Goal: Task Accomplishment & Management: Use online tool/utility

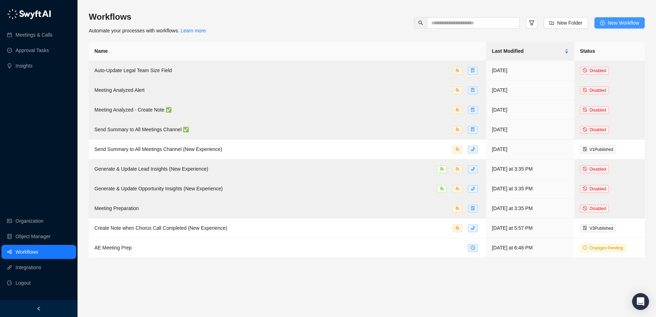
click at [612, 19] on span "New Workflow" at bounding box center [623, 23] width 31 height 8
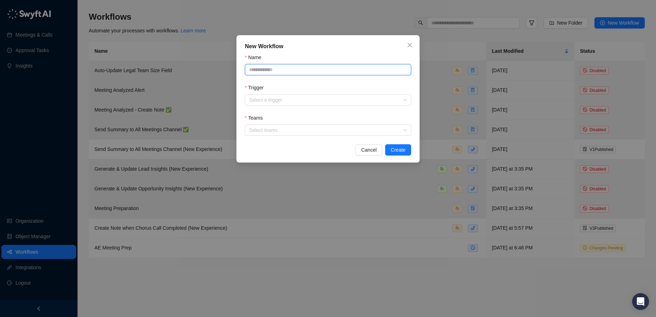
click at [296, 69] on input "Name" at bounding box center [328, 69] width 166 height 11
type input "**********"
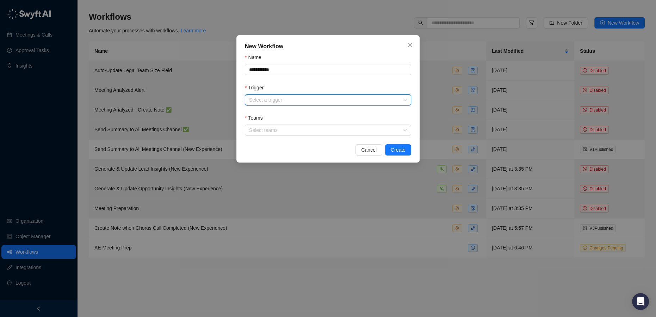
click at [312, 96] on input "Trigger" at bounding box center [326, 100] width 154 height 11
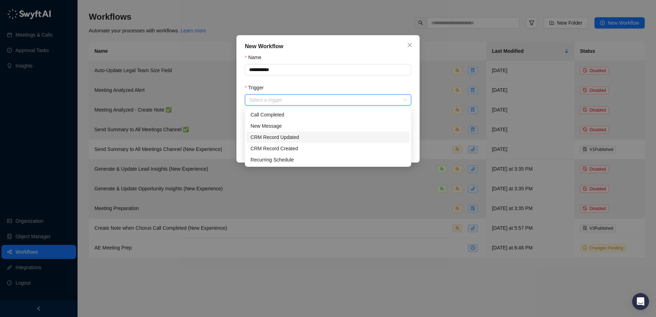
click at [308, 139] on div "CRM Record Updated" at bounding box center [327, 138] width 155 height 8
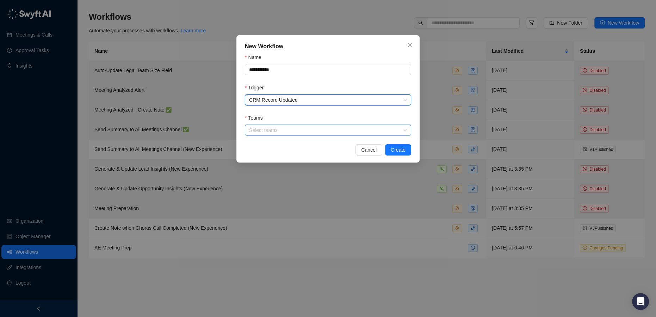
click at [295, 131] on div at bounding box center [324, 130] width 156 height 5
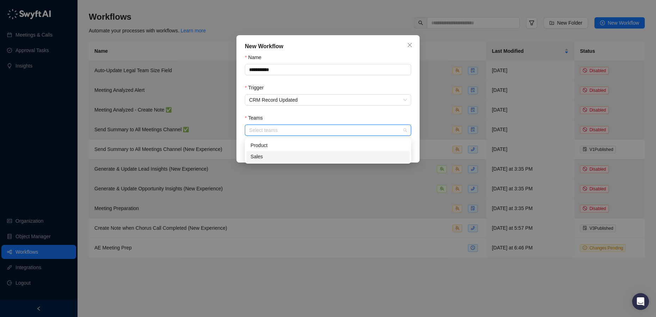
click at [289, 156] on div "Sales" at bounding box center [327, 157] width 155 height 8
click at [333, 146] on div "Product" at bounding box center [327, 146] width 155 height 8
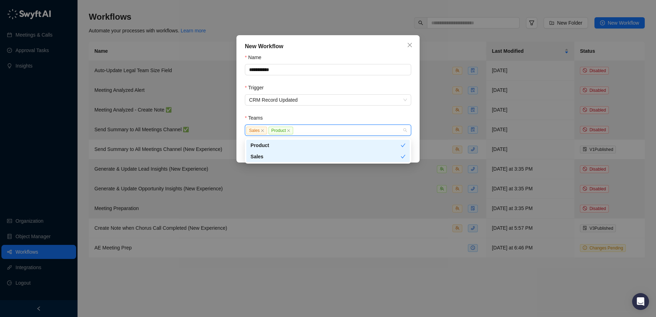
click at [344, 120] on div "Teams" at bounding box center [328, 119] width 166 height 11
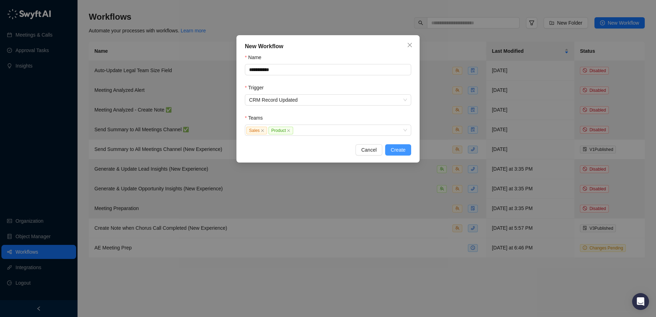
click at [395, 152] on span "Create" at bounding box center [398, 150] width 15 height 8
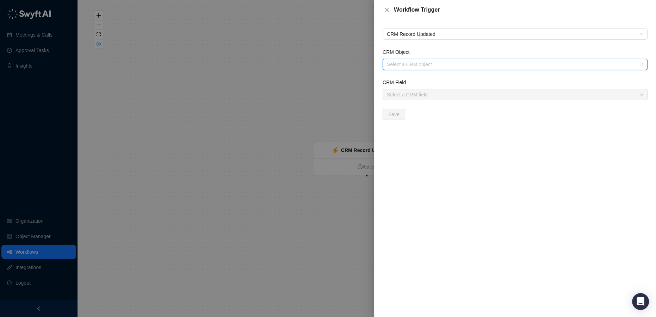
click at [431, 61] on input "CRM Object" at bounding box center [513, 64] width 252 height 11
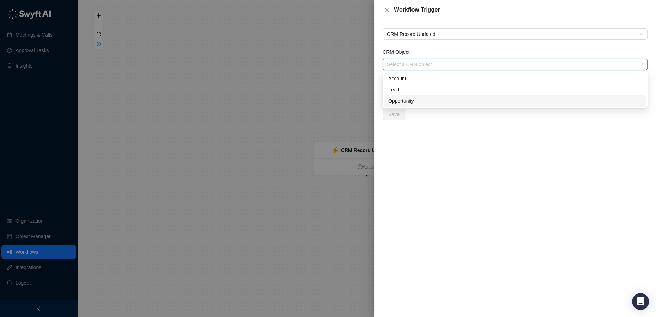
click at [431, 102] on div "Opportunity" at bounding box center [515, 101] width 254 height 8
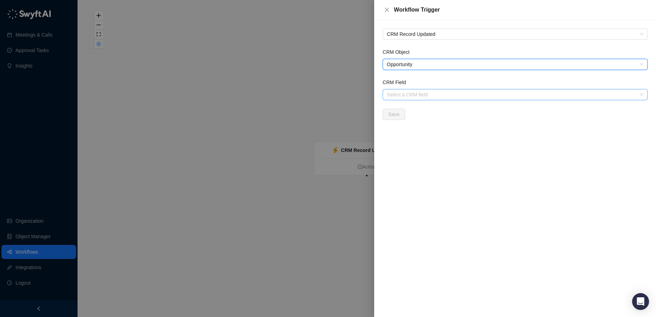
click at [416, 97] on input "CRM Field" at bounding box center [513, 94] width 252 height 11
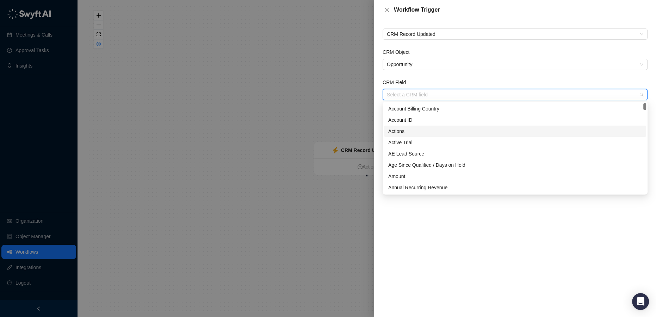
click at [303, 124] on div at bounding box center [328, 158] width 656 height 317
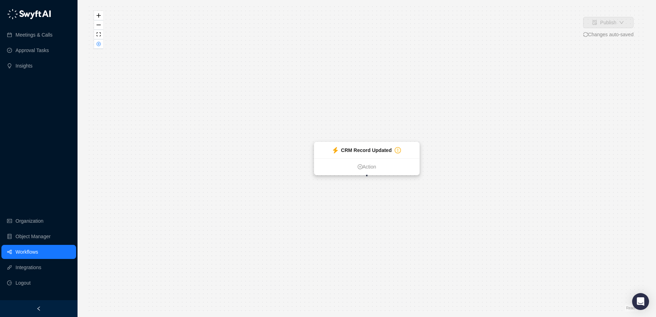
click at [378, 153] on strong "CRM Record Updated" at bounding box center [366, 151] width 51 height 6
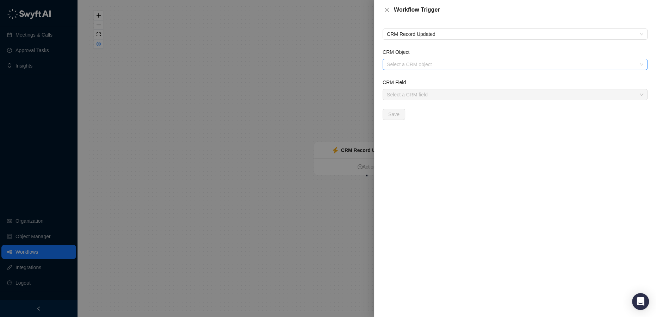
click at [420, 66] on input "CRM Object" at bounding box center [513, 64] width 252 height 11
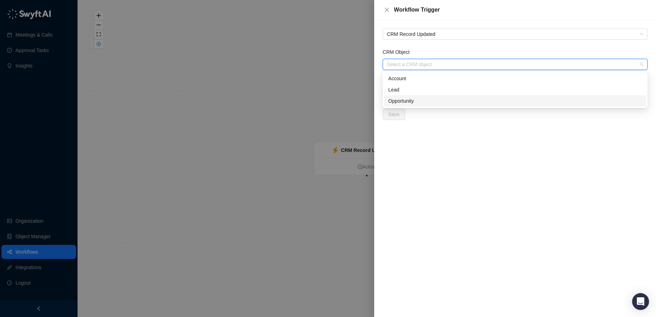
click at [410, 97] on div "Opportunity" at bounding box center [515, 101] width 254 height 8
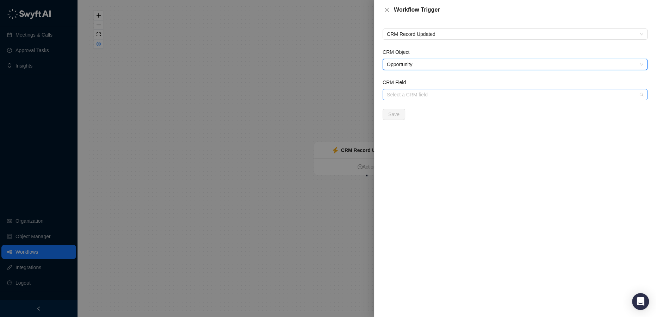
click at [430, 90] on input "CRM Field" at bounding box center [513, 94] width 252 height 11
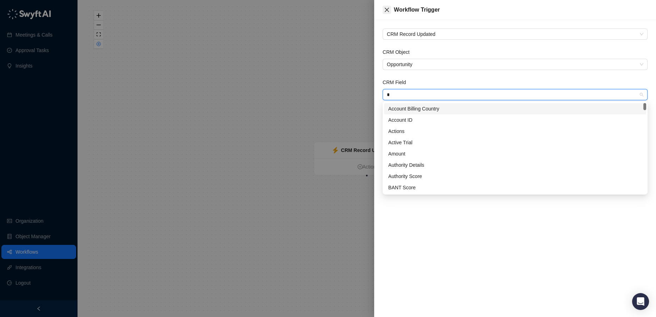
type input "*"
click at [391, 8] on button "Close" at bounding box center [387, 10] width 8 height 8
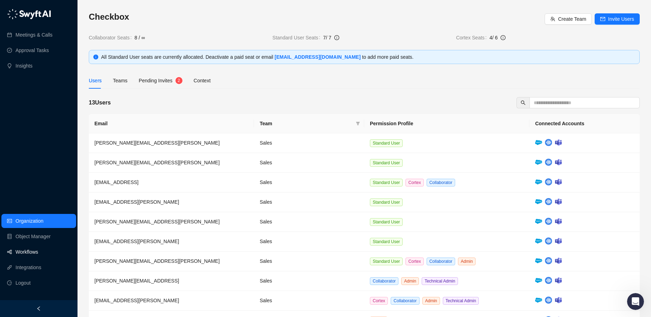
scroll to position [160, 0]
click at [28, 254] on link "Workflows" at bounding box center [27, 252] width 23 height 14
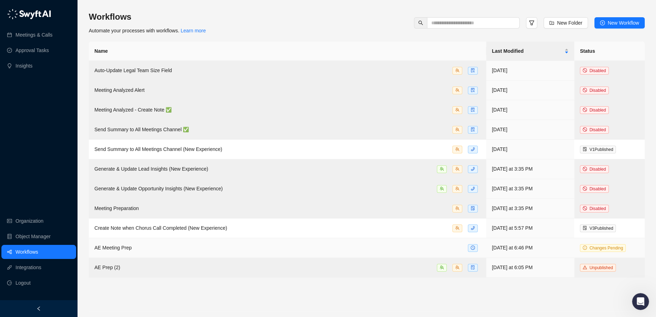
click at [147, 248] on div "AE Meeting Prep" at bounding box center [287, 248] width 386 height 8
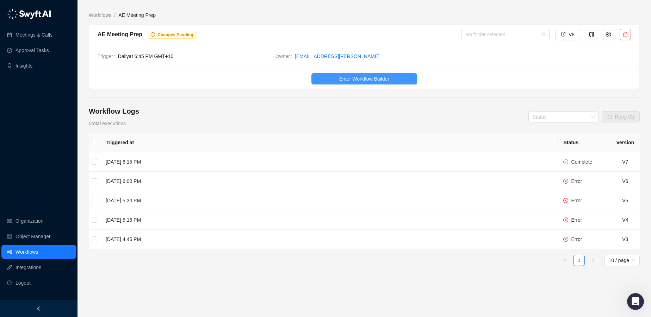
click at [380, 77] on span "Enter Workflow Builder" at bounding box center [364, 79] width 50 height 8
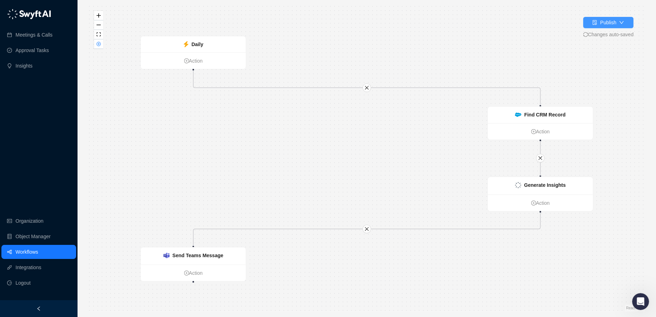
click at [611, 23] on div "Publish" at bounding box center [608, 23] width 16 height 8
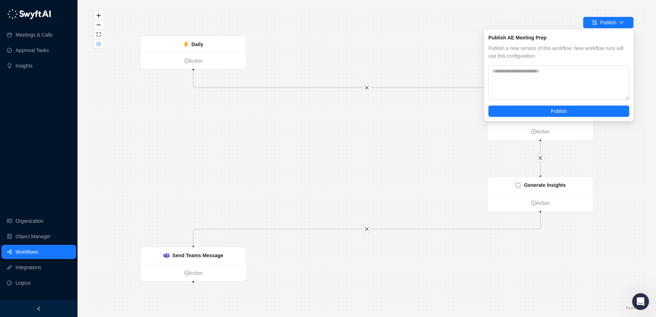
click at [32, 248] on link "Workflows" at bounding box center [27, 252] width 23 height 14
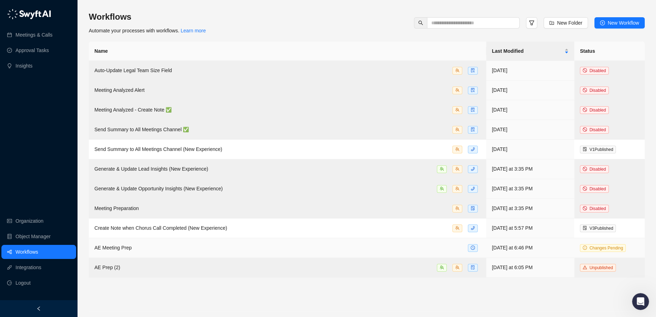
click at [174, 248] on div "AE Meeting Prep" at bounding box center [287, 248] width 386 height 8
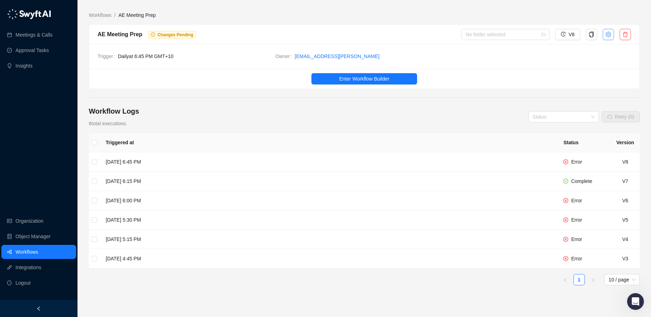
click at [607, 35] on icon "setting" at bounding box center [609, 35] width 6 height 6
type textarea "**********"
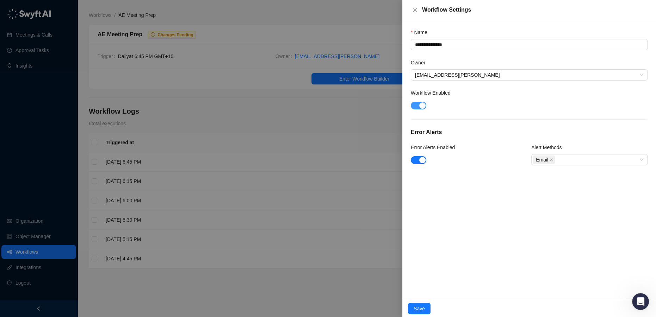
click at [422, 106] on div "button" at bounding box center [422, 106] width 6 height 6
click at [420, 311] on span "Save" at bounding box center [419, 309] width 11 height 8
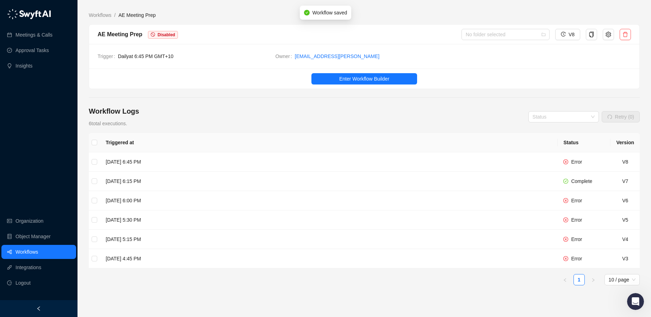
click at [34, 252] on link "Workflows" at bounding box center [27, 252] width 23 height 14
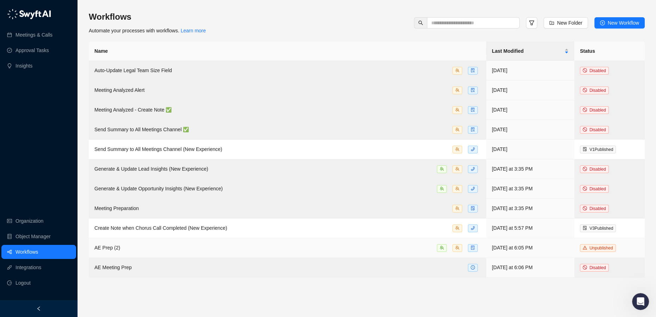
click at [132, 249] on div "AE Prep (2)" at bounding box center [287, 248] width 386 height 8
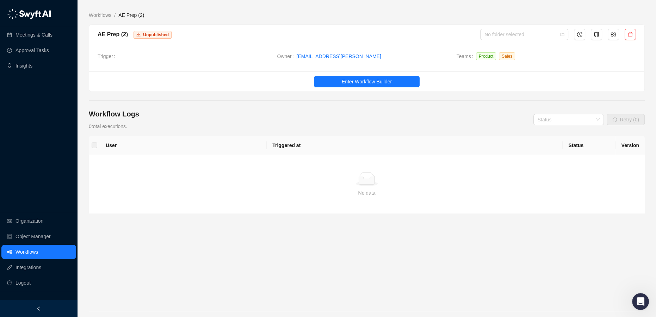
click at [31, 252] on link "Workflows" at bounding box center [27, 252] width 23 height 14
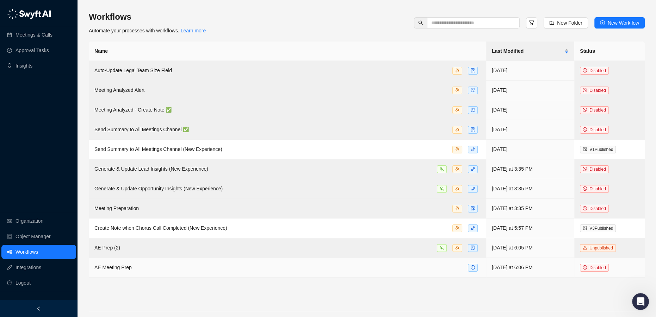
click at [162, 265] on div "AE Meeting Prep" at bounding box center [287, 268] width 386 height 8
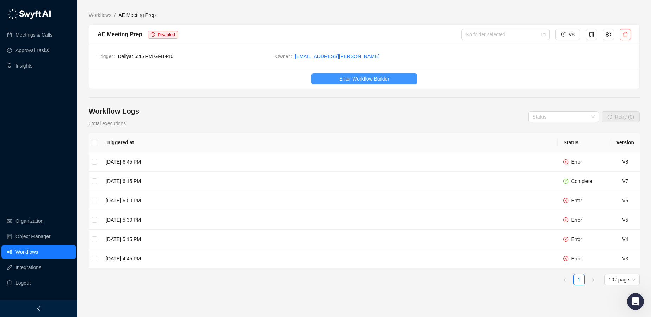
click at [373, 80] on span "Enter Workflow Builder" at bounding box center [364, 79] width 50 height 8
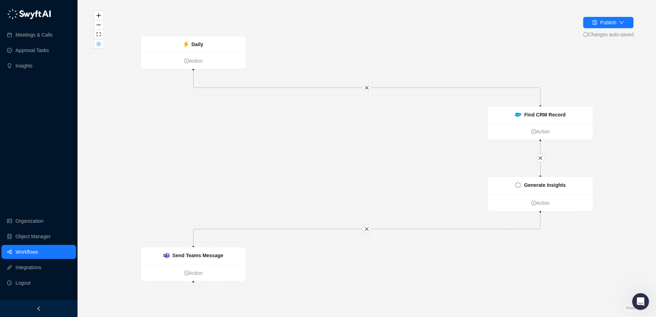
click at [22, 252] on link "Workflows" at bounding box center [27, 252] width 23 height 14
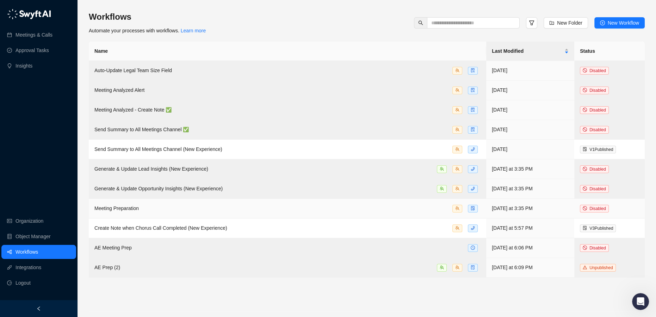
click at [128, 211] on span "Meeting Preparation" at bounding box center [116, 209] width 44 height 6
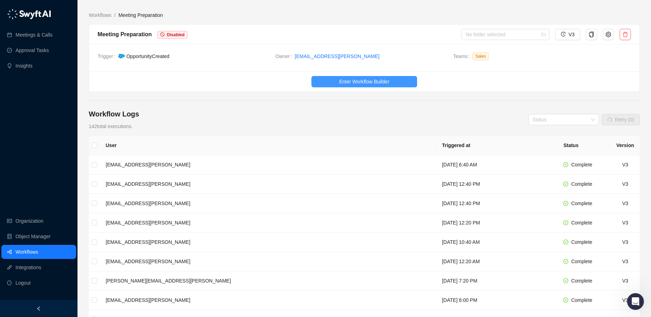
click at [358, 79] on span "Enter Workflow Builder" at bounding box center [364, 82] width 50 height 8
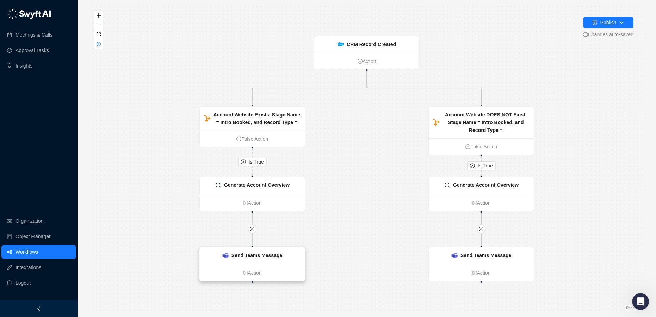
click at [263, 257] on strong "Send Teams Message" at bounding box center [256, 256] width 51 height 6
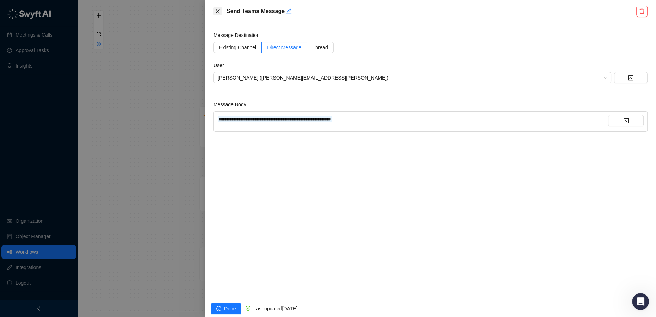
click at [218, 10] on icon "close" at bounding box center [218, 11] width 6 height 6
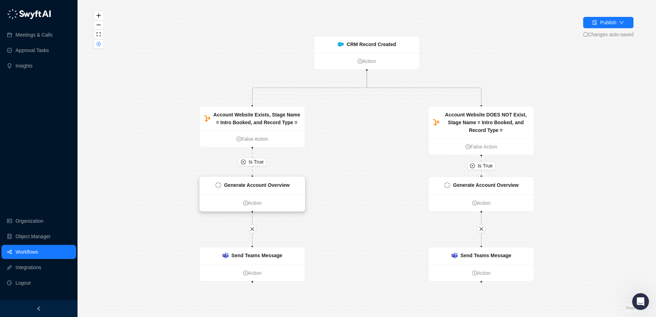
click at [266, 190] on div "Generate Account Overview" at bounding box center [252, 186] width 105 height 18
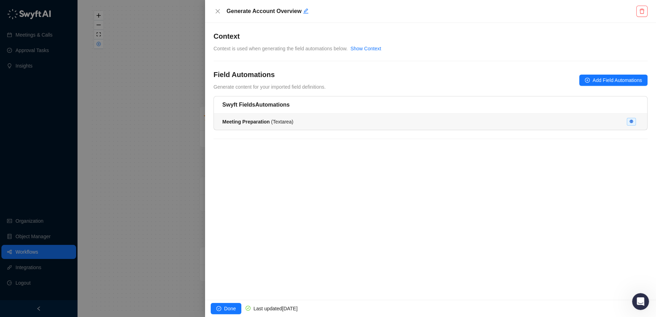
click at [299, 122] on div "Meeting Preparation ( Textarea )" at bounding box center [430, 122] width 416 height 8
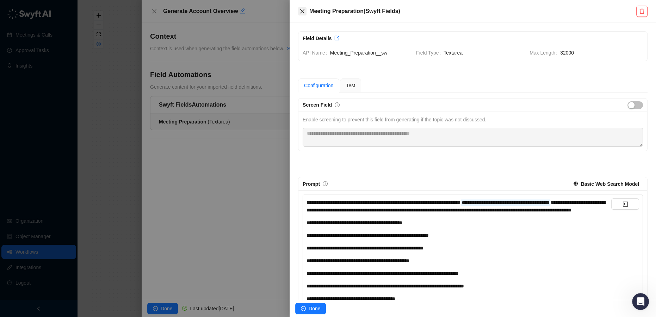
click at [301, 13] on icon "close" at bounding box center [302, 11] width 6 height 6
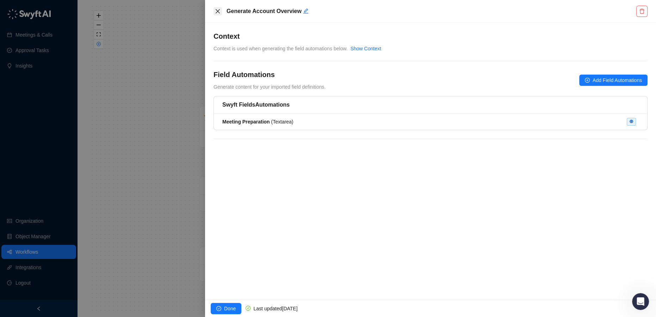
click at [218, 12] on icon "close" at bounding box center [218, 11] width 4 height 4
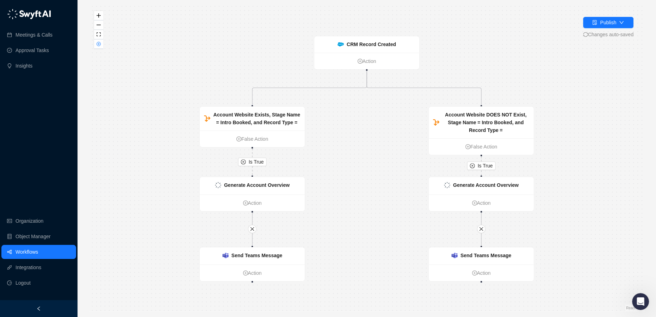
click at [27, 249] on link "Workflows" at bounding box center [27, 252] width 23 height 14
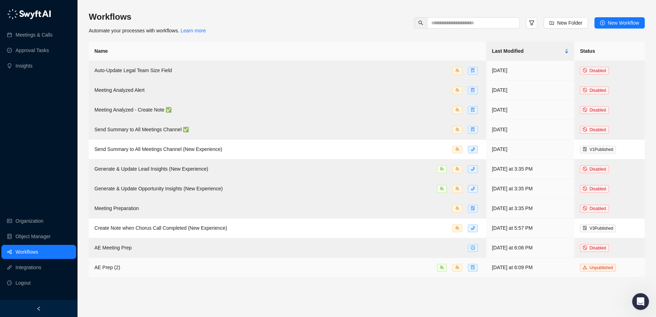
click at [148, 266] on div "AE Prep (2)" at bounding box center [287, 268] width 386 height 8
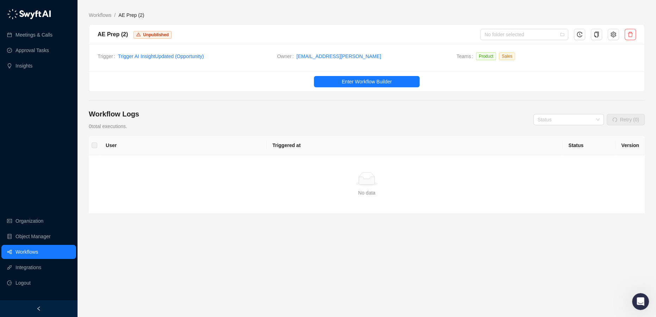
click at [21, 252] on link "Workflows" at bounding box center [27, 252] width 23 height 14
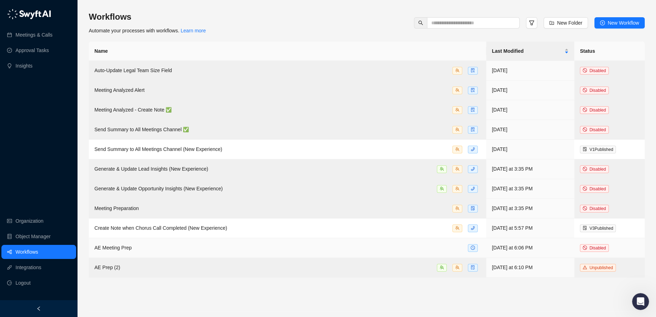
click at [126, 246] on span "AE Meeting Prep" at bounding box center [112, 248] width 37 height 6
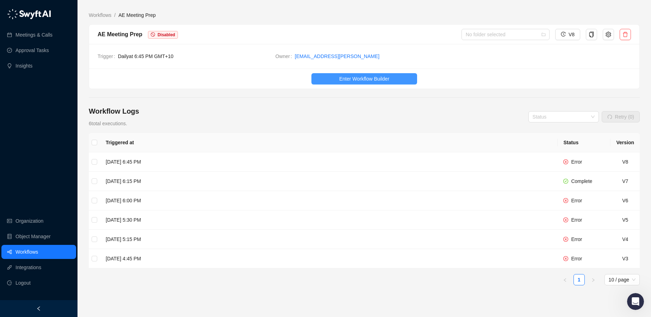
click at [351, 78] on span "Enter Workflow Builder" at bounding box center [364, 79] width 50 height 8
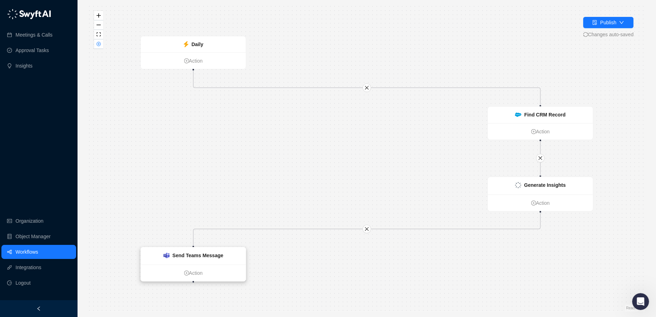
click at [203, 255] on strong "Send Teams Message" at bounding box center [197, 256] width 51 height 6
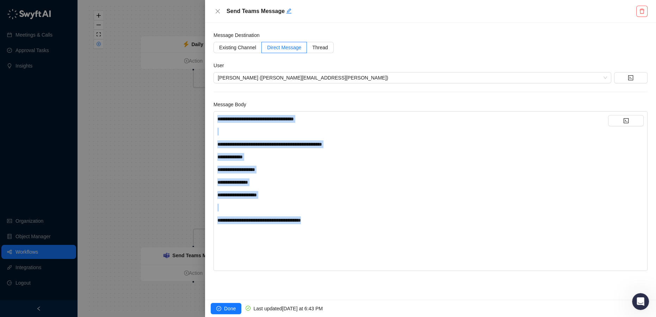
drag, startPoint x: 338, startPoint y: 223, endPoint x: 213, endPoint y: 113, distance: 166.7
click at [213, 113] on div "**********" at bounding box center [430, 161] width 451 height 277
copy div "**********"
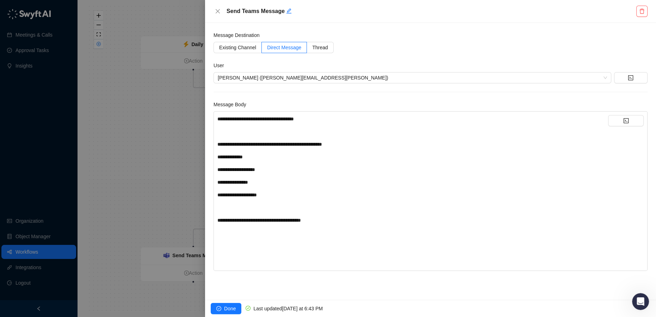
click at [29, 257] on div at bounding box center [328, 158] width 656 height 317
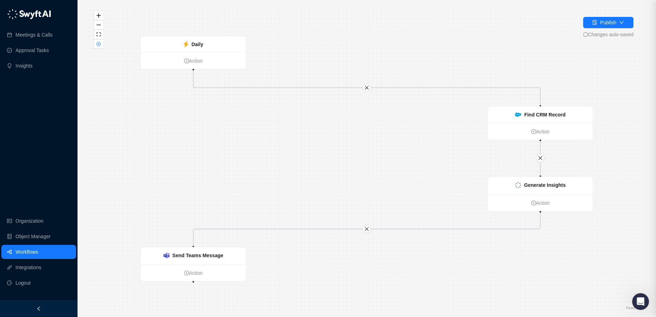
click at [26, 252] on div at bounding box center [328, 158] width 656 height 317
click at [24, 252] on link "Workflows" at bounding box center [27, 252] width 23 height 14
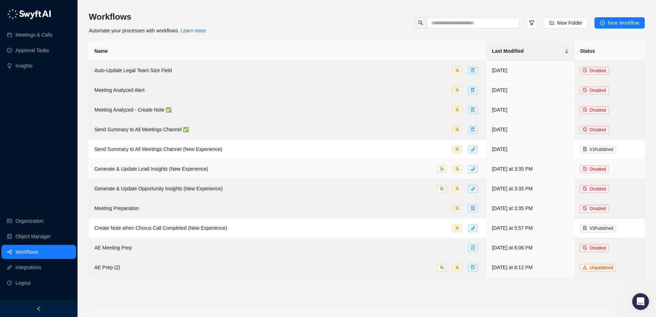
click at [177, 172] on span "Generate & Update Lead Insights (New Experience)" at bounding box center [151, 169] width 114 height 6
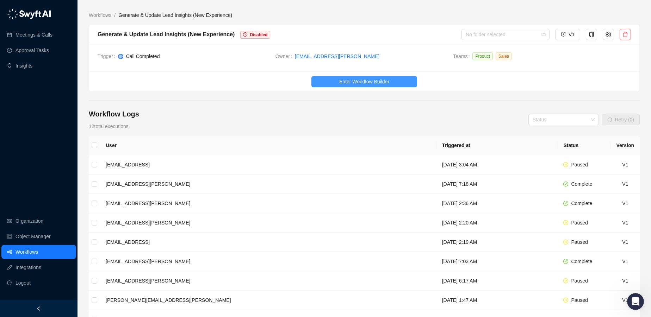
click at [369, 79] on span "Enter Workflow Builder" at bounding box center [364, 82] width 50 height 8
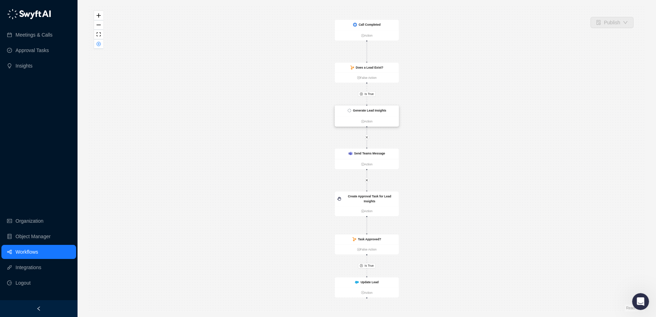
click at [371, 111] on strong "Generate Lead Insights" at bounding box center [369, 111] width 33 height 4
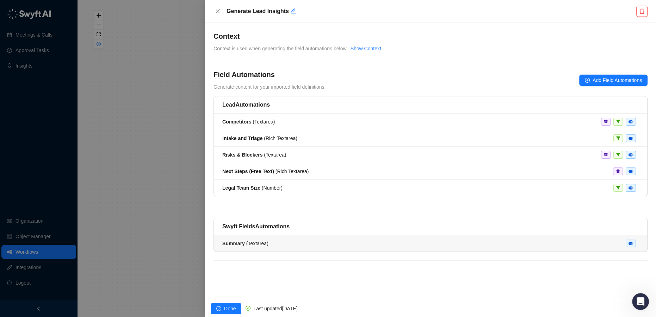
click at [291, 243] on div "Summary ( Textarea )" at bounding box center [430, 244] width 416 height 8
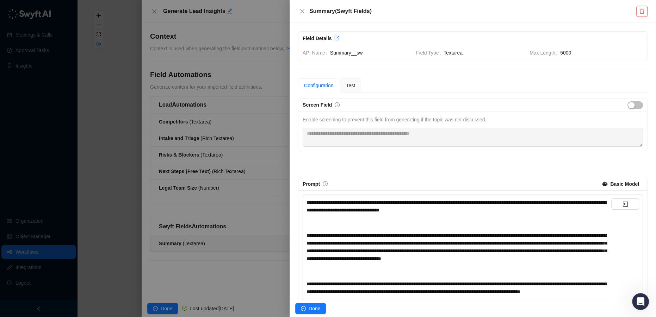
click at [210, 187] on div at bounding box center [328, 158] width 656 height 317
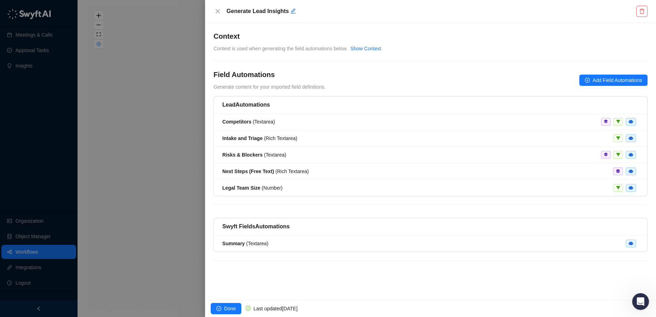
click at [36, 249] on div at bounding box center [328, 158] width 656 height 317
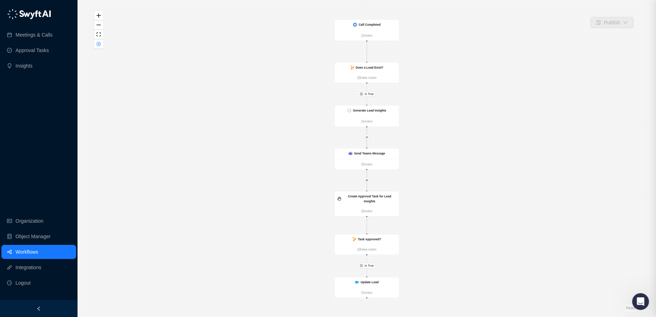
click at [28, 251] on div at bounding box center [328, 158] width 656 height 317
click at [24, 252] on link "Workflows" at bounding box center [27, 252] width 23 height 14
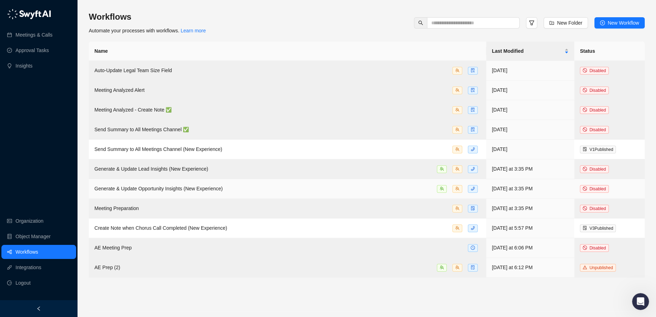
click at [148, 191] on div "Generate & Update Opportunity Insights (New Experience)" at bounding box center [158, 189] width 128 height 8
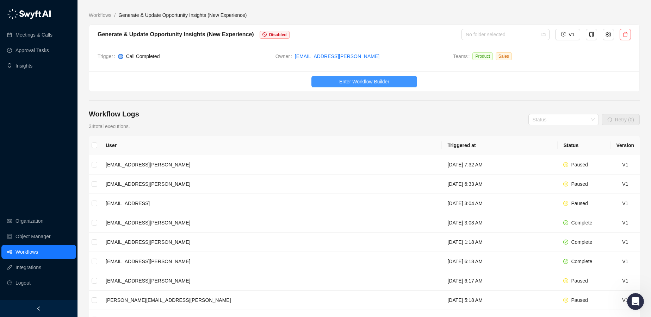
click at [347, 80] on span "Enter Workflow Builder" at bounding box center [364, 82] width 50 height 8
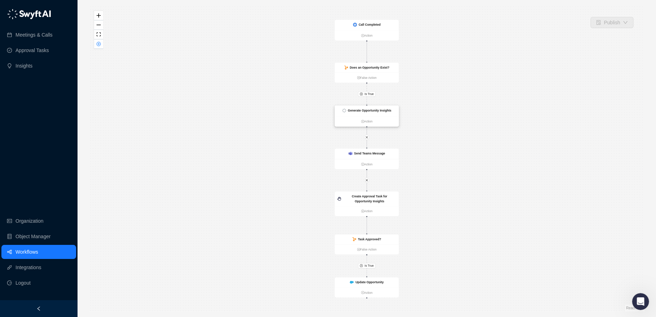
click at [372, 111] on strong "Generate Opportunity Insights" at bounding box center [369, 111] width 43 height 4
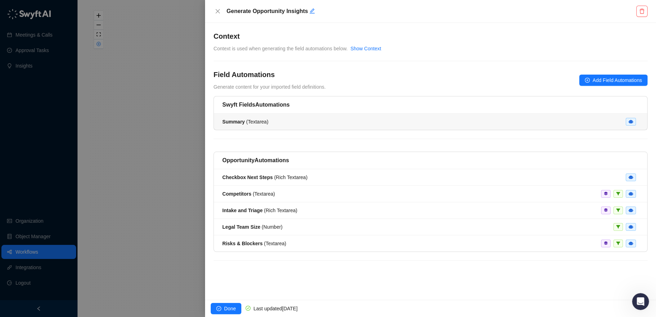
click at [340, 124] on div "Summary ( Textarea )" at bounding box center [430, 122] width 416 height 8
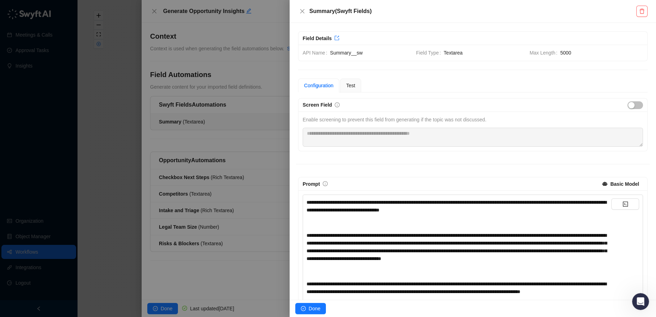
click at [149, 13] on div at bounding box center [328, 158] width 656 height 317
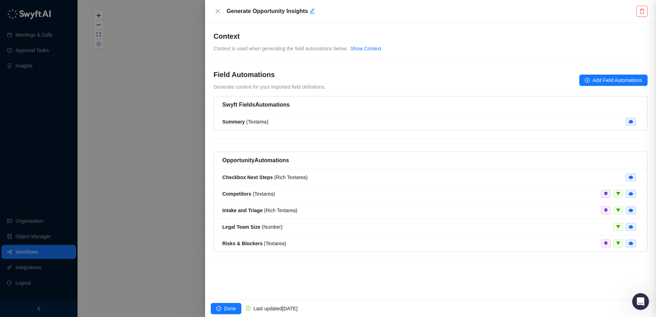
click at [160, 11] on div at bounding box center [328, 158] width 656 height 317
drag, startPoint x: 213, startPoint y: 12, endPoint x: 219, endPoint y: 12, distance: 6.3
click at [213, 12] on div "Generate Opportunity Insights" at bounding box center [430, 11] width 451 height 23
click at [220, 12] on icon "close" at bounding box center [218, 11] width 6 height 6
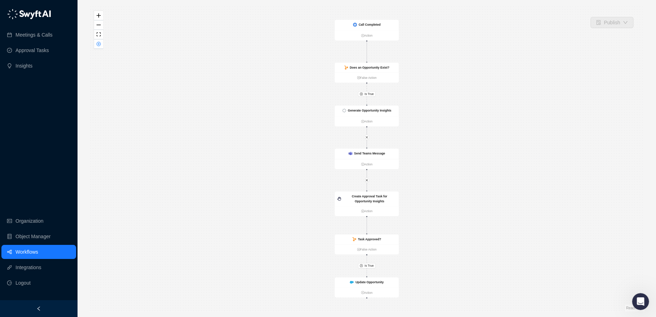
click at [34, 248] on link "Workflows" at bounding box center [27, 252] width 23 height 14
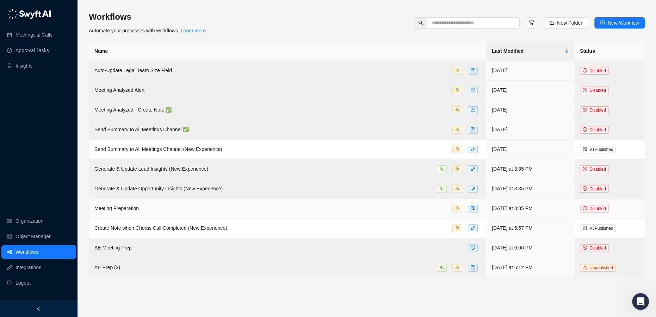
click at [175, 205] on div "Meeting Preparation" at bounding box center [287, 209] width 386 height 8
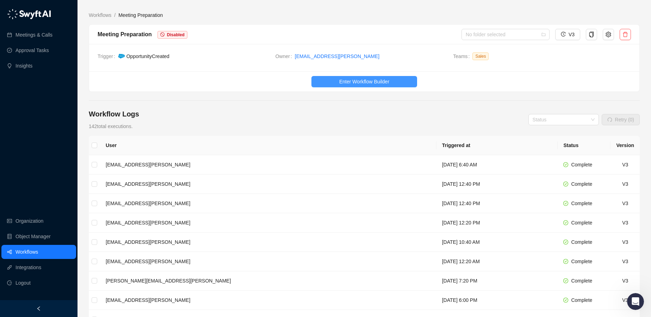
click at [350, 80] on span "Enter Workflow Builder" at bounding box center [364, 82] width 50 height 8
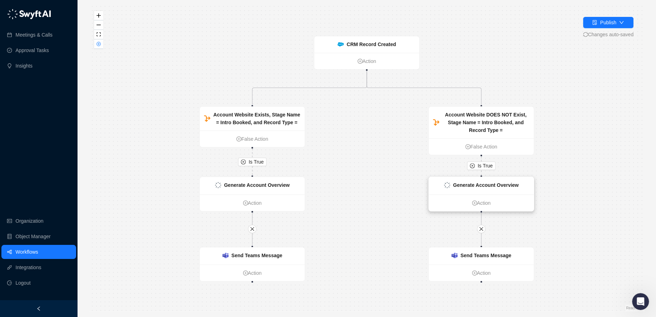
click at [495, 186] on strong "Generate Account Overview" at bounding box center [486, 185] width 66 height 6
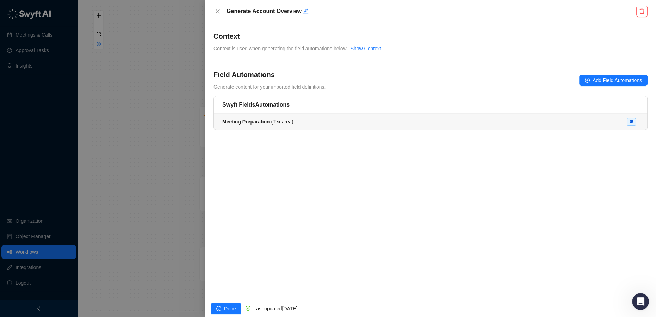
click at [306, 126] on li "Meeting Preparation ( Textarea )" at bounding box center [430, 122] width 433 height 16
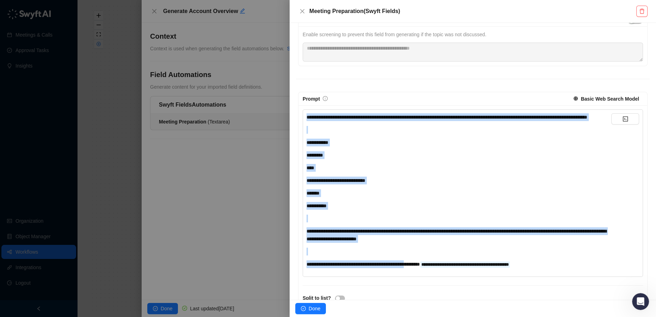
scroll to position [161, 0]
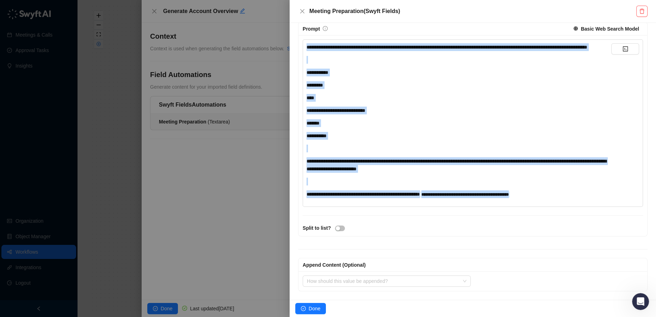
drag, startPoint x: 308, startPoint y: 201, endPoint x: 575, endPoint y: 201, distance: 267.4
click at [575, 201] on div "**********" at bounding box center [458, 123] width 305 height 160
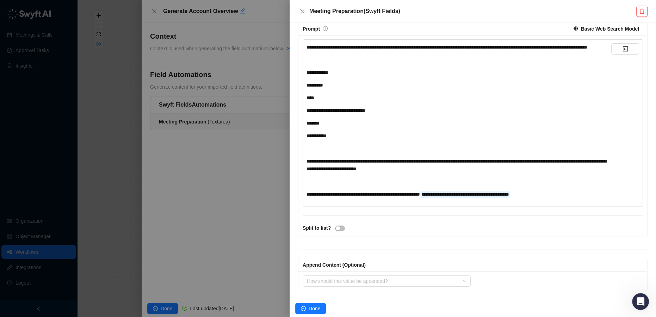
click at [43, 251] on div at bounding box center [328, 158] width 656 height 317
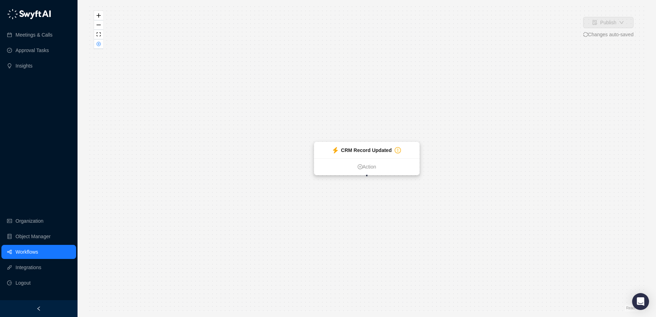
click at [374, 150] on strong "CRM Record Updated" at bounding box center [366, 151] width 51 height 6
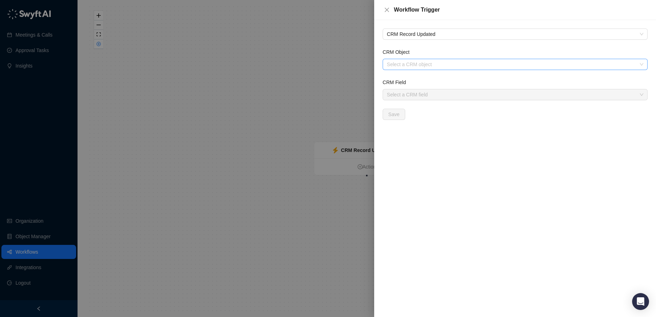
click at [423, 66] on input "CRM Object" at bounding box center [513, 64] width 252 height 11
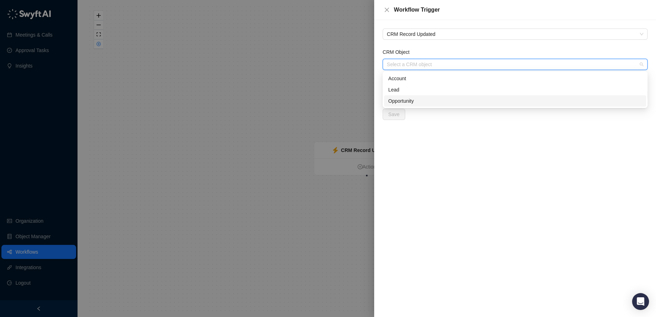
click at [414, 99] on div "Opportunity" at bounding box center [515, 101] width 254 height 8
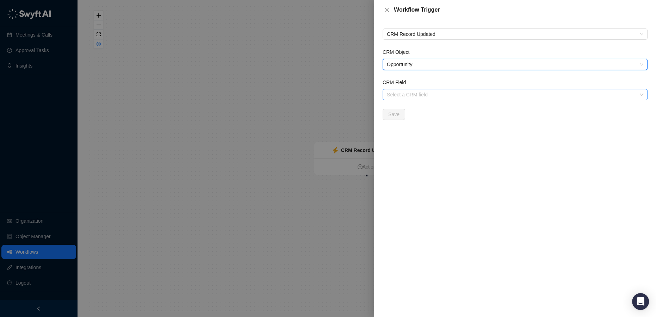
click at [409, 96] on input "CRM Field" at bounding box center [513, 94] width 252 height 11
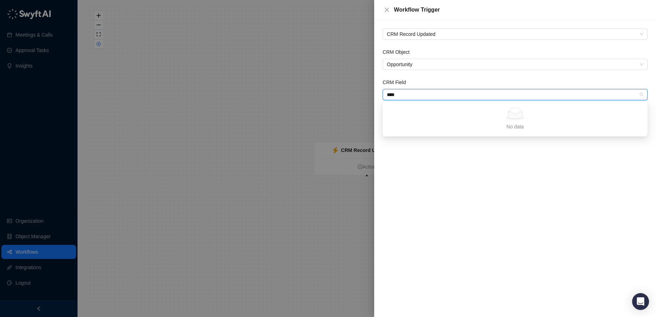
type input "****"
click at [195, 66] on div at bounding box center [328, 158] width 656 height 317
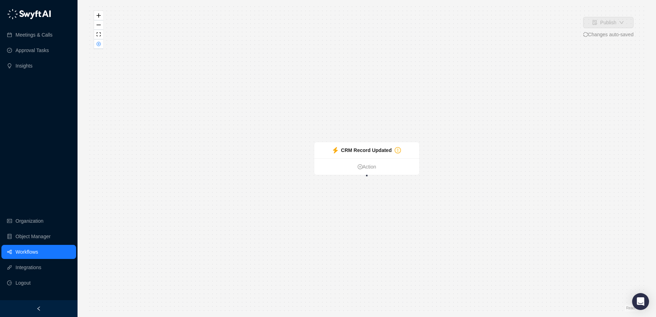
click at [24, 252] on link "Workflows" at bounding box center [27, 252] width 23 height 14
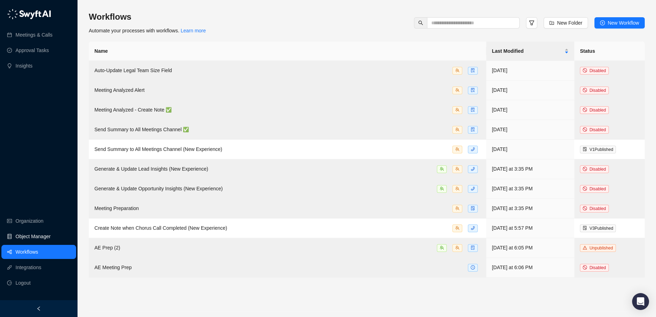
click at [44, 233] on link "Object Manager" at bounding box center [33, 237] width 35 height 14
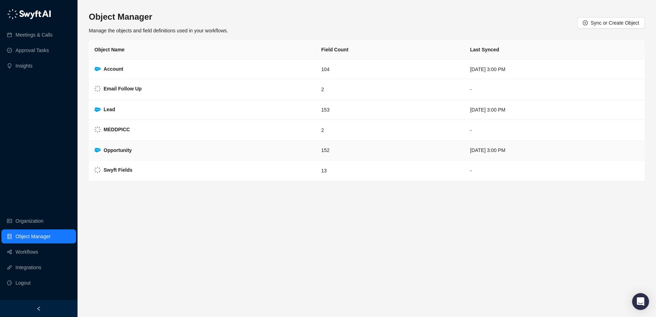
click at [124, 148] on strong "Opportunity" at bounding box center [118, 151] width 28 height 6
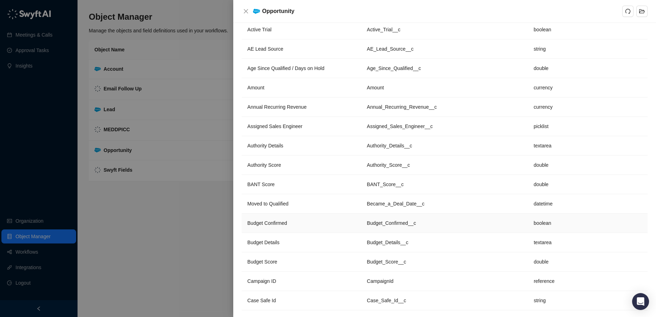
scroll to position [160, 0]
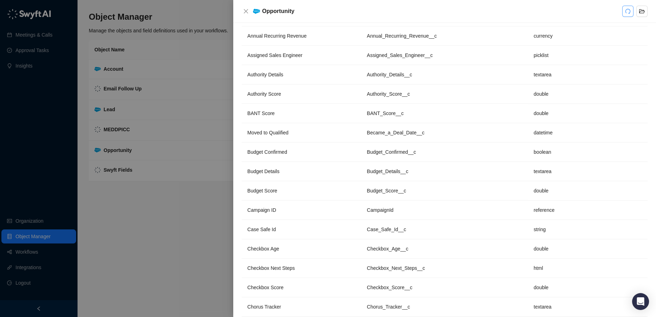
click at [628, 12] on icon "redo" at bounding box center [628, 11] width 6 height 6
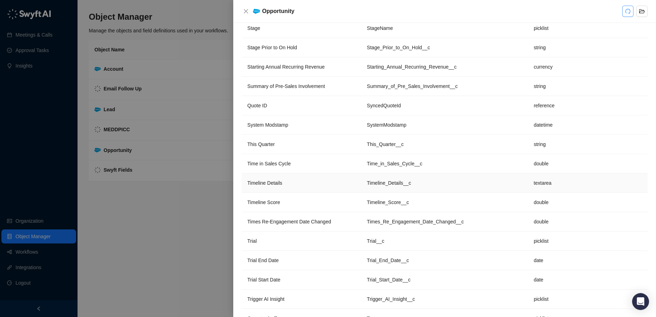
scroll to position [2498, 0]
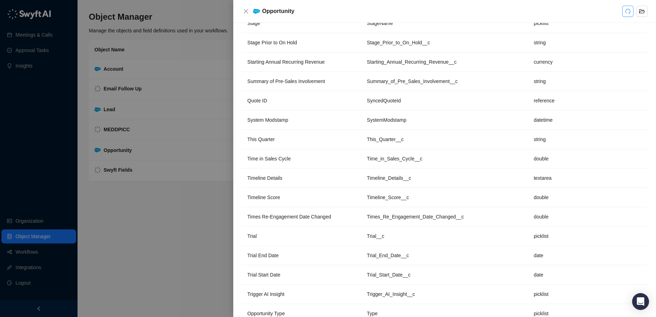
click at [167, 235] on div at bounding box center [328, 158] width 656 height 317
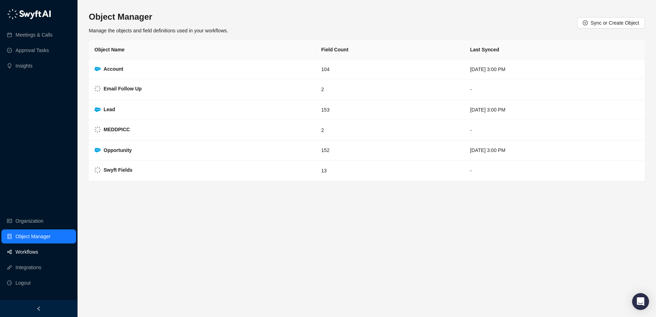
click at [30, 252] on link "Workflows" at bounding box center [27, 252] width 23 height 14
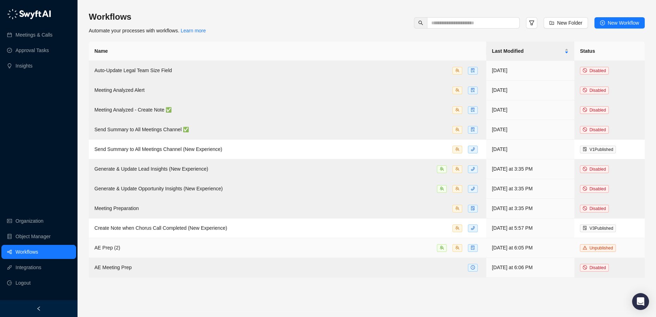
click at [136, 252] on td "AE Prep (2)" at bounding box center [287, 248] width 397 height 20
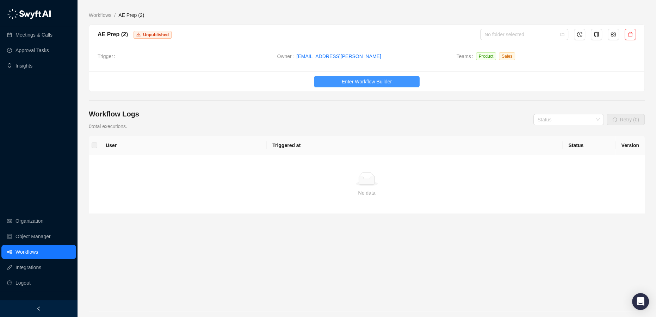
click at [391, 80] on span "Enter Workflow Builder" at bounding box center [367, 82] width 50 height 8
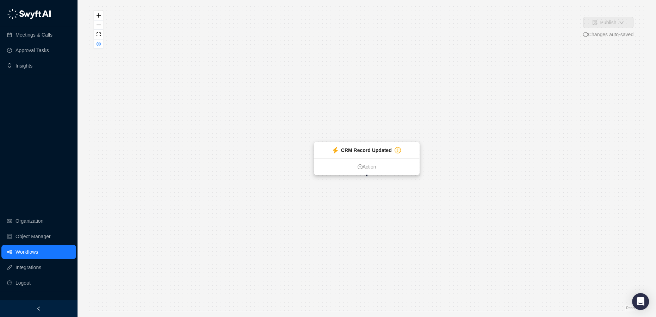
click at [385, 151] on strong "CRM Record Updated" at bounding box center [366, 151] width 51 height 6
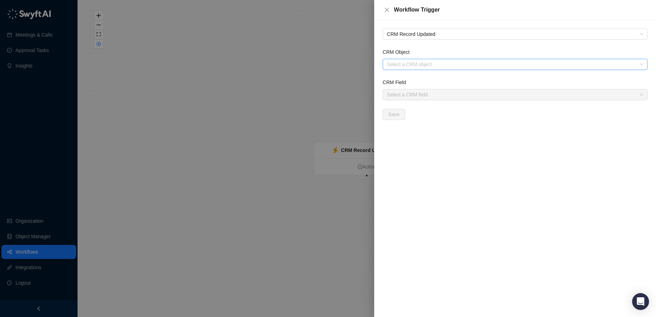
click at [444, 59] on input "CRM Object" at bounding box center [513, 64] width 252 height 11
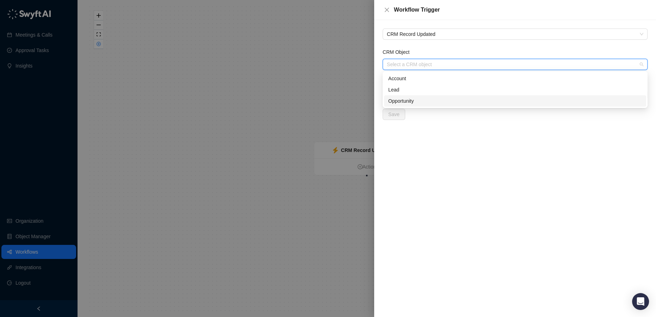
click at [422, 106] on div "Opportunity" at bounding box center [515, 100] width 262 height 11
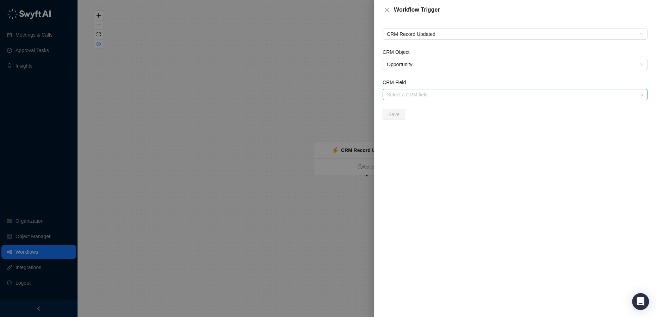
click at [421, 92] on input "CRM Field" at bounding box center [513, 94] width 252 height 11
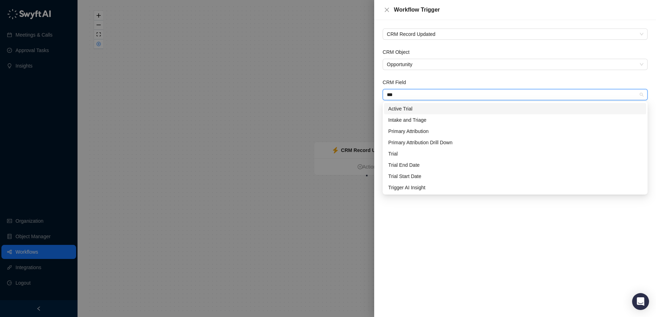
type input "****"
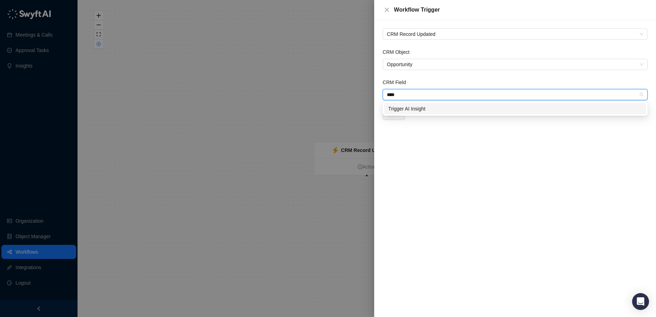
click at [426, 107] on div "Trigger AI Insight" at bounding box center [515, 109] width 254 height 8
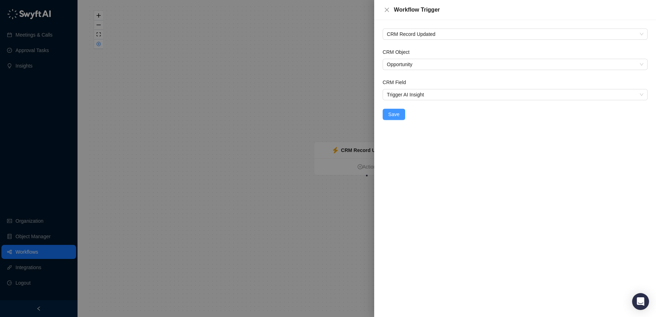
click at [394, 117] on span "Save" at bounding box center [393, 115] width 11 height 8
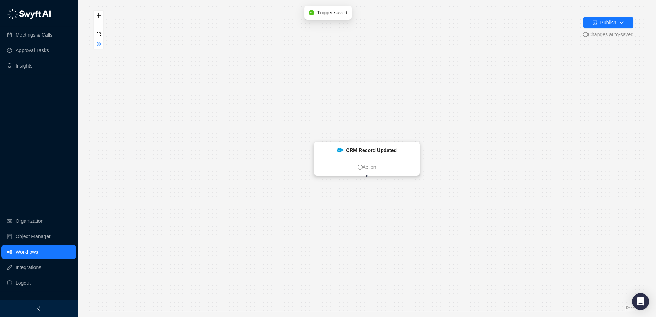
click at [381, 148] on strong "CRM Record Updated" at bounding box center [371, 151] width 51 height 6
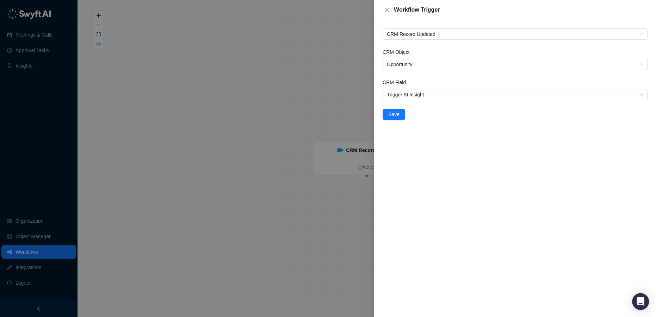
click at [334, 101] on div at bounding box center [328, 158] width 656 height 317
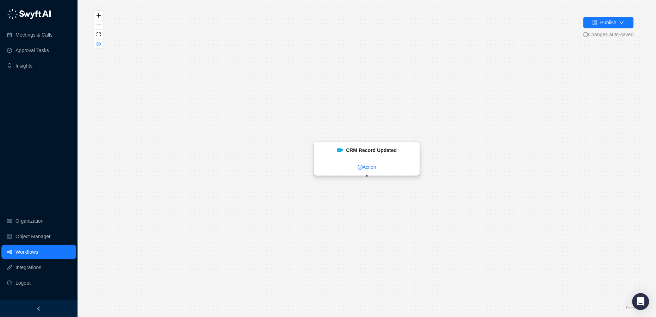
click at [369, 169] on link "Action" at bounding box center [366, 167] width 105 height 8
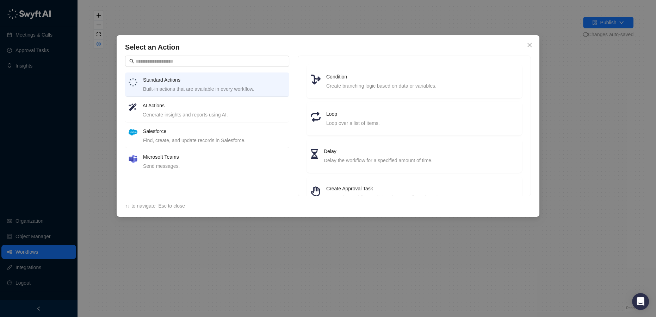
click at [203, 108] on h4 "AI Actions" at bounding box center [214, 106] width 143 height 8
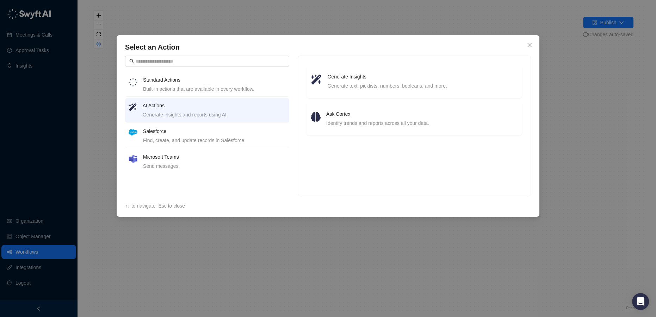
click at [185, 140] on div "Find, create, and update records in Salesforce." at bounding box center [214, 141] width 143 height 8
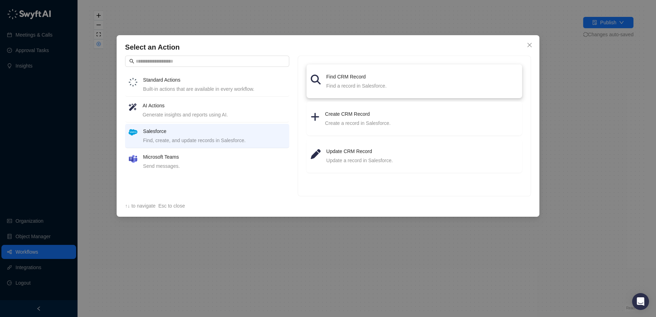
click at [367, 83] on div "Find a record in Salesforce." at bounding box center [422, 86] width 192 height 8
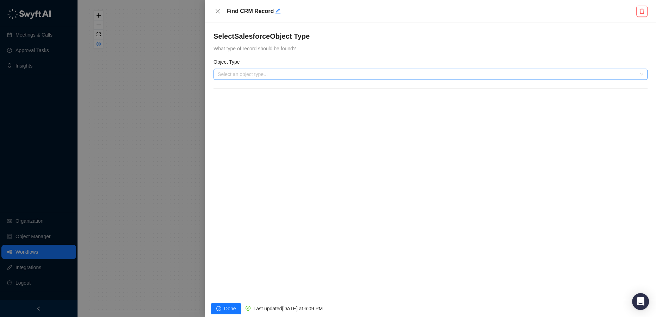
click at [266, 74] on input "search" at bounding box center [428, 74] width 421 height 11
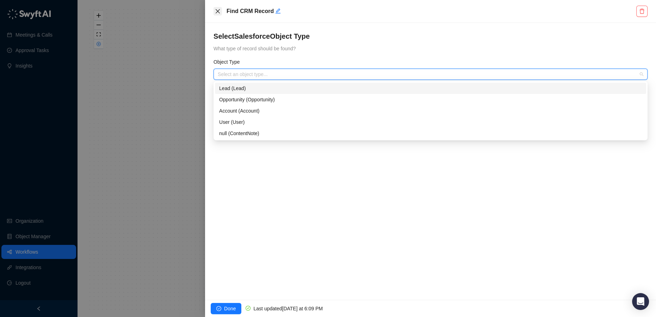
click at [218, 12] on icon "close" at bounding box center [218, 11] width 4 height 4
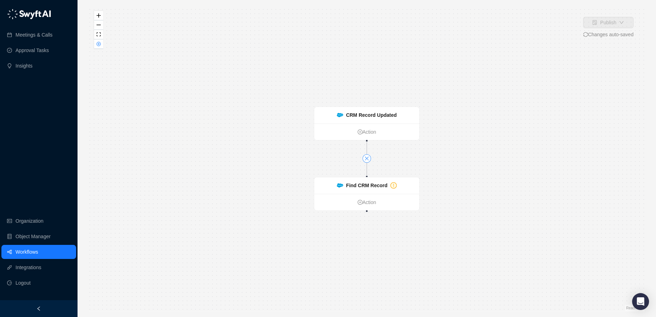
click at [365, 159] on icon "close" at bounding box center [366, 158] width 5 height 5
click at [371, 181] on div "Find CRM Record" at bounding box center [366, 186] width 105 height 17
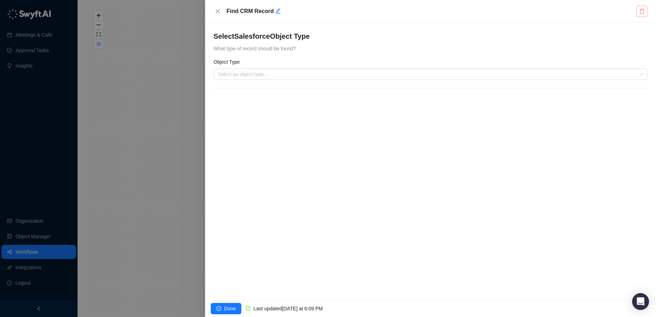
click at [642, 12] on icon "delete" at bounding box center [642, 11] width 6 height 6
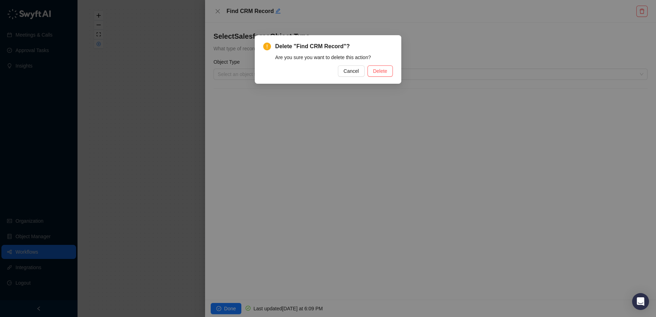
drag, startPoint x: 408, startPoint y: 204, endPoint x: 360, endPoint y: 208, distance: 48.1
drag, startPoint x: 360, startPoint y: 208, endPoint x: 364, endPoint y: 56, distance: 151.9
click at [349, 49] on span "Delete "Find CRM Record"?" at bounding box center [334, 46] width 118 height 8
click at [386, 69] on span "Delete" at bounding box center [380, 71] width 14 height 8
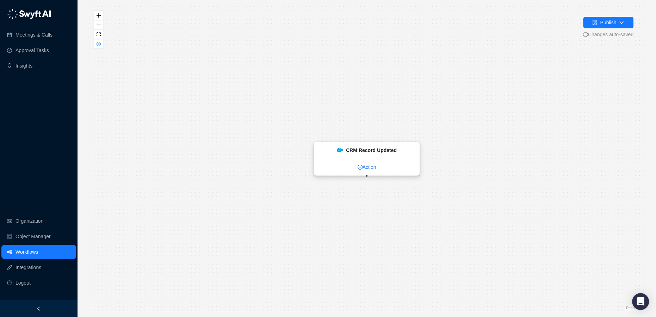
click at [370, 168] on link "Action" at bounding box center [366, 167] width 105 height 8
click at [367, 166] on link "Action" at bounding box center [366, 167] width 105 height 8
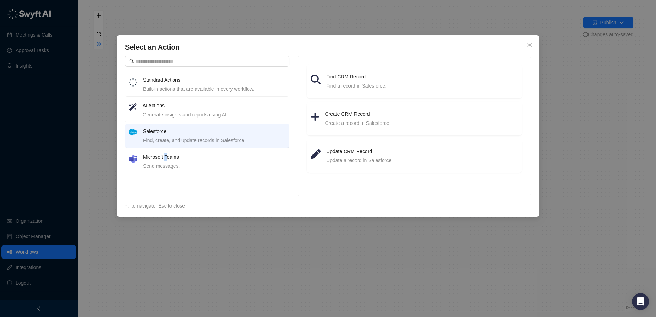
click at [167, 157] on h4 "Microsoft Teams" at bounding box center [214, 157] width 143 height 8
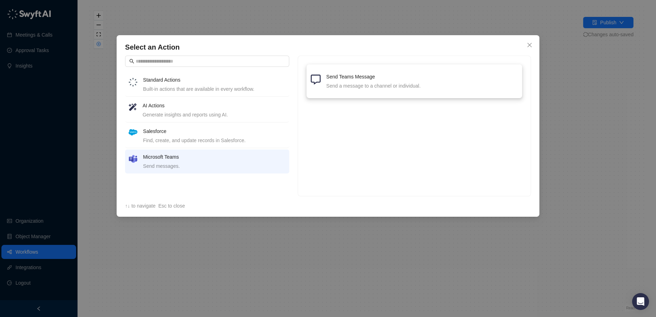
click at [355, 86] on div "Send a message to a channel or individual." at bounding box center [422, 86] width 192 height 8
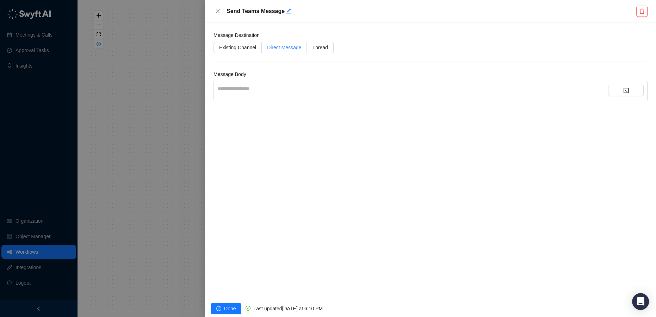
click at [288, 46] on span "Direct Message" at bounding box center [284, 48] width 34 height 6
click at [237, 77] on input "search" at bounding box center [410, 78] width 385 height 11
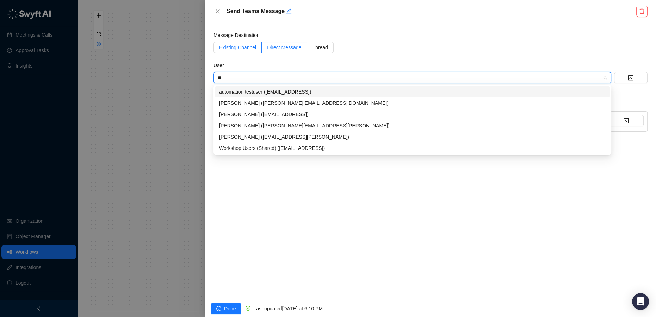
type input "*"
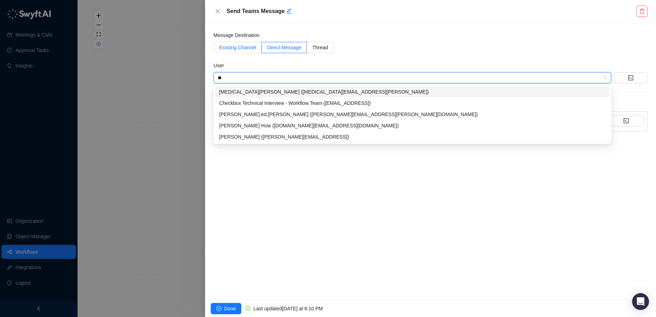
type input "*"
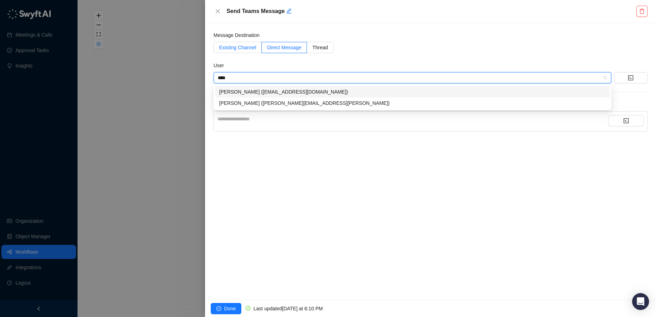
type input "*****"
click at [265, 102] on div "[PERSON_NAME] ([PERSON_NAME][EMAIL_ADDRESS][PERSON_NAME])" at bounding box center [412, 103] width 386 height 8
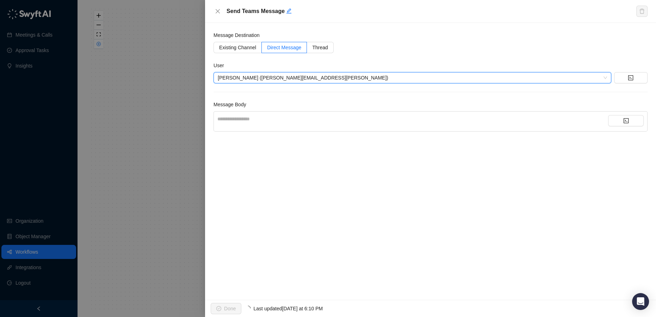
click at [261, 121] on div "**********" at bounding box center [412, 119] width 391 height 8
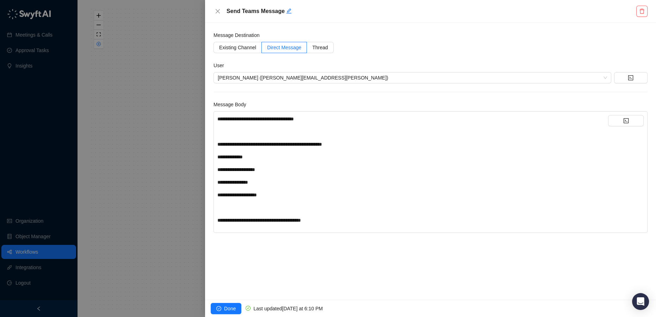
click at [268, 157] on div "**********" at bounding box center [412, 157] width 391 height 8
click at [622, 118] on button "button" at bounding box center [626, 120] width 36 height 11
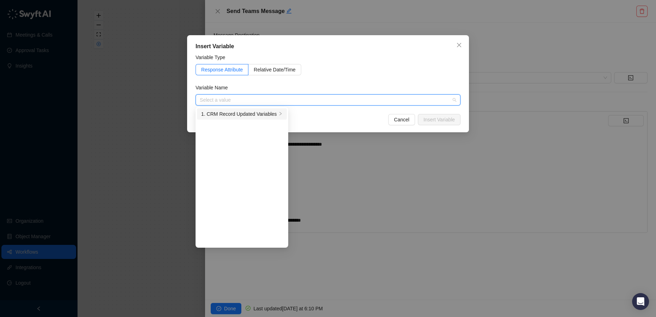
click at [259, 113] on div "1. CRM Record Updated Variables" at bounding box center [239, 114] width 76 height 8
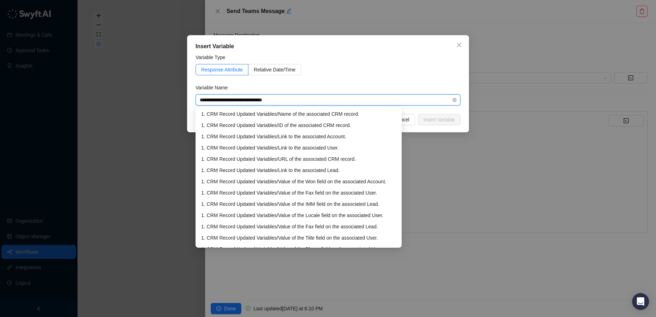
drag, startPoint x: 287, startPoint y: 98, endPoint x: 280, endPoint y: 99, distance: 7.5
click at [280, 99] on input "**********" at bounding box center [326, 100] width 252 height 11
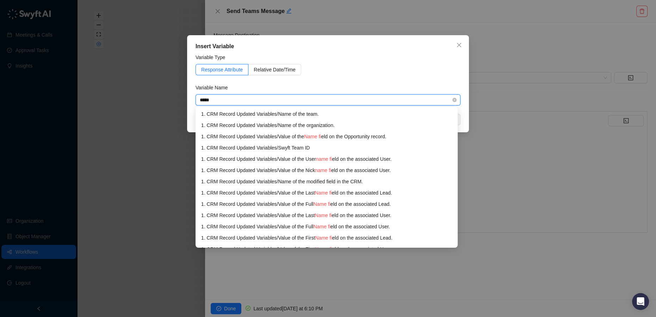
type input "****"
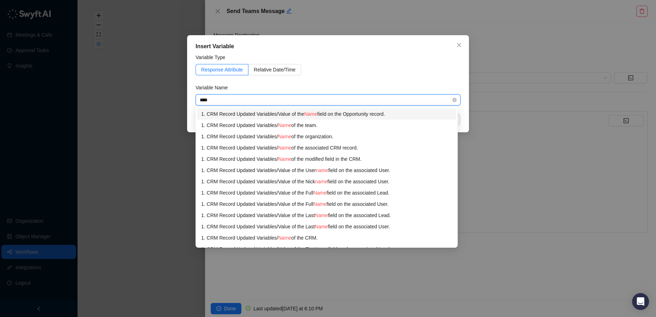
click at [361, 113] on div "1. CRM Record Updated Variables / Value of the Name field on the Opportunity re…" at bounding box center [326, 114] width 251 height 8
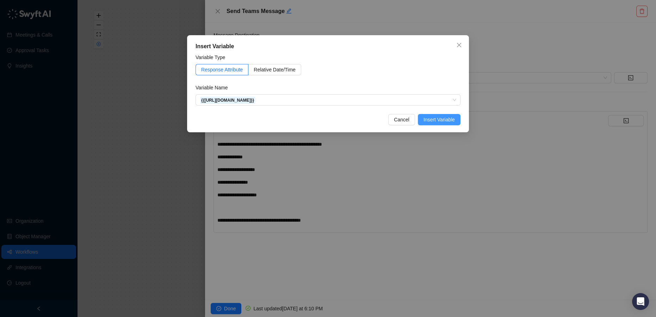
click at [447, 119] on span "Insert Variable" at bounding box center [438, 120] width 31 height 8
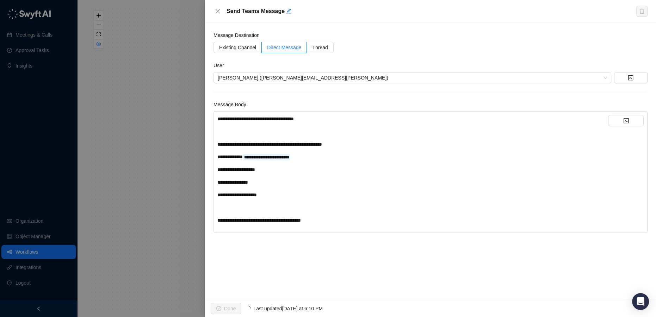
click at [277, 172] on div "**********" at bounding box center [412, 170] width 391 height 8
click at [625, 124] on button "button" at bounding box center [626, 120] width 36 height 11
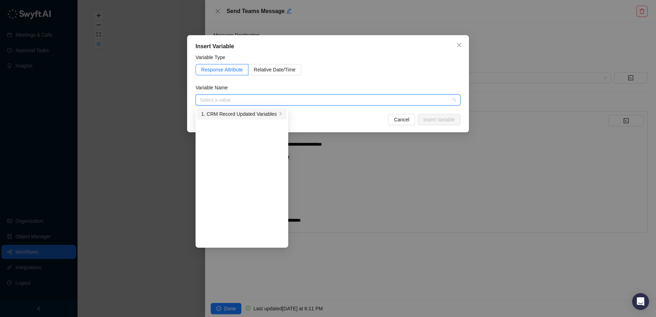
click at [233, 111] on div "1. CRM Record Updated Variables" at bounding box center [239, 114] width 76 height 8
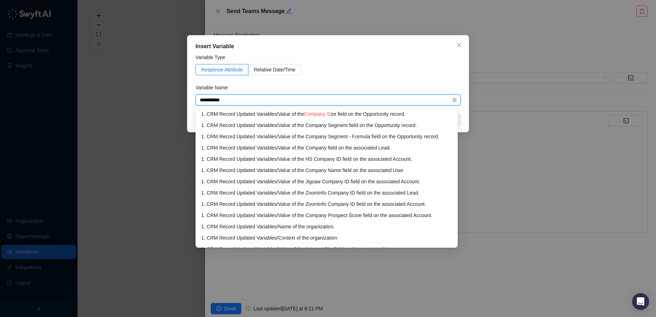
type input "**********"
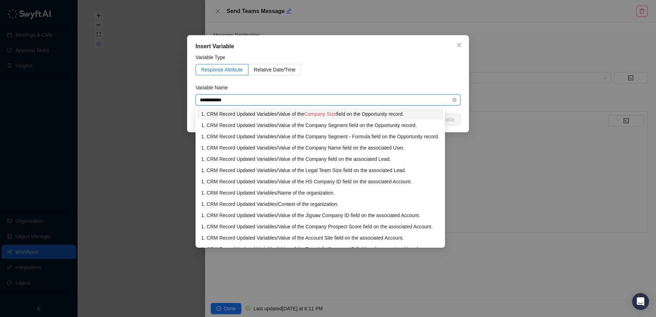
click at [236, 110] on li "1. CRM Record Updated Variables / Value of the Company Size field on the Opport…" at bounding box center [320, 114] width 247 height 11
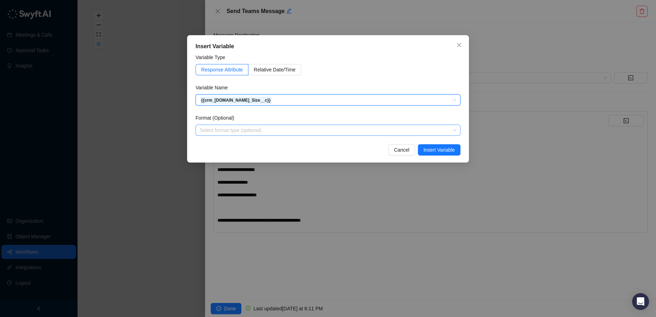
click at [345, 130] on input "search" at bounding box center [326, 130] width 252 height 11
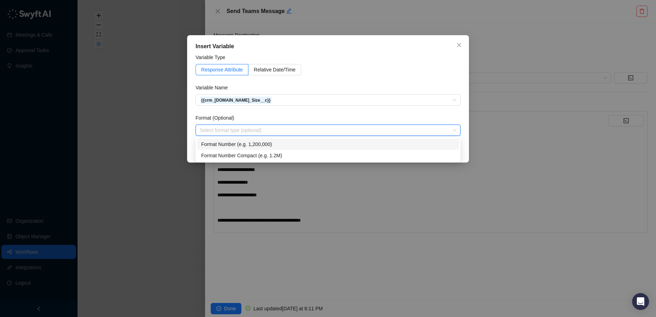
click at [289, 142] on div "Format Number (e.g. 1,200,000)" at bounding box center [328, 145] width 254 height 8
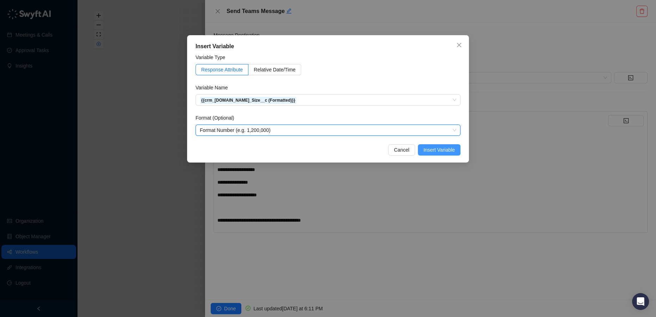
click at [444, 152] on span "Insert Variable" at bounding box center [438, 150] width 31 height 8
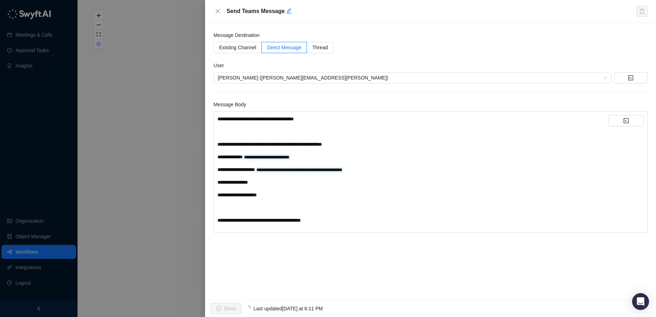
click at [289, 186] on div "**********" at bounding box center [412, 183] width 391 height 8
click at [631, 123] on button "button" at bounding box center [626, 120] width 36 height 11
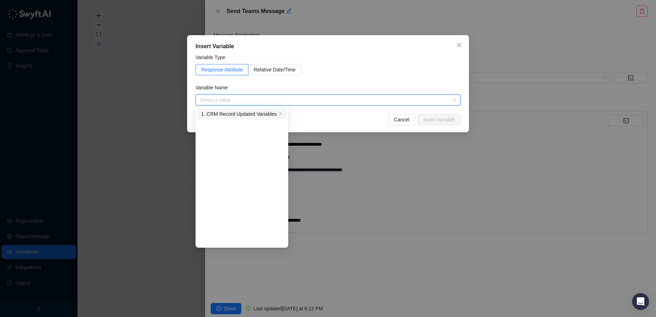
click at [246, 113] on div "1. CRM Record Updated Variables" at bounding box center [239, 114] width 76 height 8
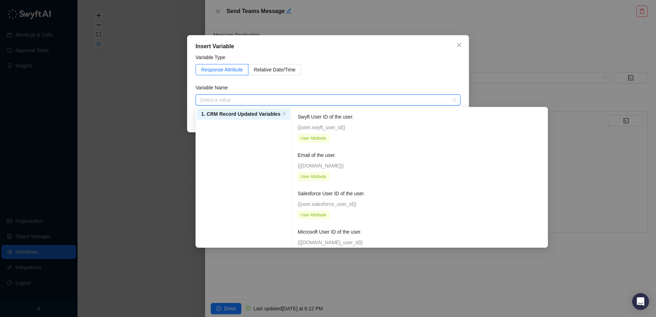
click at [273, 99] on input "search" at bounding box center [326, 100] width 252 height 11
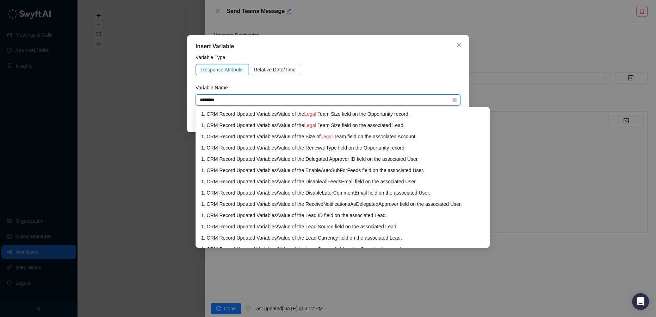
type input "*********"
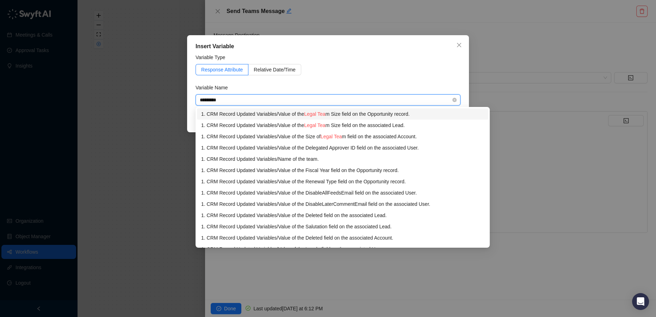
click at [281, 114] on div "1. CRM Record Updated Variables / Value of the Legal Tea m Size field on the Op…" at bounding box center [342, 114] width 283 height 8
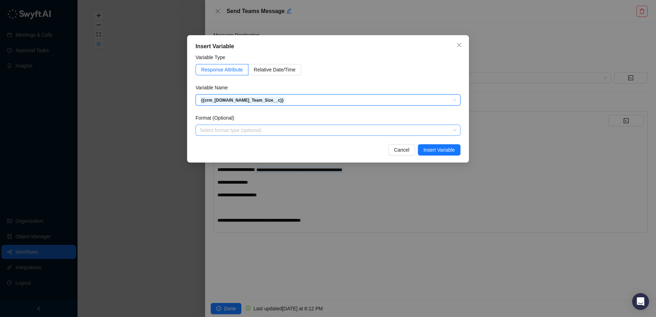
click at [409, 133] on input "search" at bounding box center [326, 130] width 252 height 11
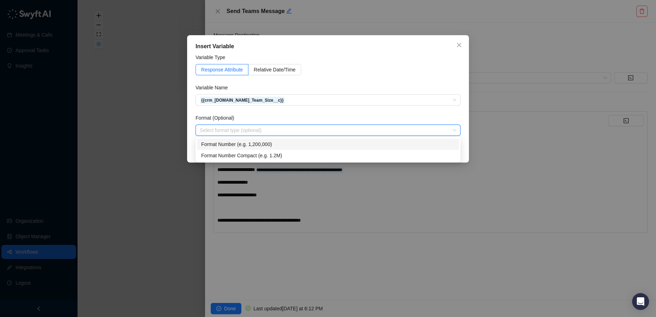
drag, startPoint x: 264, startPoint y: 145, endPoint x: 296, endPoint y: 139, distance: 33.1
click at [264, 145] on div "Format Number (e.g. 1,200,000)" at bounding box center [328, 145] width 254 height 8
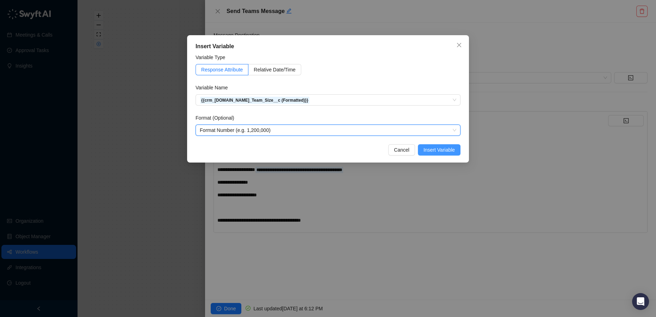
click at [452, 150] on span "Insert Variable" at bounding box center [438, 150] width 31 height 8
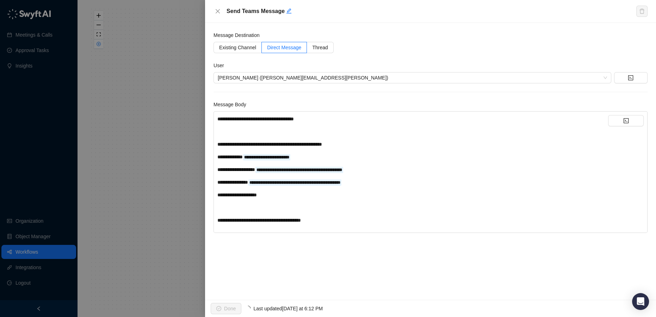
click at [284, 198] on div "**********" at bounding box center [412, 195] width 391 height 8
click at [628, 120] on icon "code" at bounding box center [625, 120] width 5 height 5
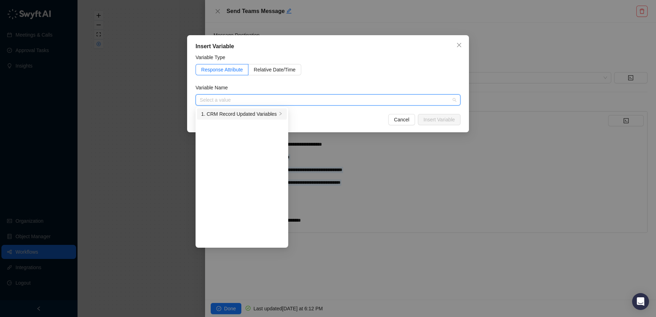
click at [268, 109] on li "1. CRM Record Updated Variables" at bounding box center [242, 114] width 90 height 11
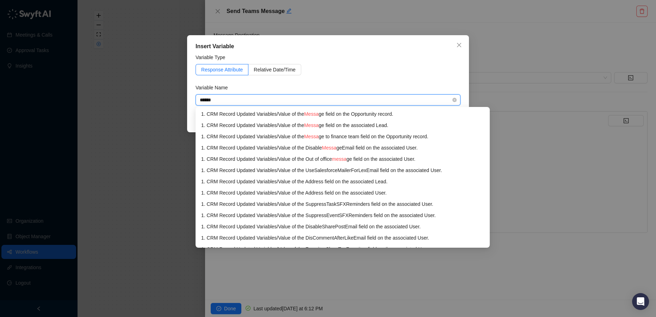
type input "*******"
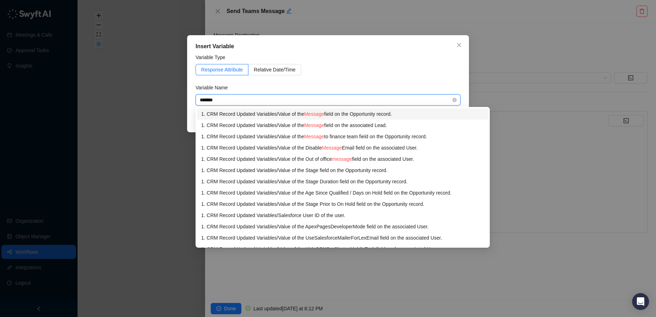
click at [318, 112] on span "Message" at bounding box center [314, 114] width 20 height 6
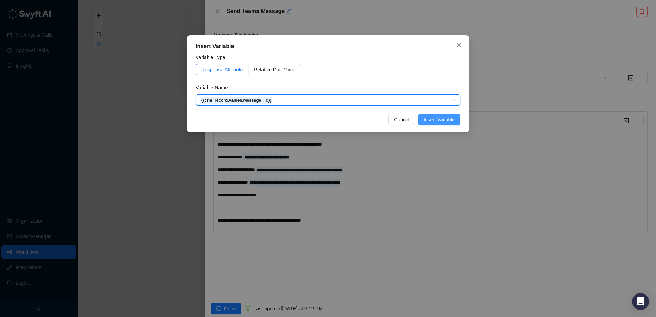
click at [440, 122] on span "Insert Variable" at bounding box center [438, 120] width 31 height 8
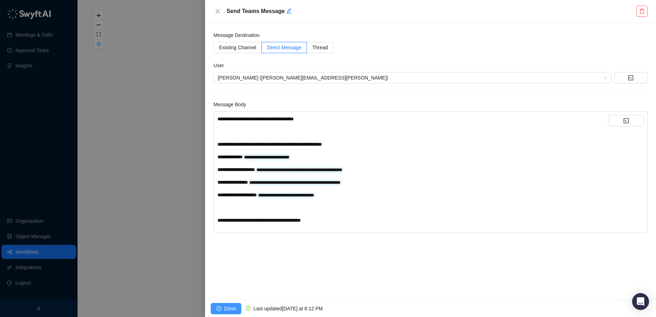
click at [228, 309] on span "Done" at bounding box center [230, 309] width 12 height 8
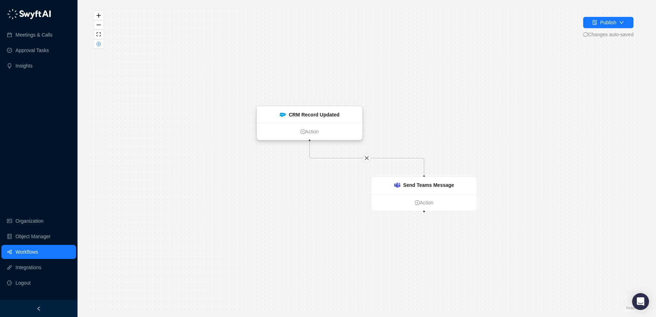
click at [313, 116] on strong "CRM Record Updated" at bounding box center [314, 115] width 51 height 6
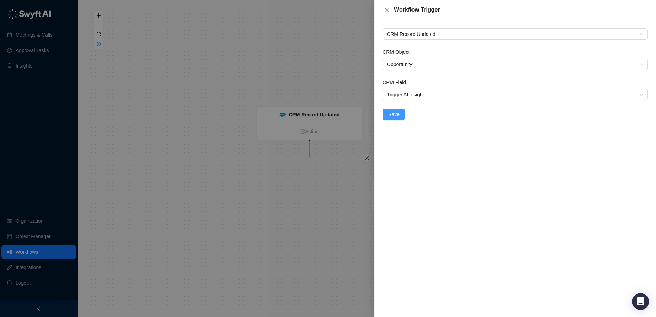
click at [390, 113] on span "Save" at bounding box center [393, 115] width 11 height 8
click at [316, 130] on div at bounding box center [328, 158] width 656 height 317
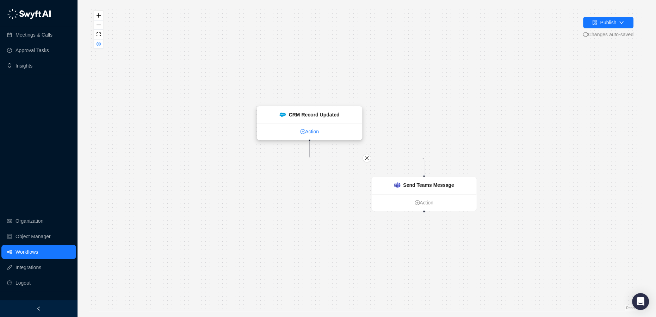
click at [305, 132] on link "Action" at bounding box center [309, 132] width 105 height 8
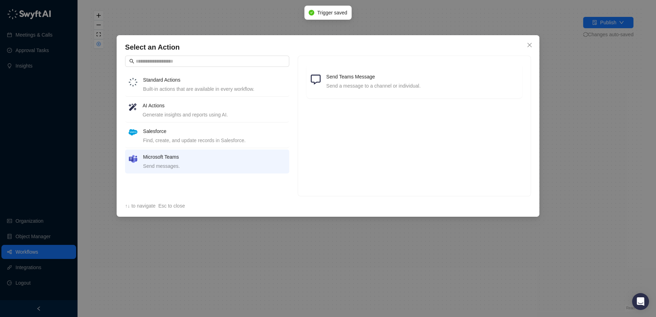
click at [173, 109] on h4 "AI Actions" at bounding box center [214, 106] width 143 height 8
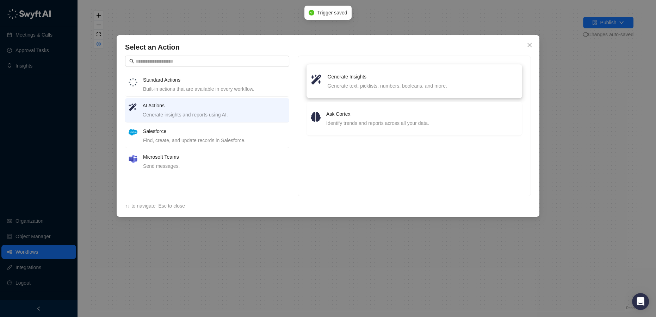
click at [342, 85] on div "Generate text, picklists, numbers, booleans, and more." at bounding box center [423, 86] width 190 height 8
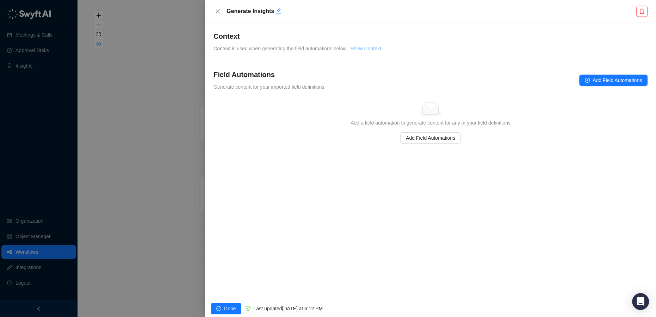
click at [365, 50] on link "Show Context" at bounding box center [366, 49] width 31 height 6
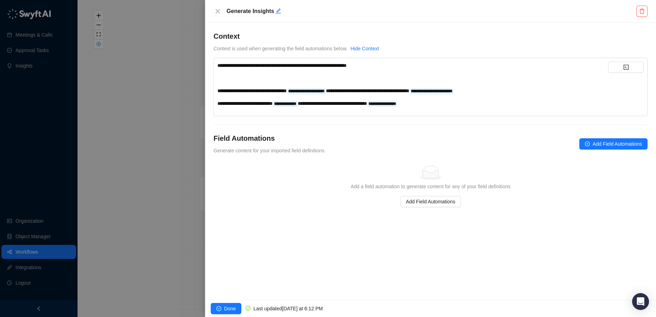
click at [250, 81] on div "﻿" at bounding box center [412, 78] width 391 height 8
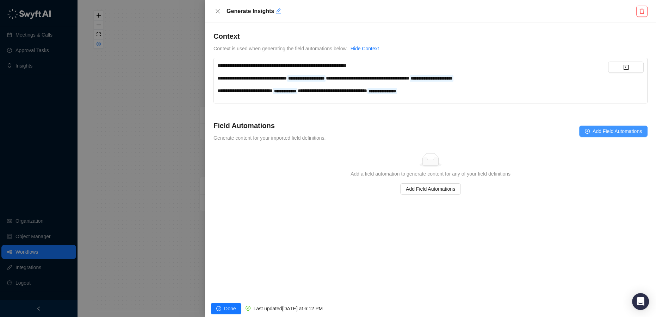
click at [602, 132] on span "Add Field Automations" at bounding box center [617, 132] width 49 height 8
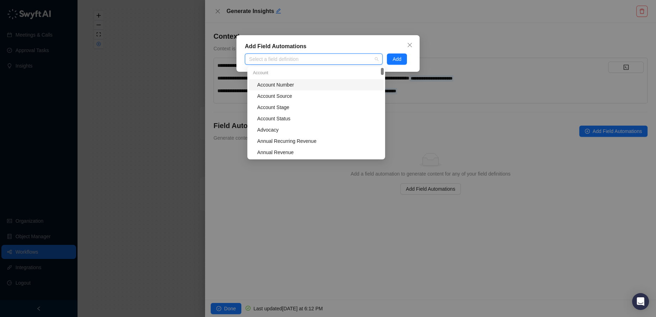
click at [285, 59] on div at bounding box center [310, 59] width 128 height 5
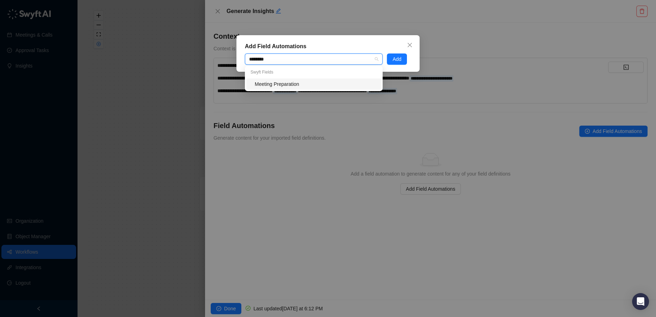
type input "*********"
click at [288, 82] on div "Meeting Preparation" at bounding box center [316, 84] width 122 height 8
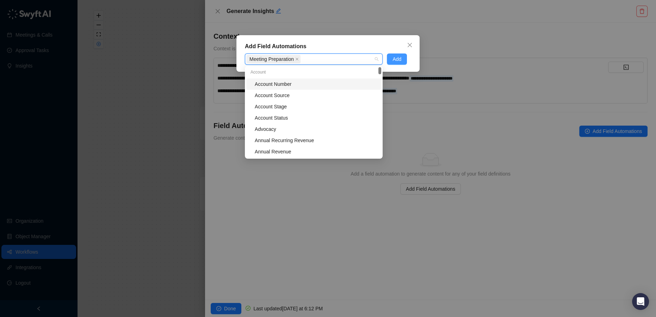
click at [398, 62] on span "Add" at bounding box center [396, 59] width 9 height 8
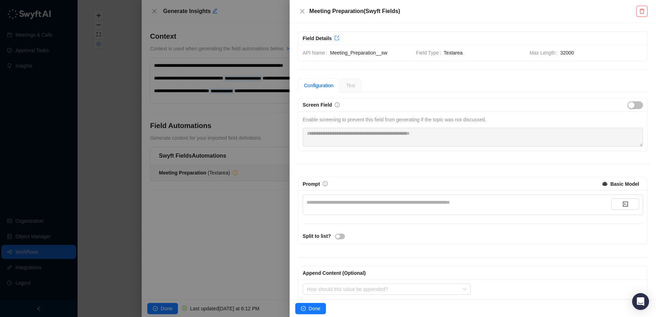
click at [378, 203] on div "**********" at bounding box center [458, 203] width 305 height 8
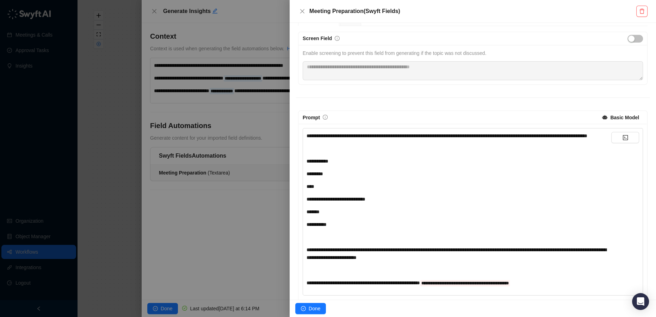
scroll to position [65, 0]
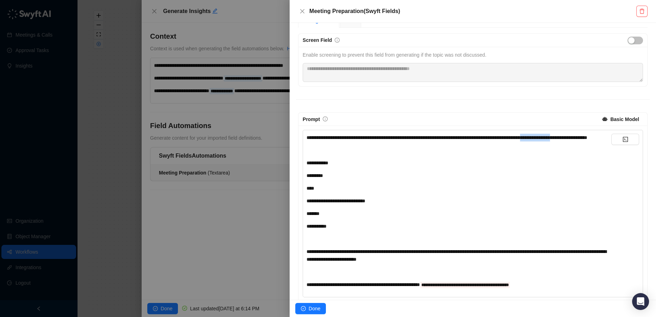
drag, startPoint x: 574, startPoint y: 136, endPoint x: 327, endPoint y: 144, distance: 246.8
click at [327, 140] on span "**********" at bounding box center [446, 137] width 281 height 5
drag, startPoint x: 344, startPoint y: 168, endPoint x: 301, endPoint y: 169, distance: 43.3
click at [301, 169] on div "**********" at bounding box center [472, 226] width 349 height 201
click at [315, 186] on div "**********" at bounding box center [458, 211] width 305 height 155
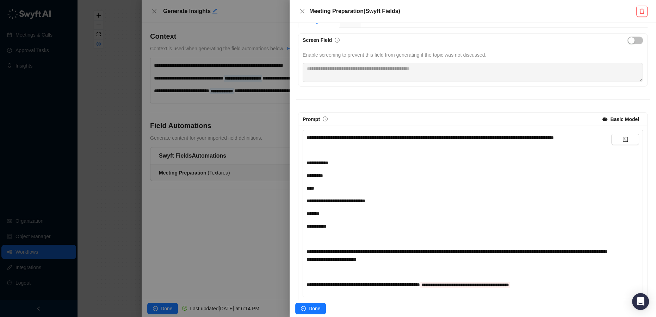
click at [313, 178] on span "*********" at bounding box center [314, 175] width 17 height 5
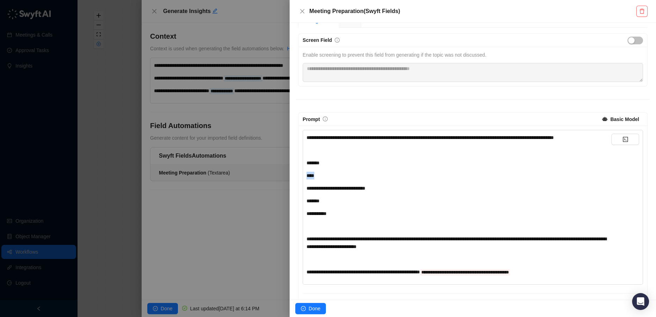
drag, startPoint x: 326, startPoint y: 184, endPoint x: 297, endPoint y: 183, distance: 28.9
click at [297, 183] on div "**********" at bounding box center [473, 213] width 354 height 202
click at [313, 180] on div "﻿" at bounding box center [458, 176] width 305 height 8
drag, startPoint x: 324, startPoint y: 208, endPoint x: 305, endPoint y: 209, distance: 18.7
click at [305, 209] on div "**********" at bounding box center [473, 207] width 340 height 155
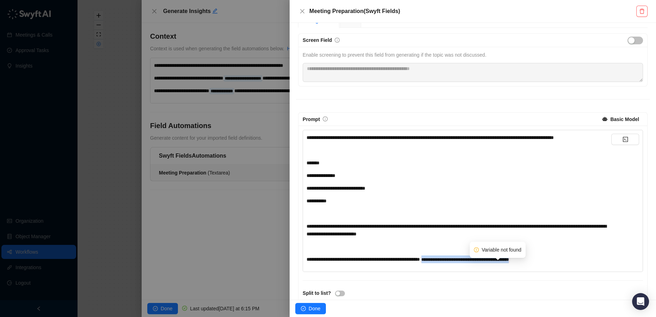
drag, startPoint x: 553, startPoint y: 266, endPoint x: 448, endPoint y: 265, distance: 105.0
click at [448, 264] on div "**********" at bounding box center [458, 260] width 305 height 8
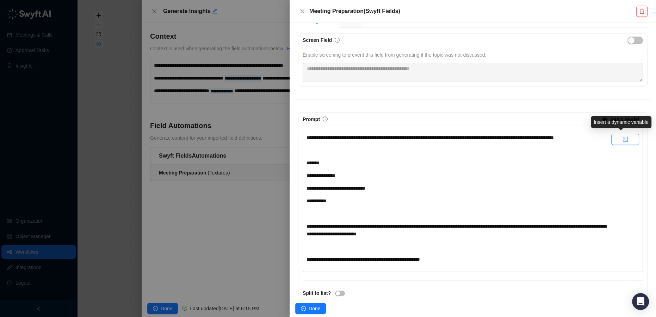
click at [628, 138] on button "button" at bounding box center [625, 139] width 28 height 11
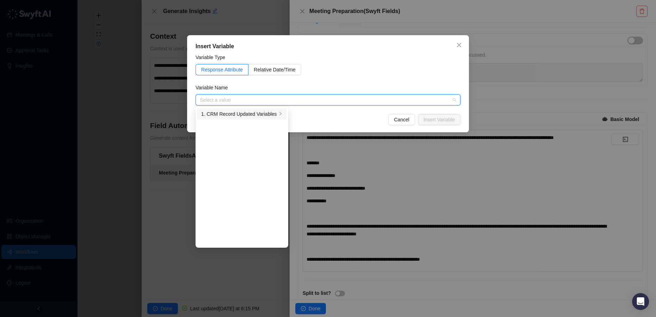
click at [250, 115] on div "1. CRM Record Updated Variables" at bounding box center [239, 114] width 76 height 8
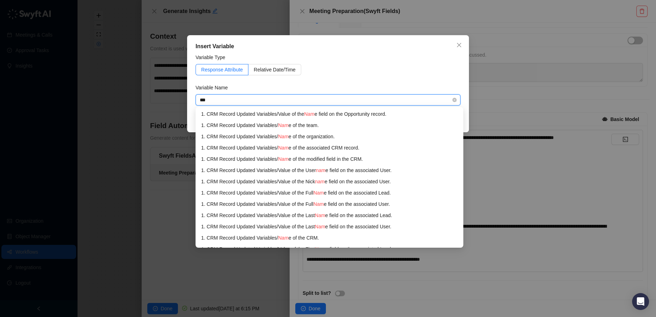
type input "****"
click at [279, 111] on div "1. CRM Record Updated Variables / Value of the Name field on the Opportunity re…" at bounding box center [326, 114] width 251 height 8
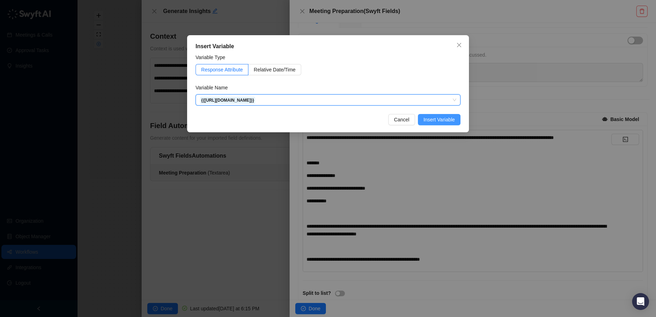
click at [443, 119] on span "Insert Variable" at bounding box center [438, 120] width 31 height 8
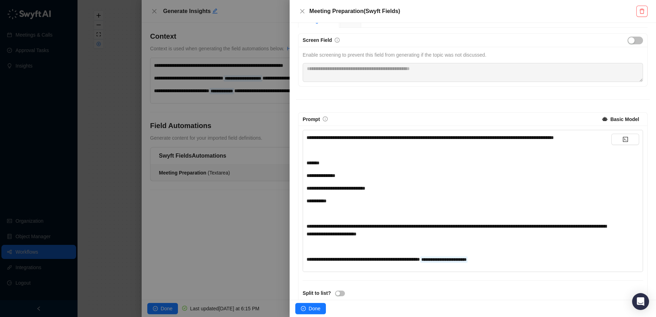
click at [336, 167] on div "*******" at bounding box center [458, 163] width 305 height 8
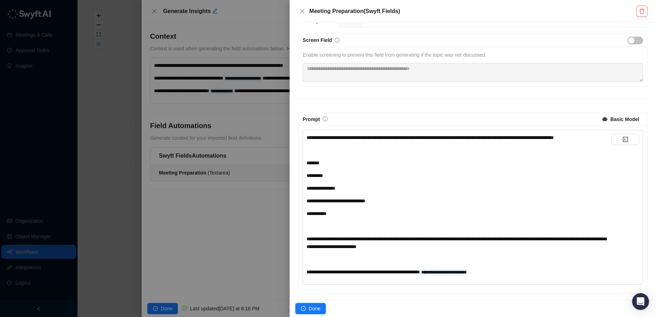
click at [448, 251] on div "**********" at bounding box center [458, 243] width 305 height 16
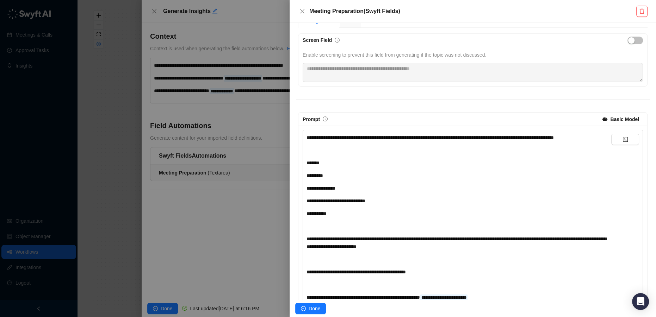
scroll to position [0, 0]
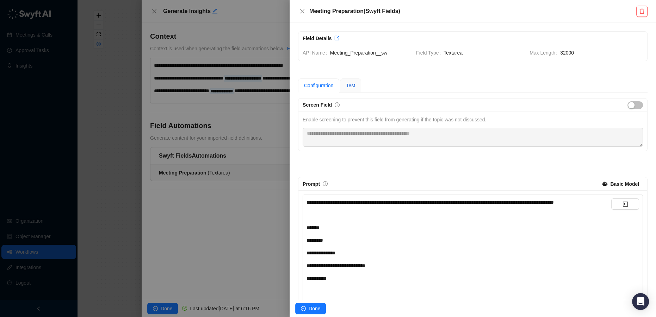
click at [348, 87] on span "Test" at bounding box center [350, 86] width 9 height 6
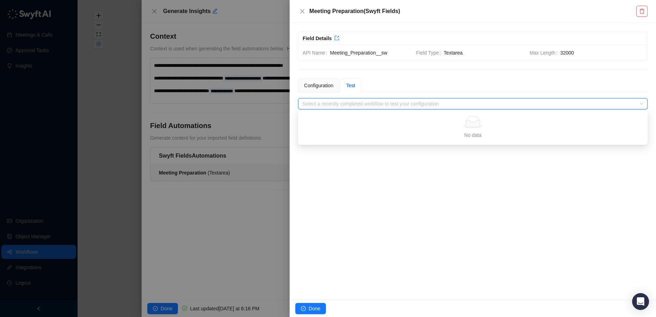
click at [360, 104] on input "search" at bounding box center [470, 104] width 337 height 11
click at [324, 86] on div "Configuration" at bounding box center [318, 86] width 29 height 8
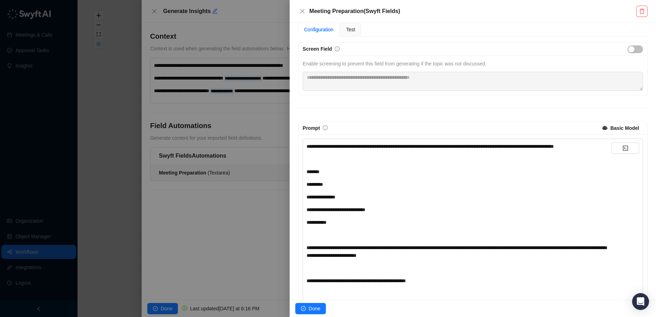
scroll to position [96, 0]
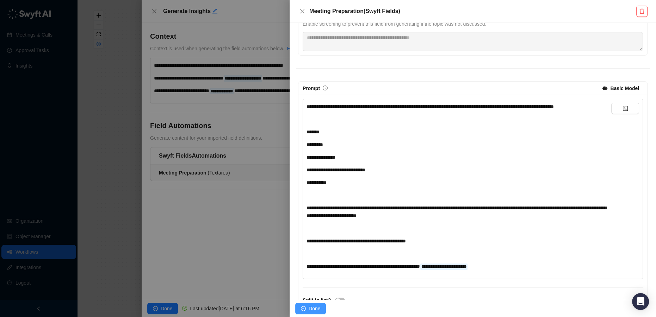
click at [306, 308] on button "Done" at bounding box center [310, 308] width 31 height 11
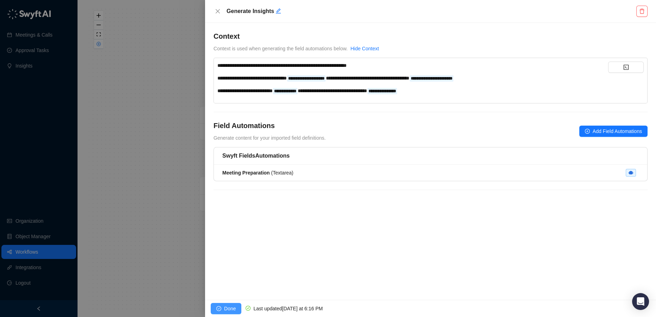
click at [233, 305] on span "Done" at bounding box center [230, 309] width 12 height 8
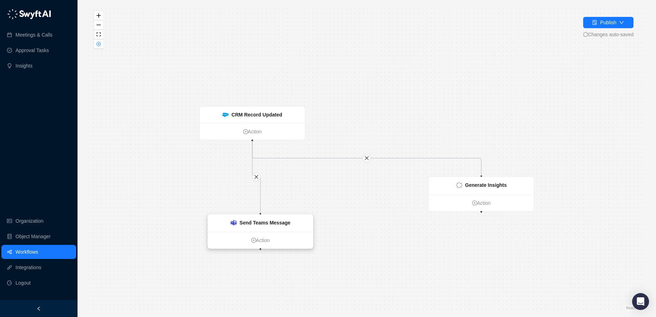
drag, startPoint x: 261, startPoint y: 188, endPoint x: 269, endPoint y: 226, distance: 38.6
click at [269, 226] on div "Send Teams Message" at bounding box center [265, 223] width 51 height 8
click at [256, 178] on icon "close" at bounding box center [256, 177] width 5 height 5
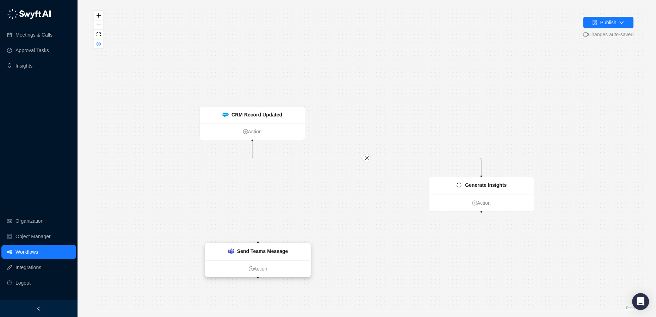
drag, startPoint x: 270, startPoint y: 184, endPoint x: 275, endPoint y: 249, distance: 65.8
click at [275, 249] on strong "Send Teams Message" at bounding box center [262, 252] width 51 height 6
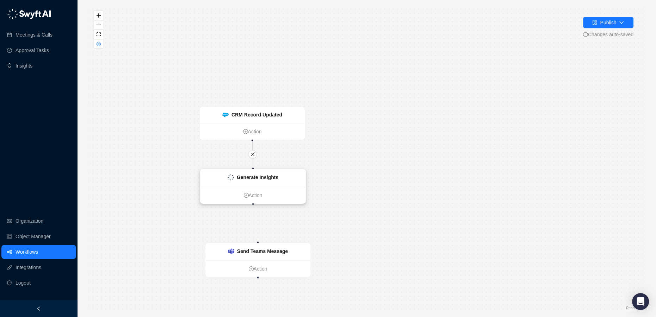
drag, startPoint x: 469, startPoint y: 187, endPoint x: 241, endPoint y: 179, distance: 228.4
click at [241, 179] on strong "Generate Insights" at bounding box center [258, 178] width 42 height 6
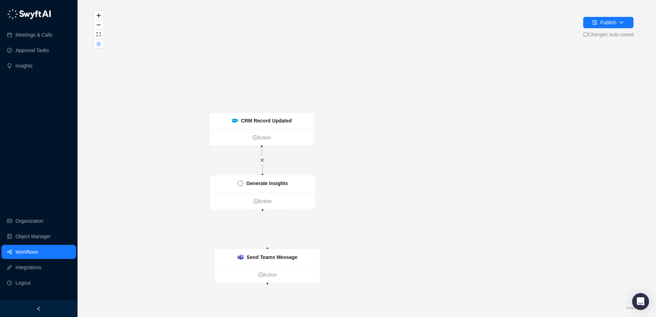
drag, startPoint x: 253, startPoint y: 205, endPoint x: 266, endPoint y: 204, distance: 12.3
click at [266, 204] on div "CRM Record Updated Action Send Teams Message Action Generate Insights Action" at bounding box center [367, 159] width 556 height 306
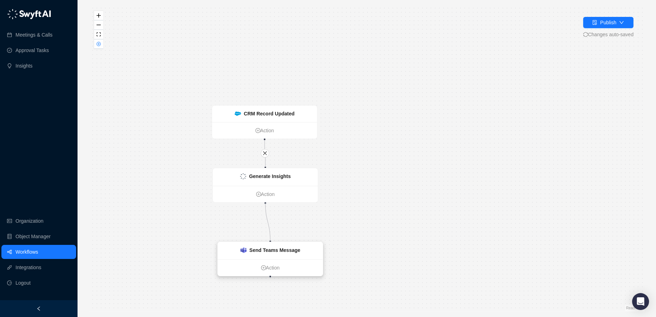
drag, startPoint x: 265, startPoint y: 203, endPoint x: 269, endPoint y: 246, distance: 43.5
click at [269, 246] on div "CRM Record Updated Action Send Teams Message Action Generate Insights Action" at bounding box center [261, 258] width 556 height 306
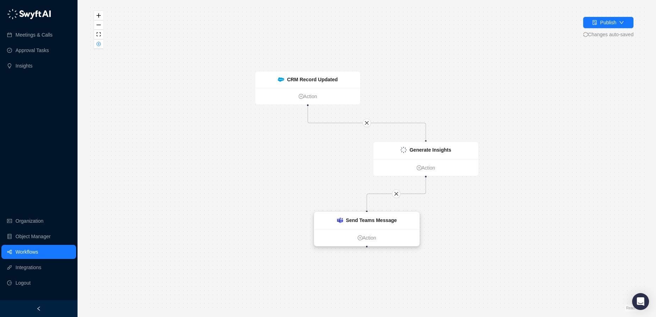
click at [370, 220] on strong "Send Teams Message" at bounding box center [371, 221] width 51 height 6
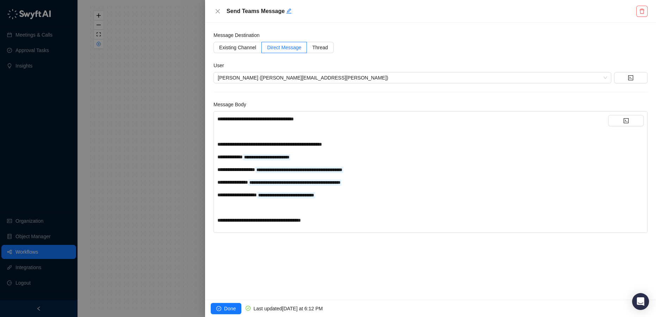
click at [332, 220] on div "**********" at bounding box center [412, 221] width 391 height 8
click at [619, 125] on button "button" at bounding box center [626, 120] width 36 height 11
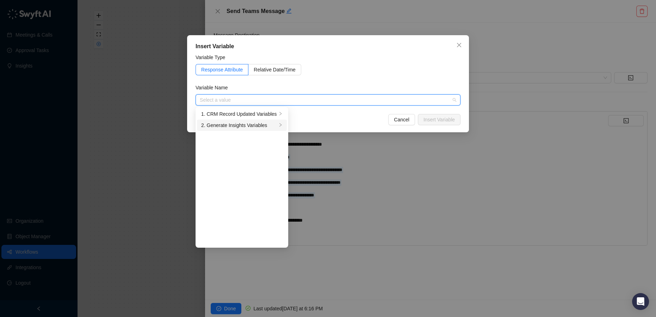
click at [259, 127] on div "2. Generate Insights Variables" at bounding box center [239, 126] width 76 height 8
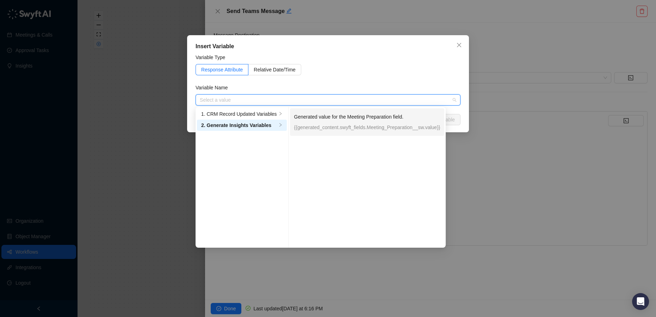
click at [324, 119] on p "Generated value for the Meeting Preparation field." at bounding box center [367, 117] width 146 height 8
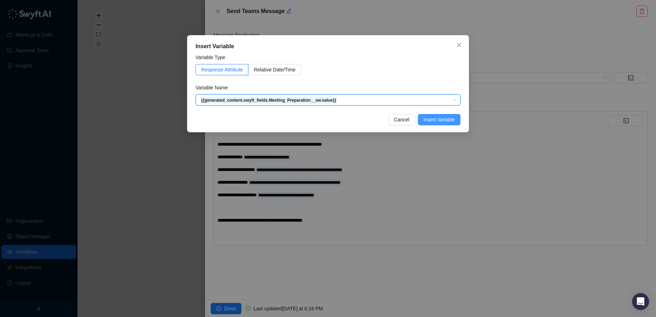
click at [448, 122] on span "Insert Variable" at bounding box center [438, 120] width 31 height 8
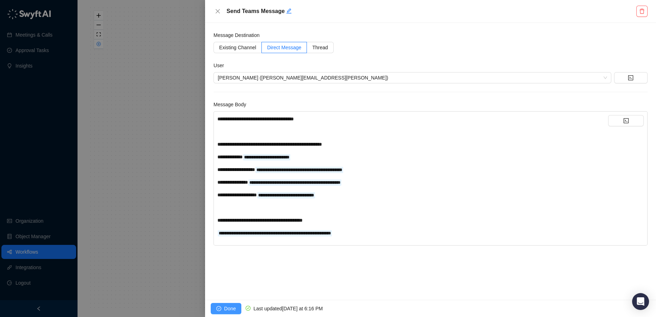
click at [230, 308] on span "Done" at bounding box center [230, 309] width 12 height 8
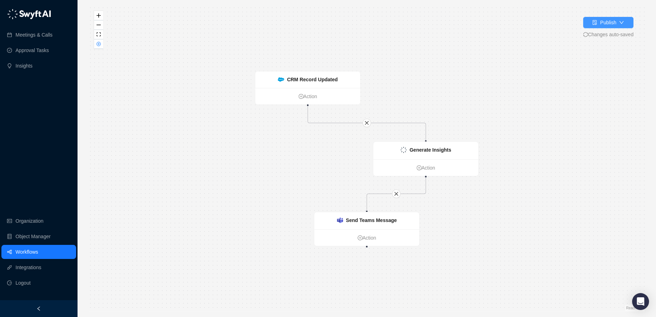
click at [601, 27] on button "Publish" at bounding box center [608, 22] width 50 height 11
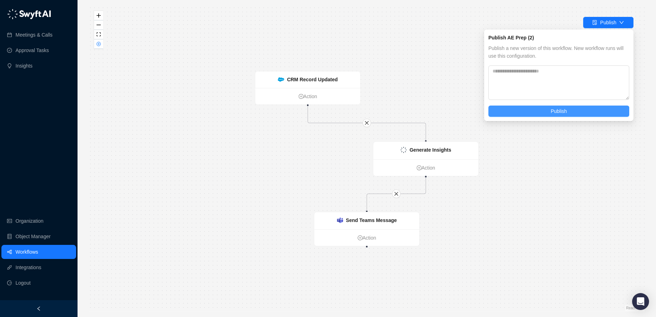
click at [569, 108] on button "Publish" at bounding box center [558, 111] width 141 height 11
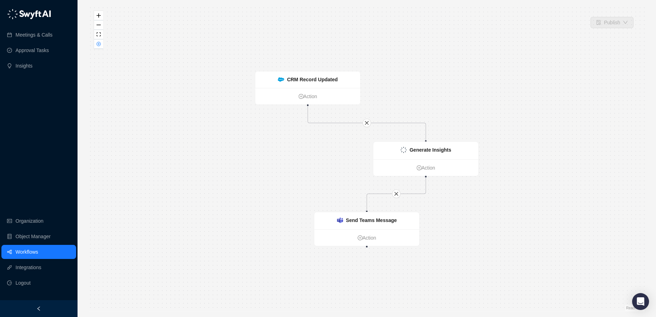
click at [37, 252] on link "Workflows" at bounding box center [27, 252] width 23 height 14
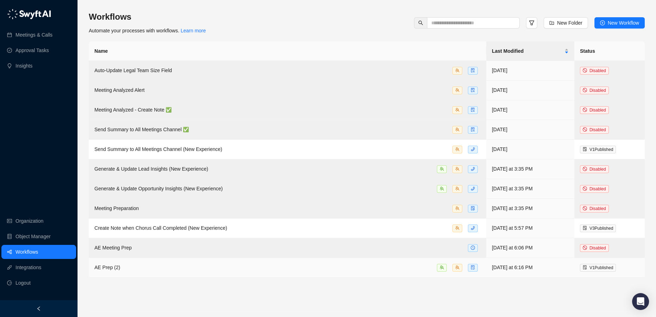
click at [113, 267] on span "AE Prep (2)" at bounding box center [107, 268] width 26 height 6
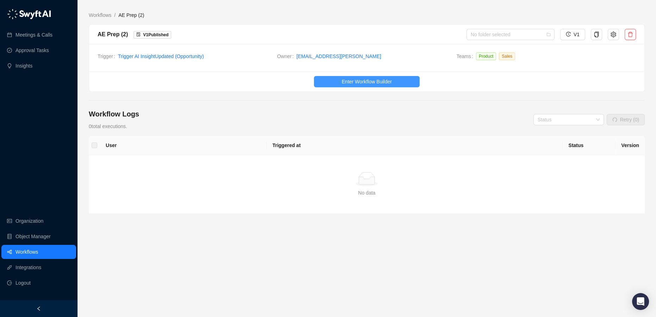
click at [378, 78] on span "Enter Workflow Builder" at bounding box center [367, 82] width 50 height 8
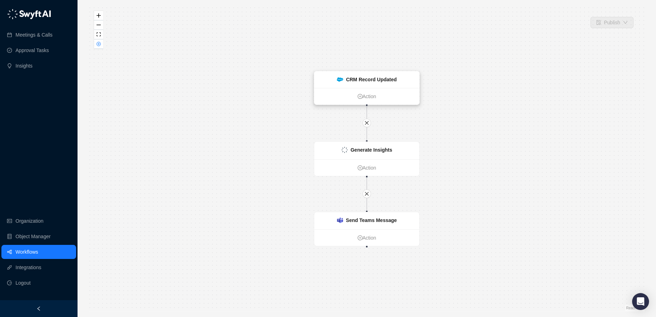
click at [378, 83] on div "CRM Record Updated" at bounding box center [366, 80] width 105 height 17
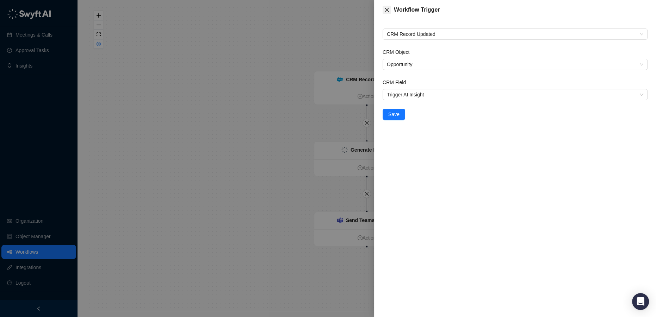
click at [387, 9] on icon "close" at bounding box center [387, 10] width 4 height 4
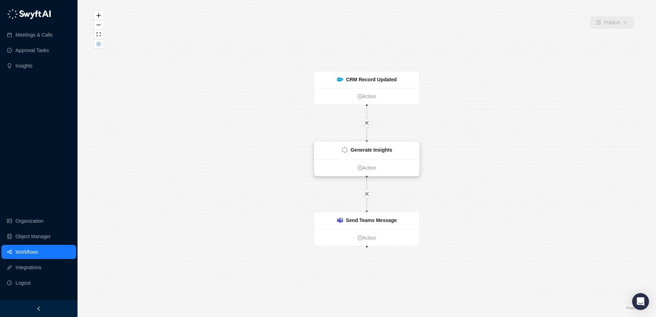
click at [373, 153] on strong "Generate Insights" at bounding box center [372, 150] width 42 height 6
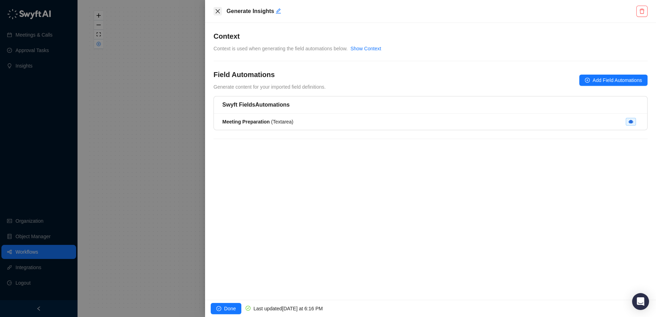
click at [215, 7] on button "Close" at bounding box center [217, 11] width 8 height 8
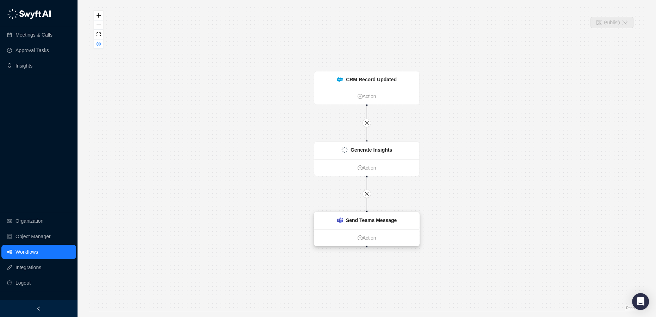
click at [377, 219] on strong "Send Teams Message" at bounding box center [371, 221] width 51 height 6
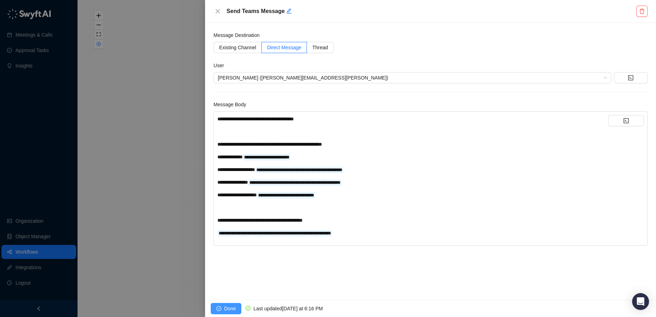
click at [227, 306] on span "Done" at bounding box center [230, 309] width 12 height 8
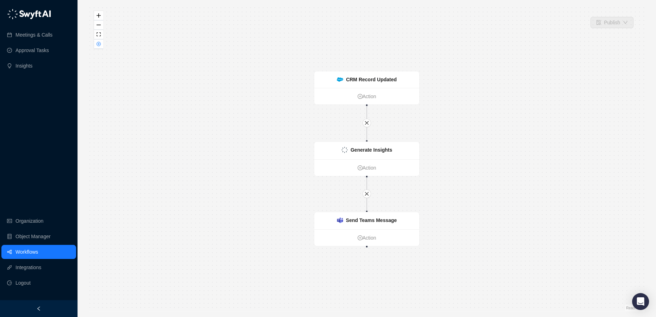
click at [30, 249] on link "Workflows" at bounding box center [27, 252] width 23 height 14
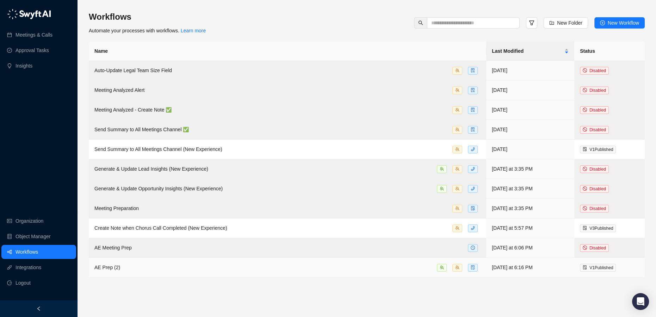
click at [138, 270] on div "AE Prep (2)" at bounding box center [287, 268] width 386 height 8
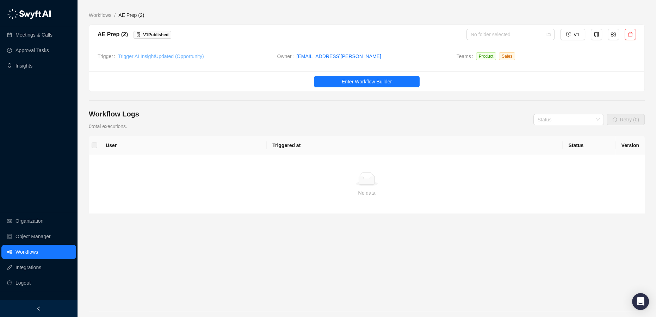
click at [171, 57] on link "Trigger AI Insight Updated ( Opportunity )" at bounding box center [161, 57] width 86 height 6
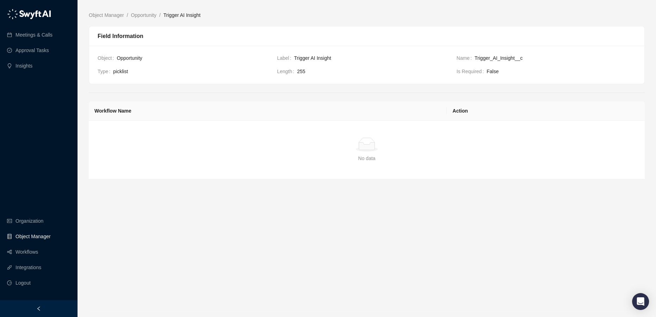
click at [39, 236] on link "Object Manager" at bounding box center [33, 237] width 35 height 14
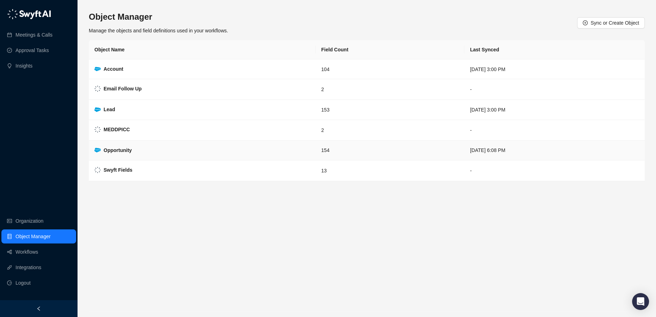
click at [120, 150] on strong "Opportunity" at bounding box center [118, 151] width 28 height 6
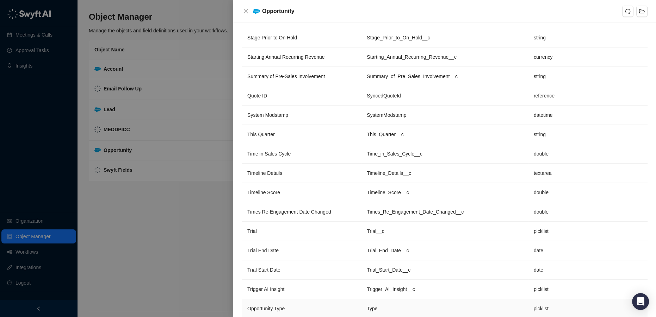
scroll to position [2508, 0]
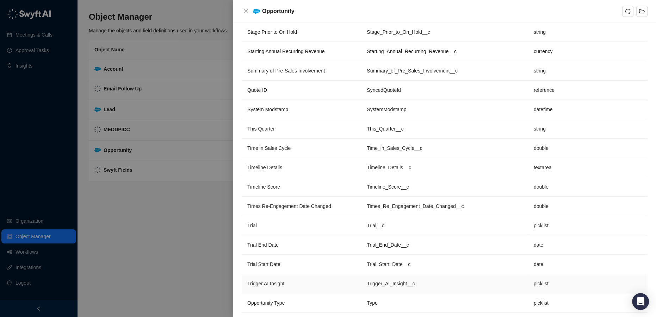
click at [272, 281] on span "Trigger AI Insight" at bounding box center [265, 284] width 37 height 6
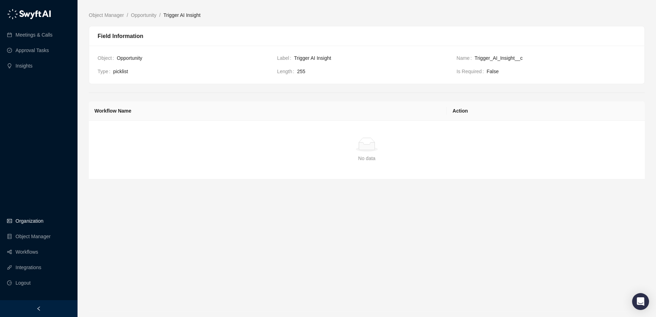
click at [31, 224] on link "Organization" at bounding box center [30, 221] width 28 height 14
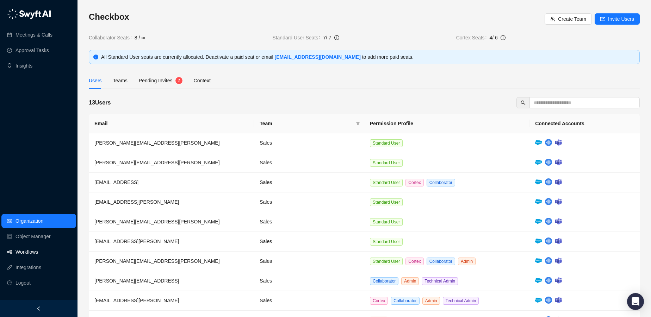
click at [37, 249] on link "Workflows" at bounding box center [27, 252] width 23 height 14
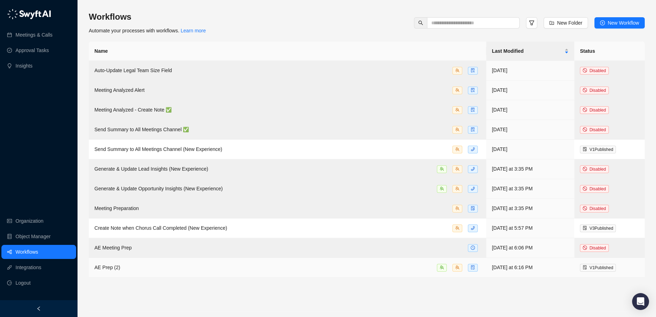
click at [149, 265] on div "AE Prep (2)" at bounding box center [287, 268] width 386 height 8
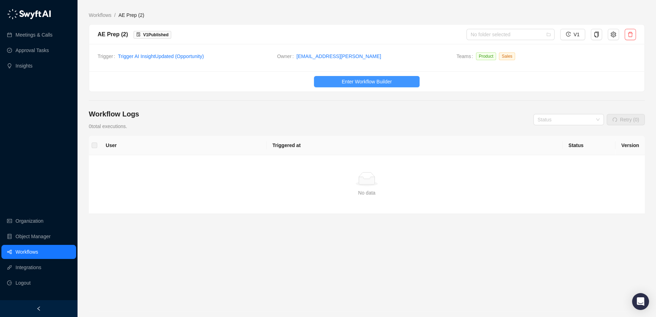
click at [366, 79] on span "Enter Workflow Builder" at bounding box center [367, 82] width 50 height 8
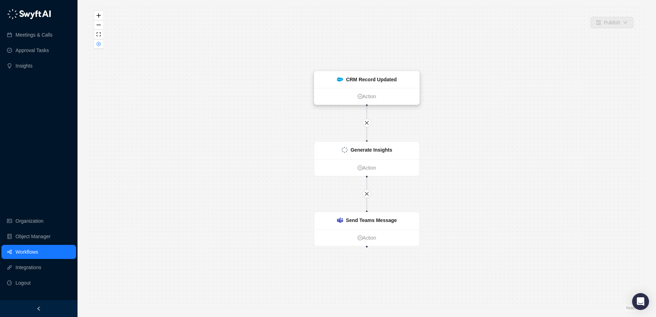
click at [376, 80] on strong "CRM Record Updated" at bounding box center [371, 80] width 51 height 6
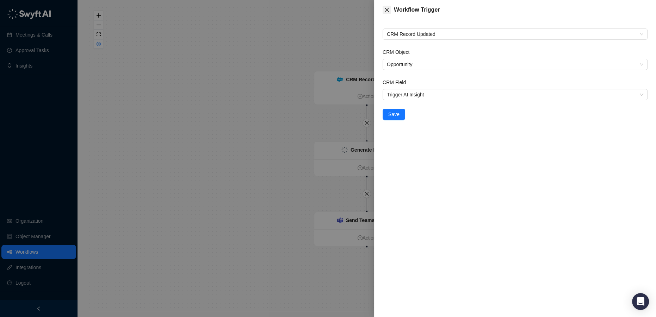
click at [387, 8] on icon "close" at bounding box center [387, 10] width 6 height 6
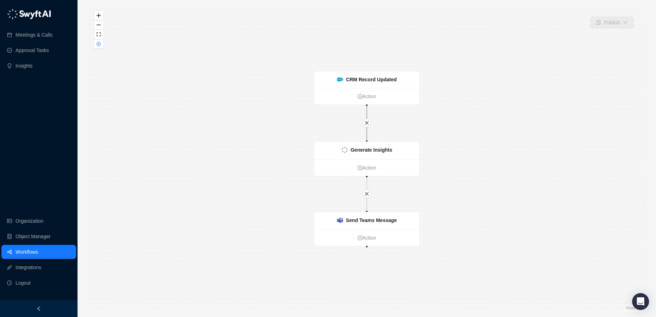
click at [367, 109] on icon "Edge from 8afd1440-654a-013e-a13a-22f650a783fa to 851af1c0-654b-013e-0049-72e66…" at bounding box center [367, 123] width 0 height 34
click at [365, 93] on link "Action" at bounding box center [366, 97] width 105 height 8
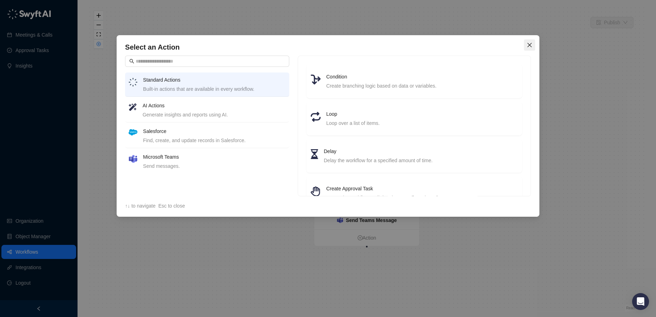
click at [529, 44] on icon "close" at bounding box center [530, 45] width 6 height 6
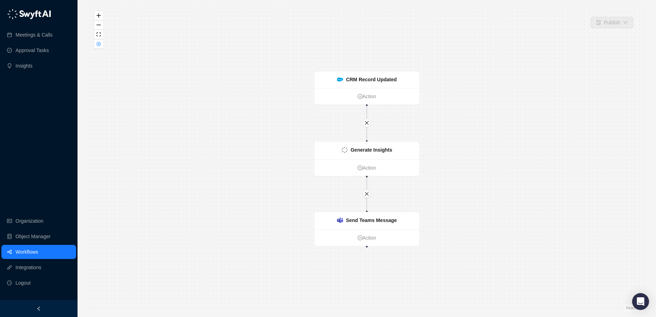
click at [38, 254] on link "Workflows" at bounding box center [27, 252] width 23 height 14
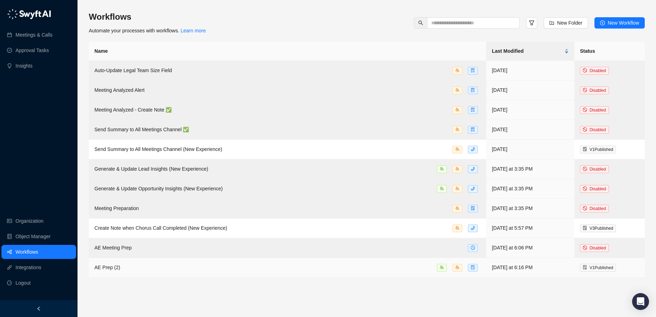
click at [160, 269] on div "AE Prep (2)" at bounding box center [287, 268] width 386 height 8
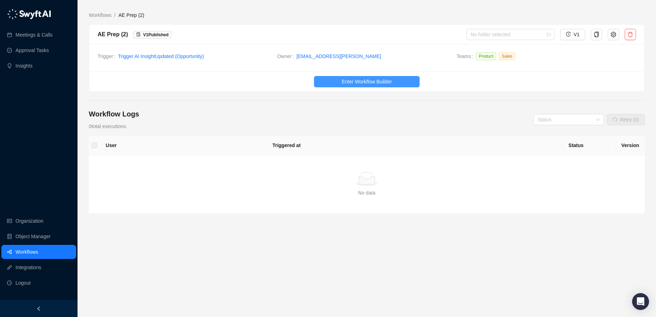
click at [382, 83] on span "Enter Workflow Builder" at bounding box center [367, 82] width 50 height 8
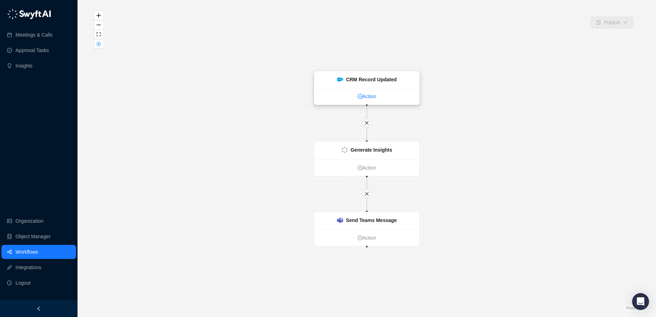
click at [367, 94] on link "Action" at bounding box center [366, 97] width 105 height 8
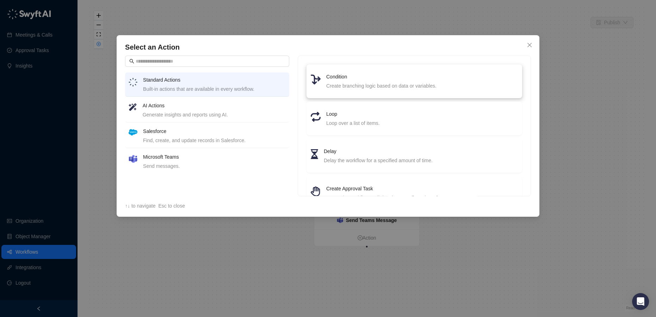
click at [342, 84] on div "Create branching logic based on data or variables." at bounding box center [422, 86] width 192 height 8
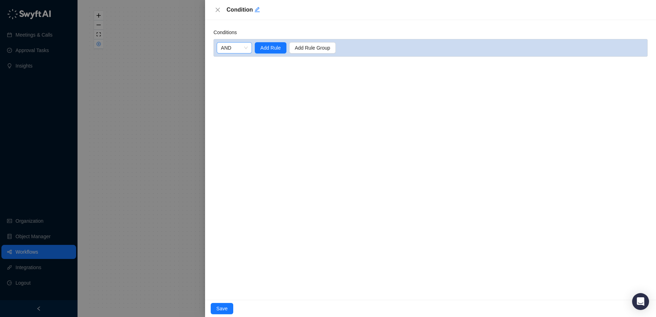
click at [237, 47] on span "AND" at bounding box center [234, 48] width 27 height 11
click at [271, 48] on span "Add Rule" at bounding box center [270, 48] width 20 height 8
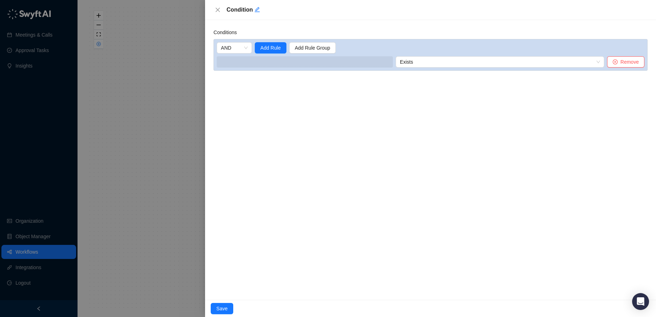
click at [365, 62] on span at bounding box center [305, 61] width 176 height 11
click at [440, 58] on span "Exists" at bounding box center [508, 62] width 184 height 11
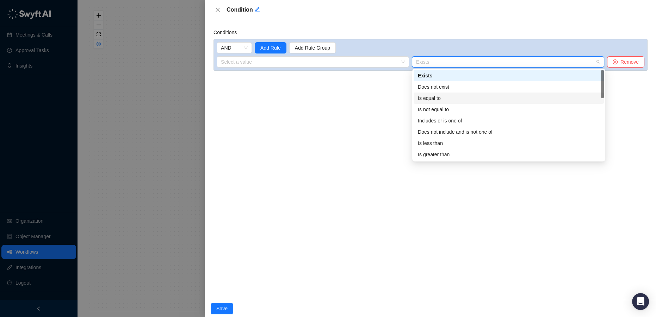
click at [438, 98] on div "Is equal to" at bounding box center [509, 98] width 182 height 8
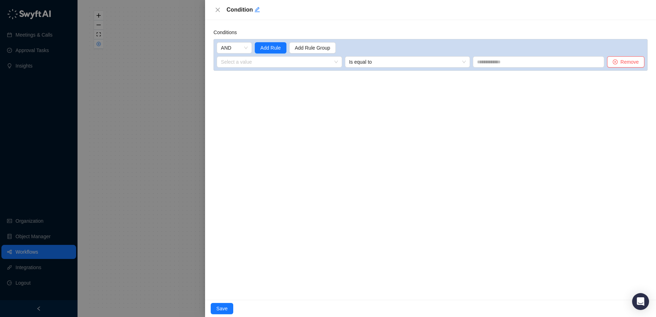
click at [294, 67] on div "AND Add Rule Add Rule Group Select a value Is equal to Remove" at bounding box center [430, 55] width 434 height 32
click at [289, 62] on input "search" at bounding box center [277, 62] width 113 height 11
click at [281, 78] on div "1. CRM Record Updated Variables" at bounding box center [260, 76] width 76 height 8
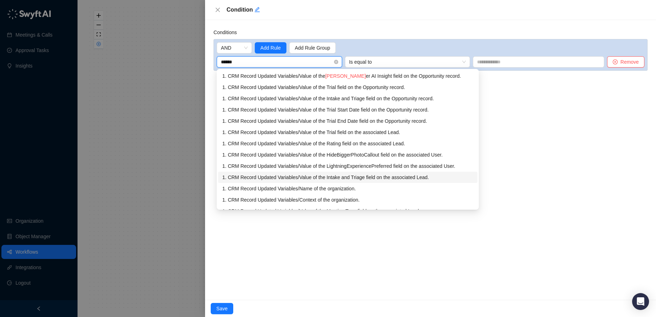
type input "*******"
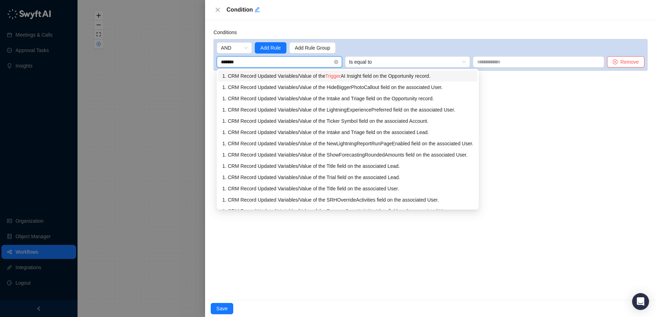
click at [394, 76] on div "1. CRM Record Updated Variables / Value of the Trigger AI Insight field on the …" at bounding box center [347, 76] width 251 height 8
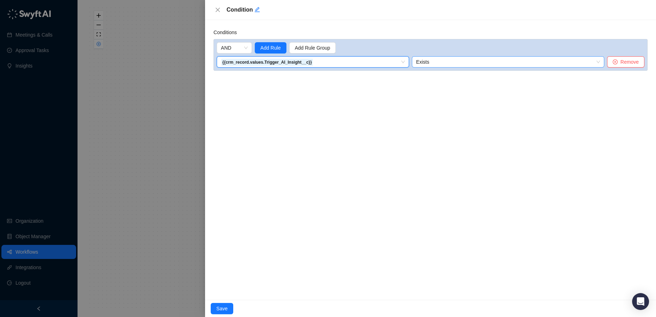
click at [441, 63] on span "Exists" at bounding box center [508, 62] width 184 height 11
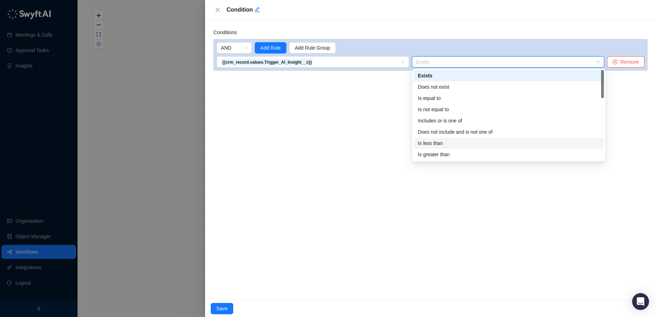
scroll to position [23, 0]
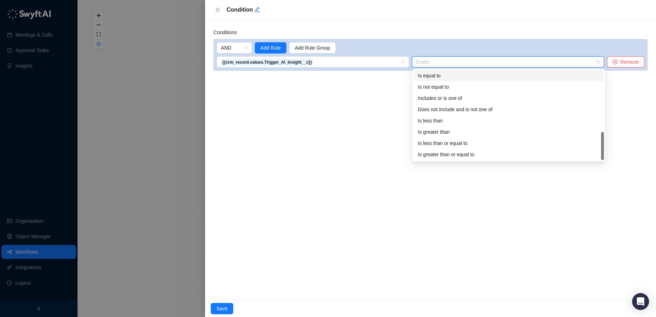
click at [444, 75] on div "Is equal to" at bounding box center [509, 76] width 182 height 8
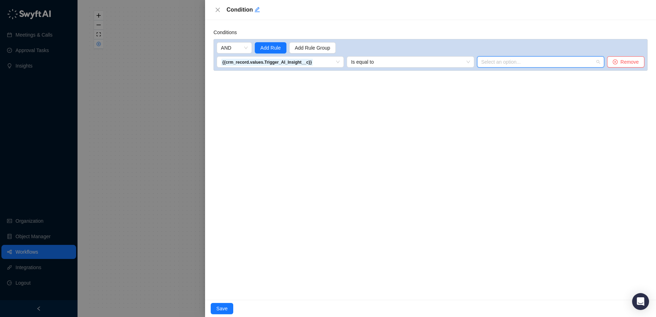
click at [503, 61] on input "search" at bounding box center [538, 62] width 114 height 11
click at [506, 72] on div "New Disco Meeting" at bounding box center [541, 76] width 117 height 8
drag, startPoint x: 520, startPoint y: 147, endPoint x: 508, endPoint y: 154, distance: 14.2
click at [520, 148] on div "Conditions AND Add Rule Add Rule Group {{crm_record.values.Trigger_AI_Insight__…" at bounding box center [430, 160] width 451 height 280
click at [225, 308] on span "Save" at bounding box center [221, 309] width 11 height 8
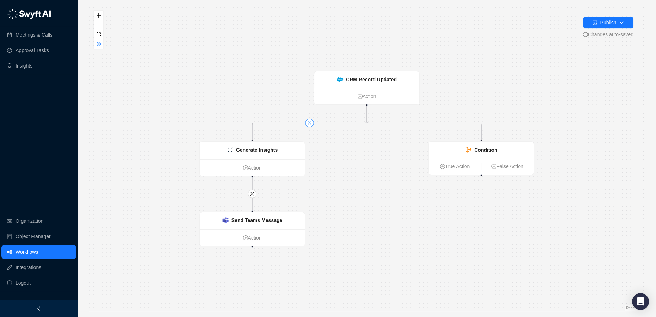
click at [310, 124] on icon "close" at bounding box center [309, 122] width 5 height 5
drag, startPoint x: 481, startPoint y: 175, endPoint x: 251, endPoint y: 142, distance: 232.2
click at [251, 142] on div "CRM Record Updated Action Condition True Action False Action Send Teams Message…" at bounding box center [477, 224] width 556 height 306
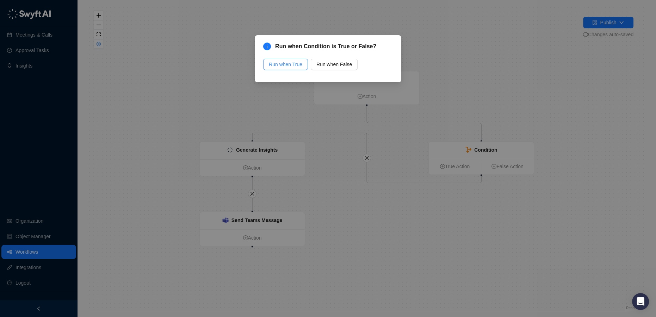
click at [288, 64] on span "Run when True" at bounding box center [285, 65] width 33 height 8
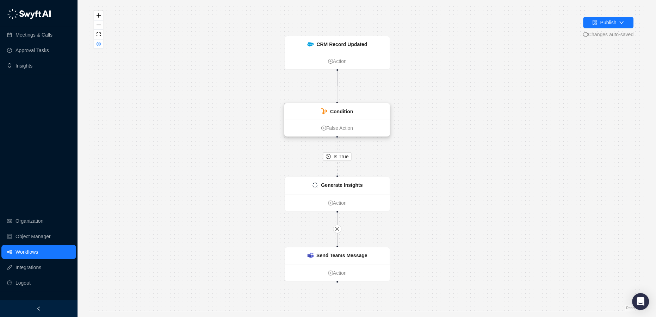
drag, startPoint x: 379, startPoint y: 114, endPoint x: 320, endPoint y: 111, distance: 59.3
click at [320, 111] on div "Condition" at bounding box center [337, 112] width 105 height 16
click at [20, 252] on link "Workflows" at bounding box center [27, 252] width 23 height 14
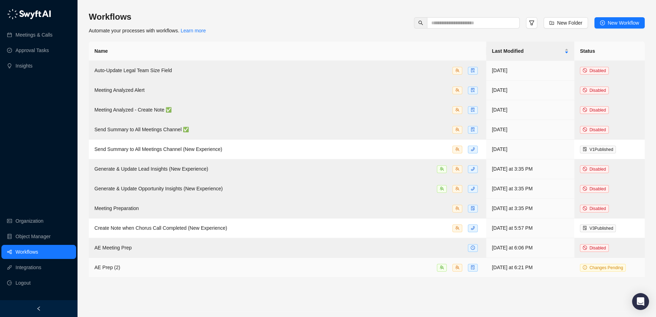
click at [123, 268] on div "AE Prep (2)" at bounding box center [287, 268] width 386 height 8
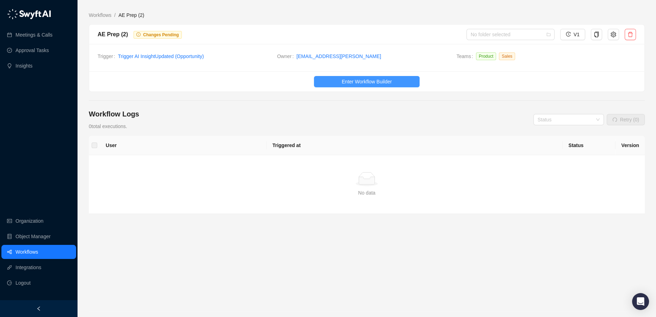
click at [375, 83] on span "Enter Workflow Builder" at bounding box center [367, 82] width 50 height 8
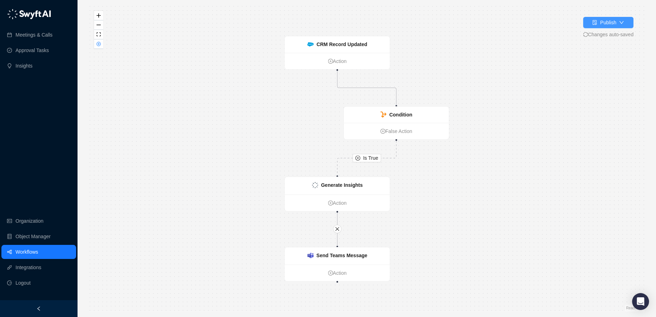
click at [599, 25] on div "Publish" at bounding box center [604, 23] width 24 height 8
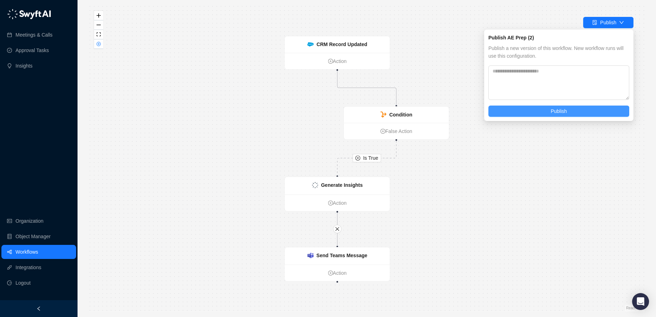
click at [563, 110] on span "Publish" at bounding box center [559, 111] width 16 height 8
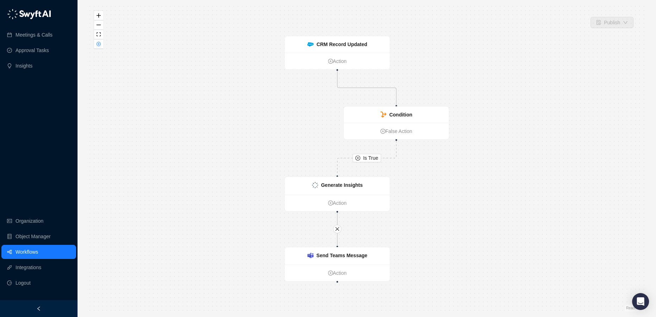
click at [26, 253] on link "Workflows" at bounding box center [27, 252] width 23 height 14
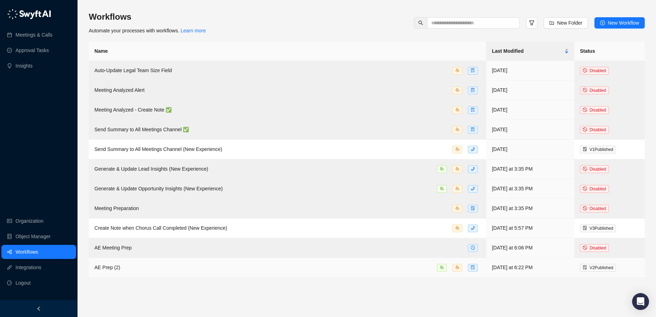
click at [188, 271] on td "AE Prep (2)" at bounding box center [287, 268] width 397 height 20
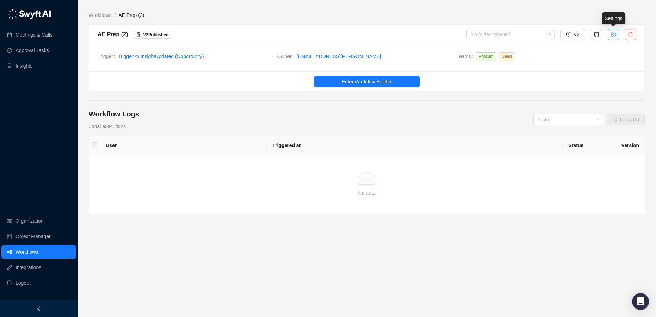
click at [614, 34] on icon "setting" at bounding box center [614, 35] width 6 height 6
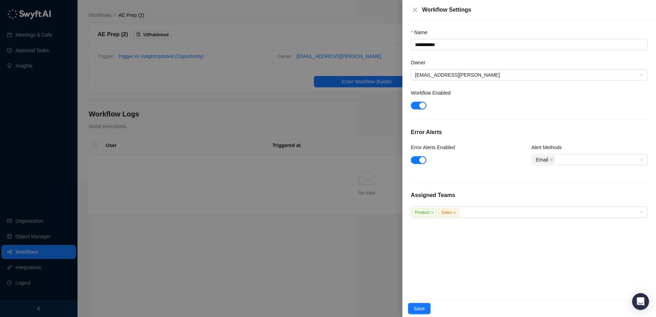
click at [302, 136] on div at bounding box center [328, 158] width 656 height 317
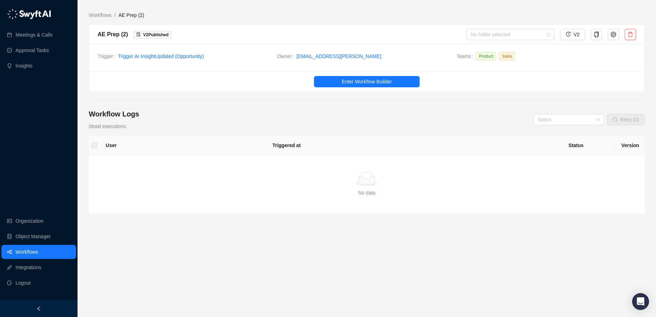
click at [504, 265] on div "User Triggered at Status Version Simple Empty No data" at bounding box center [367, 201] width 556 height 131
click at [637, 301] on icon "Open Intercom Messenger" at bounding box center [640, 301] width 8 height 9
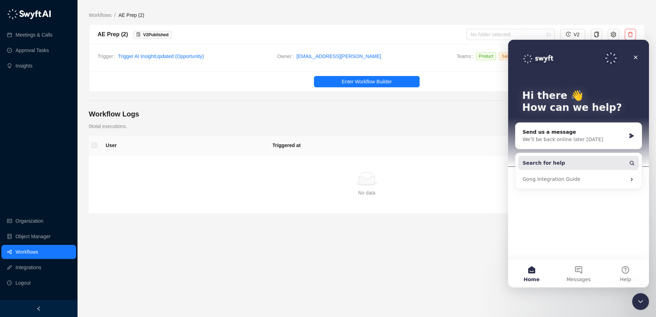
click at [597, 162] on button "Search for help" at bounding box center [578, 163] width 120 height 14
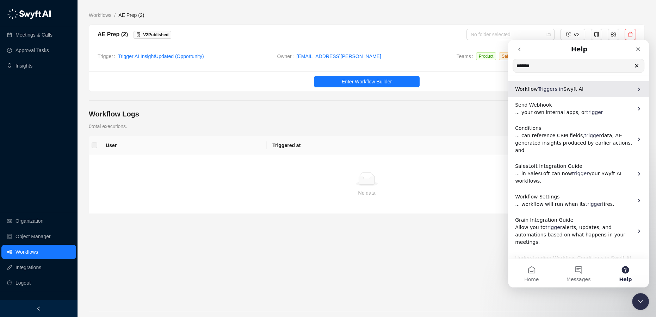
type input "*******"
click at [569, 92] on span "Swyft AI" at bounding box center [573, 89] width 20 height 6
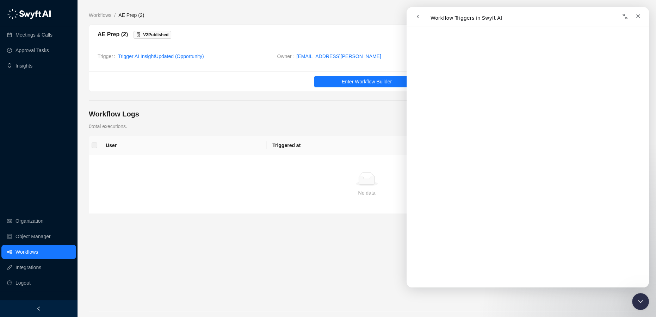
scroll to position [566, 0]
click at [363, 233] on div "User Triggered at Status Version Simple Empty No data" at bounding box center [367, 201] width 556 height 131
click at [367, 73] on ul "Enter Workflow Builder" at bounding box center [366, 82] width 555 height 20
click at [365, 86] on button "Enter Workflow Builder" at bounding box center [367, 81] width 106 height 11
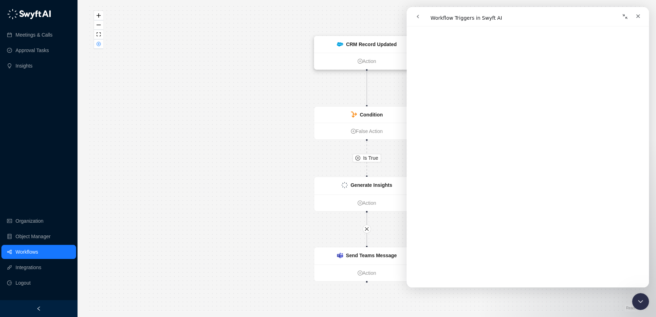
click at [371, 47] on strong "CRM Record Updated" at bounding box center [371, 45] width 51 height 6
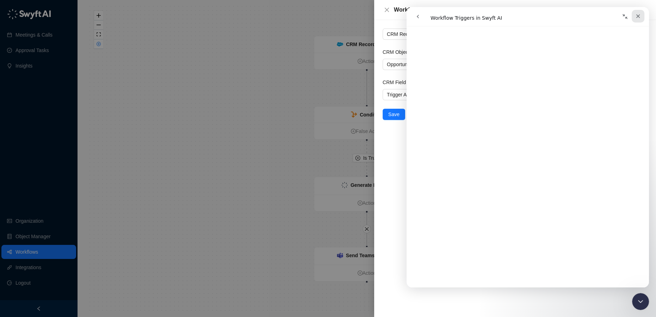
click at [639, 16] on icon "Close" at bounding box center [638, 16] width 4 height 4
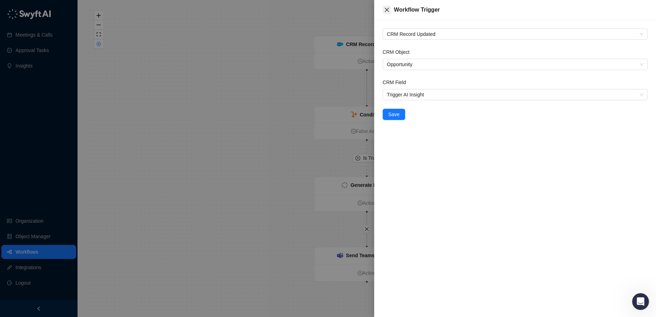
click at [389, 7] on icon "close" at bounding box center [387, 10] width 6 height 6
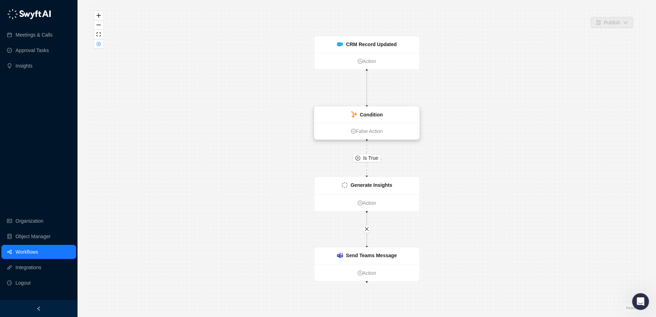
click at [372, 117] on strong "Condition" at bounding box center [371, 115] width 23 height 6
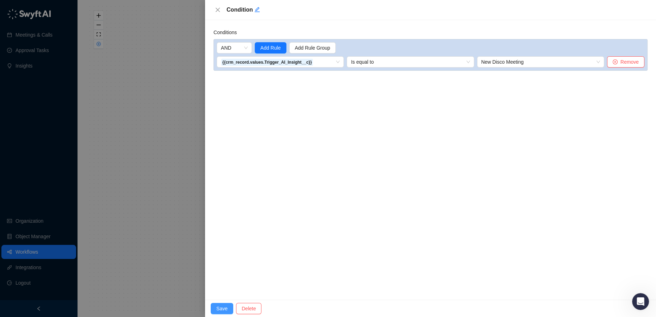
click at [224, 308] on span "Save" at bounding box center [221, 309] width 11 height 8
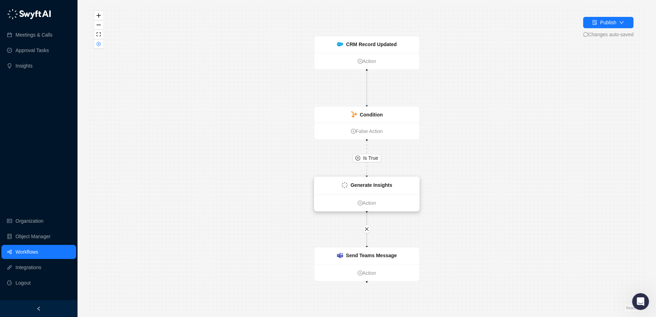
click at [352, 187] on strong "Generate Insights" at bounding box center [372, 185] width 42 height 6
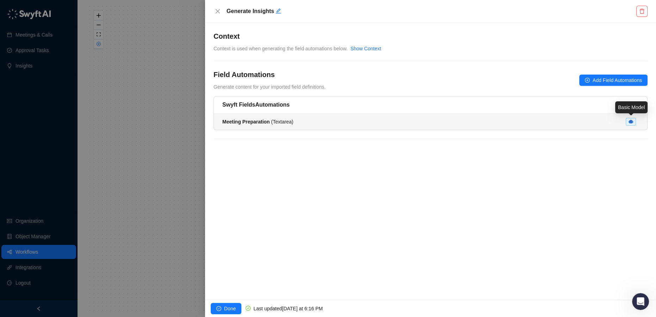
click at [631, 121] on icon at bounding box center [630, 122] width 5 height 4
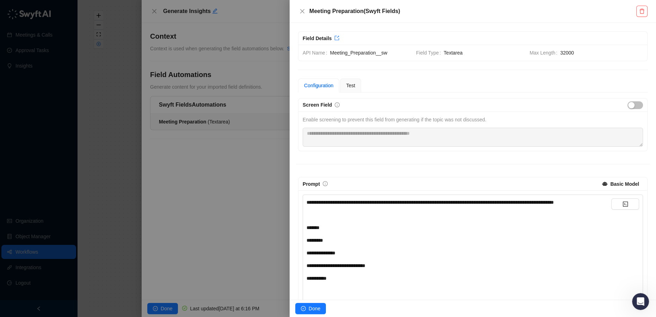
click at [621, 179] on div "Basic Model" at bounding box center [624, 184] width 29 height 11
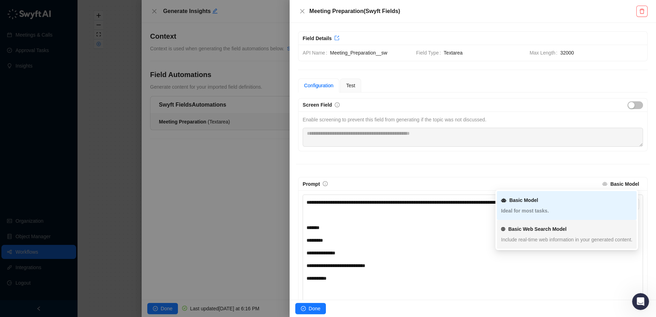
click at [552, 234] on div "Basic Web Search Model Include real-time web information in your generated cont…" at bounding box center [566, 234] width 131 height 25
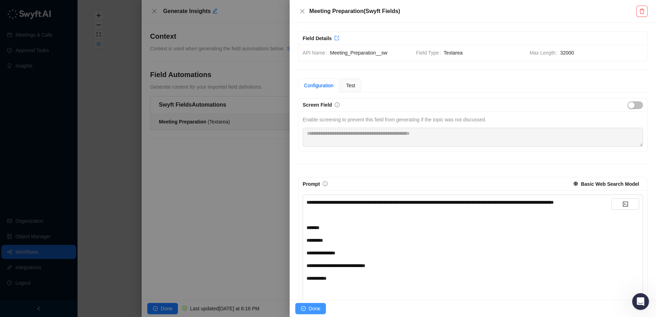
click at [314, 309] on span "Done" at bounding box center [315, 309] width 12 height 8
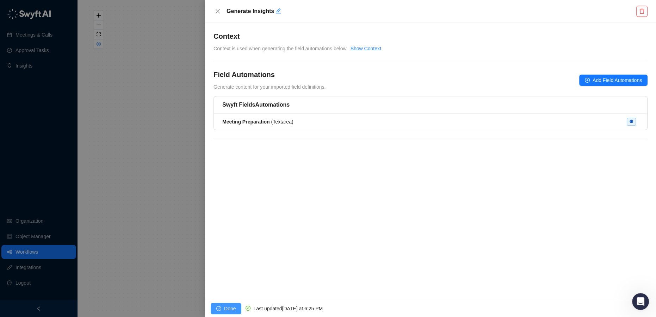
click at [231, 305] on span "Done" at bounding box center [230, 309] width 12 height 8
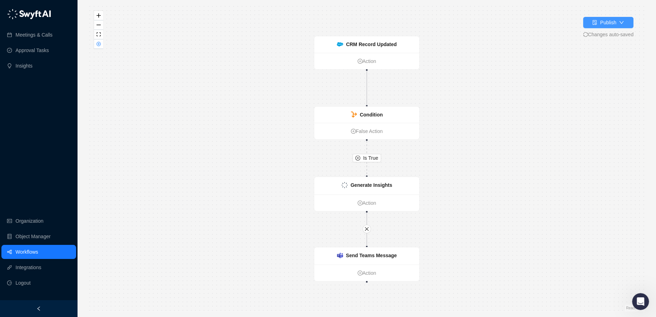
click at [612, 25] on div "Publish" at bounding box center [608, 23] width 16 height 8
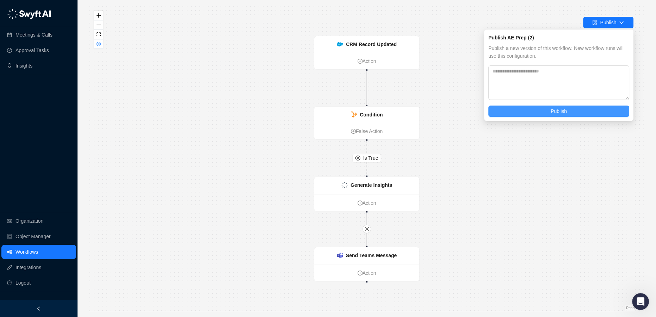
click at [545, 112] on button "Publish" at bounding box center [558, 111] width 141 height 11
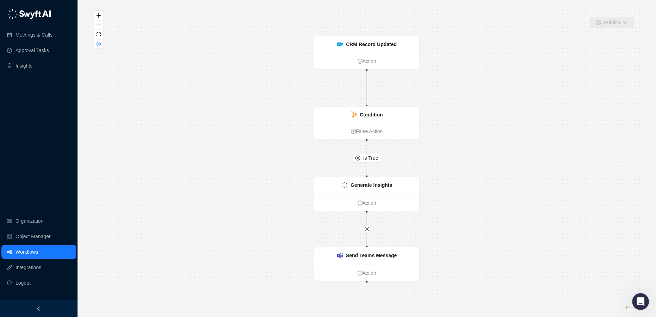
click at [36, 252] on link "Workflows" at bounding box center [27, 252] width 23 height 14
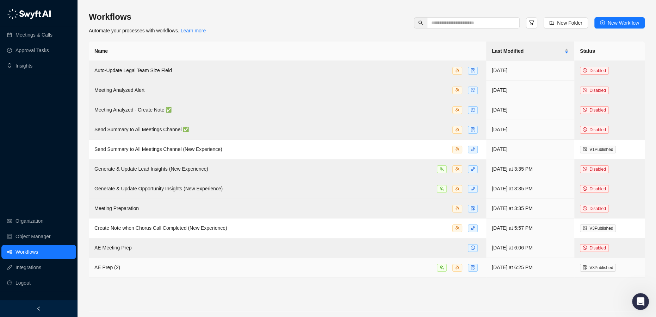
click at [156, 268] on div "AE Prep (2)" at bounding box center [287, 268] width 386 height 8
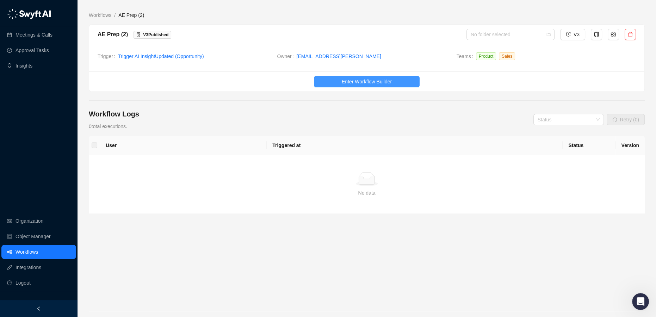
click at [385, 83] on span "Enter Workflow Builder" at bounding box center [367, 82] width 50 height 8
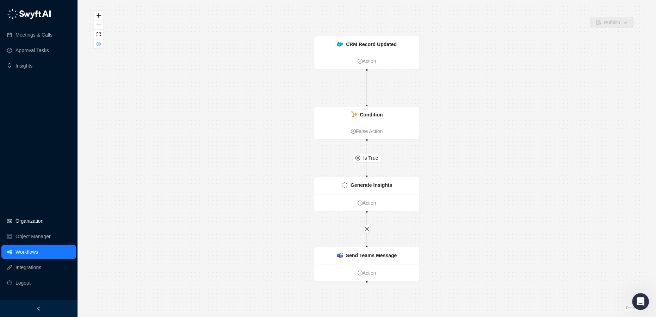
click at [35, 221] on link "Organization" at bounding box center [30, 221] width 28 height 14
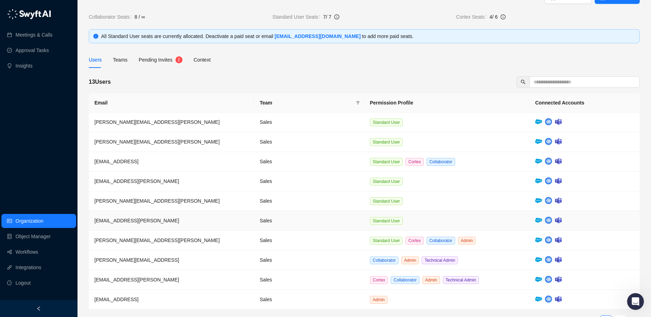
scroll to position [32, 0]
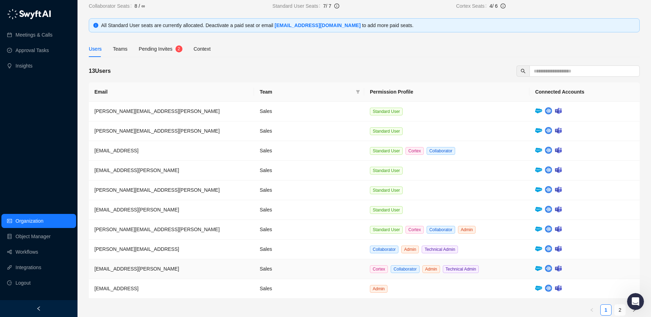
click at [190, 271] on td "[EMAIL_ADDRESS][PERSON_NAME]" at bounding box center [171, 270] width 165 height 20
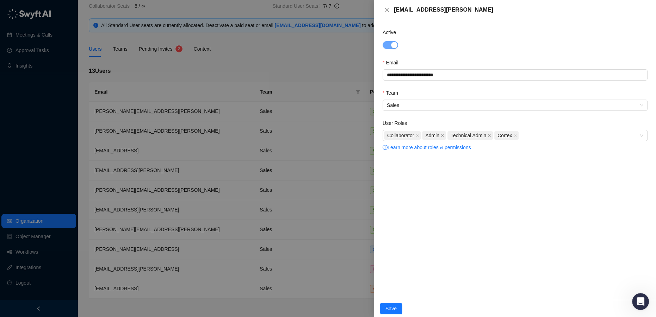
click at [299, 68] on div at bounding box center [328, 158] width 656 height 317
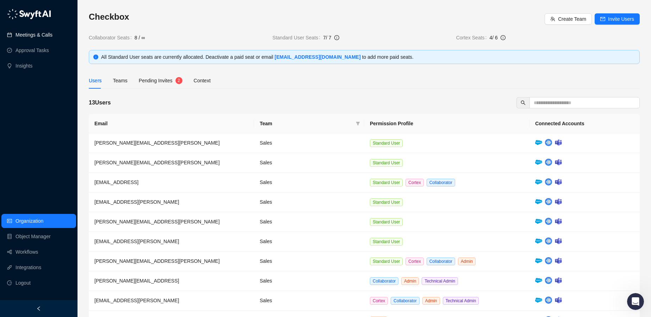
click at [41, 36] on link "Meetings & Calls" at bounding box center [34, 35] width 37 height 14
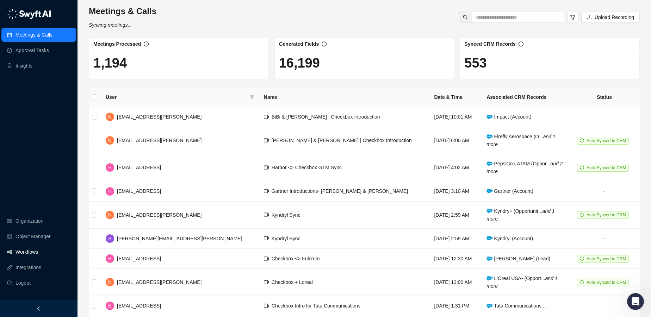
click at [23, 254] on link "Workflows" at bounding box center [27, 252] width 23 height 14
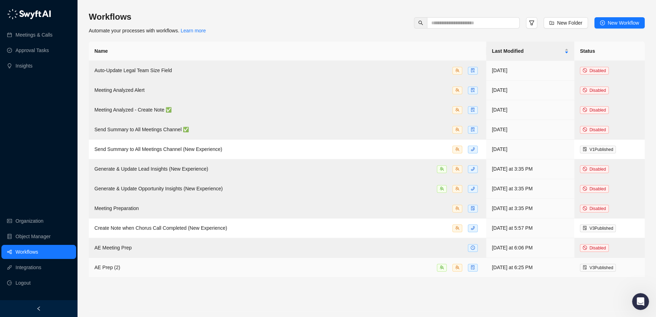
click at [161, 270] on div "AE Prep (2)" at bounding box center [287, 268] width 386 height 8
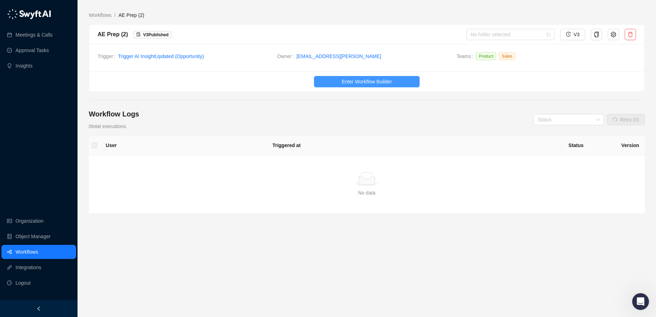
click at [357, 82] on span "Enter Workflow Builder" at bounding box center [367, 82] width 50 height 8
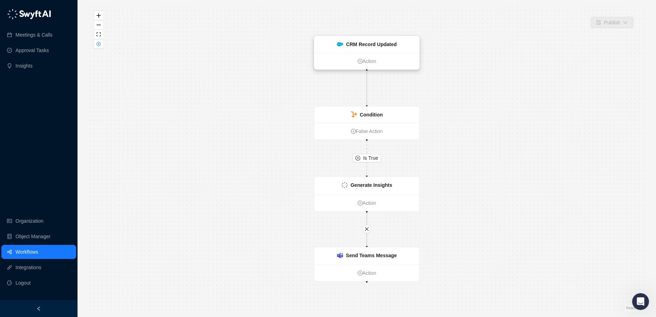
click at [364, 49] on div "CRM Record Updated" at bounding box center [366, 44] width 105 height 17
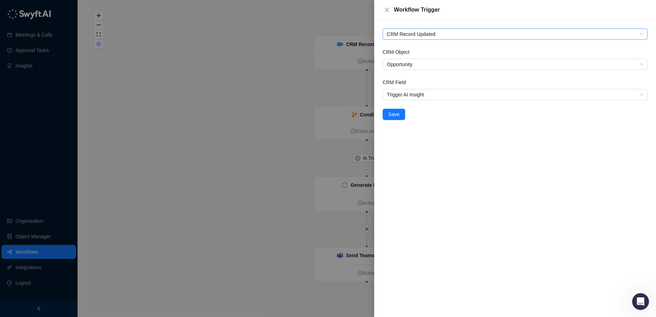
click at [457, 35] on span "CRM Record Updated" at bounding box center [515, 34] width 256 height 11
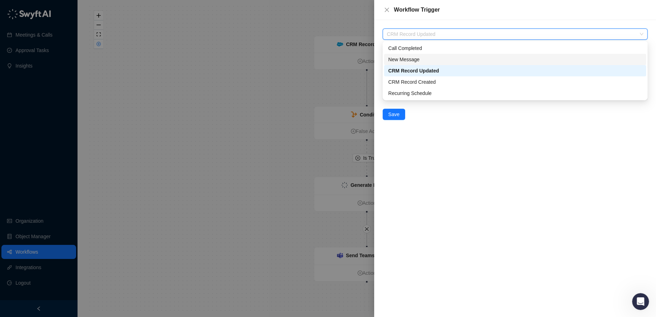
click at [426, 60] on div "New Message" at bounding box center [515, 60] width 254 height 8
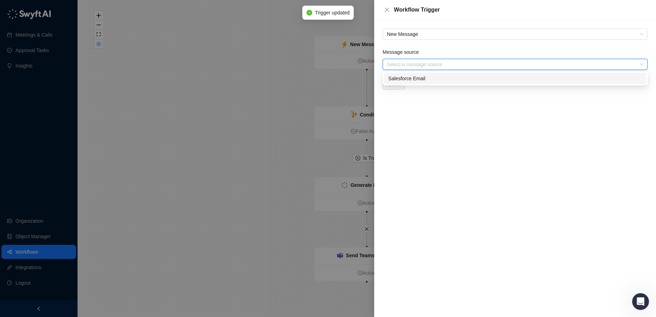
click at [447, 64] on input "Message source" at bounding box center [513, 64] width 252 height 11
click at [447, 35] on span "New Message" at bounding box center [515, 34] width 256 height 11
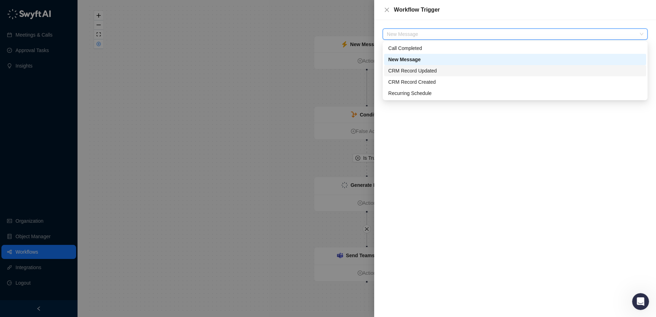
click at [439, 70] on div "CRM Record Updated" at bounding box center [515, 71] width 254 height 8
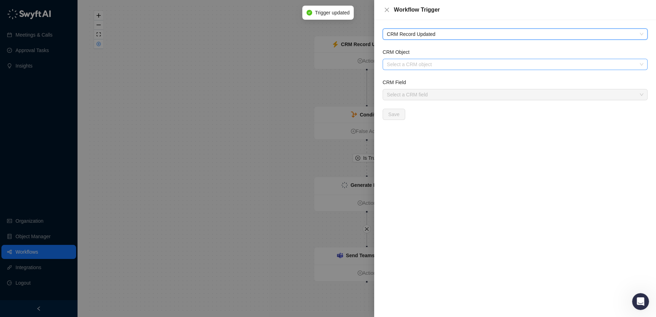
click at [443, 66] on input "CRM Object" at bounding box center [513, 64] width 252 height 11
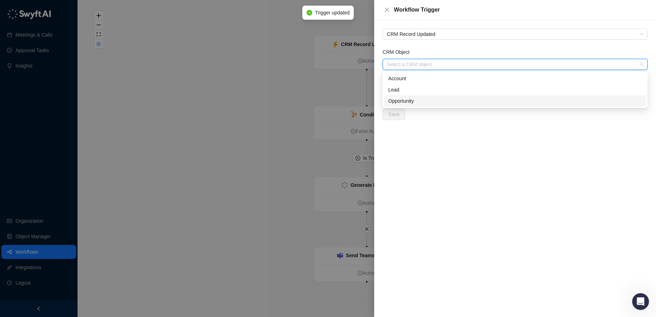
click at [432, 102] on div "Opportunity" at bounding box center [515, 101] width 254 height 8
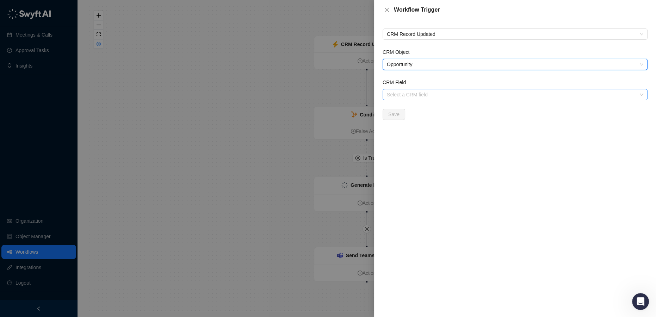
click at [430, 92] on input "CRM Field" at bounding box center [513, 94] width 252 height 11
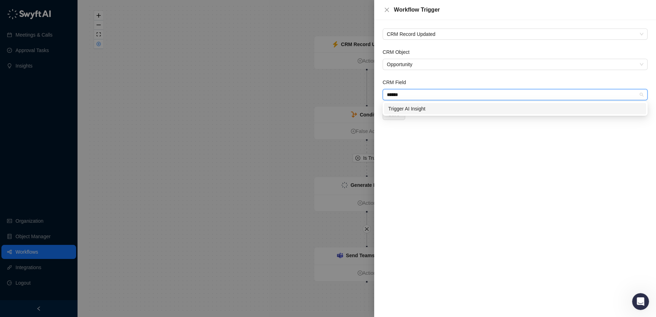
type input "*******"
click at [447, 112] on div "Trigger AI Insight" at bounding box center [515, 109] width 254 height 8
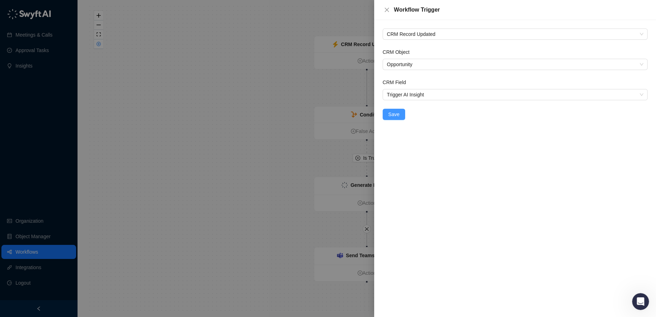
click at [400, 118] on button "Save" at bounding box center [394, 114] width 23 height 11
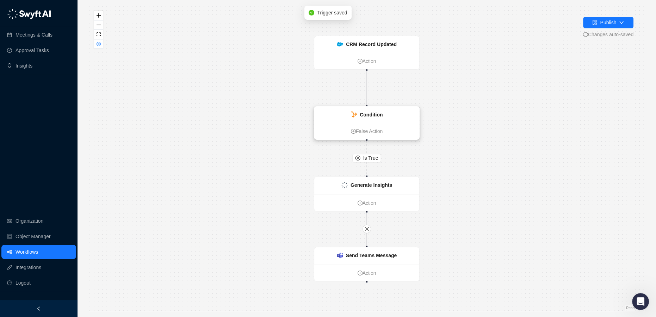
click at [368, 120] on div "Condition" at bounding box center [366, 115] width 105 height 16
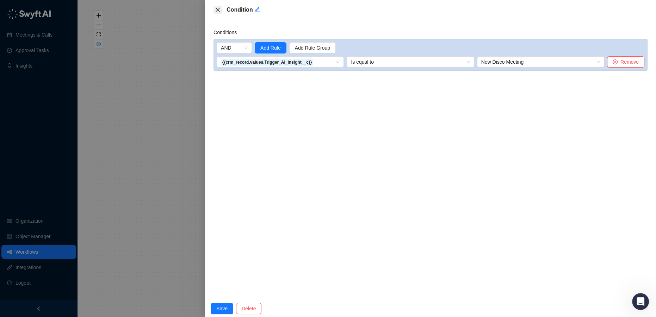
click at [217, 11] on icon "close" at bounding box center [218, 10] width 6 height 6
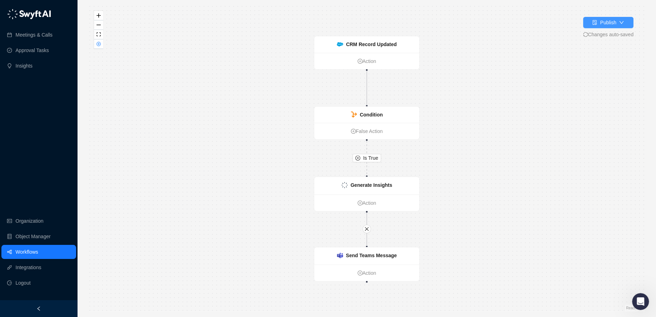
click at [619, 22] on icon "down" at bounding box center [621, 22] width 5 height 5
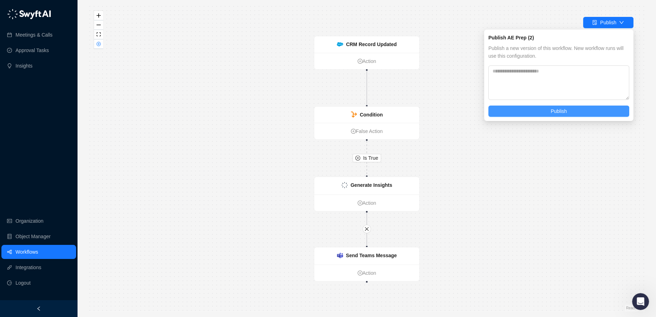
click at [554, 111] on span "Publish" at bounding box center [559, 111] width 16 height 8
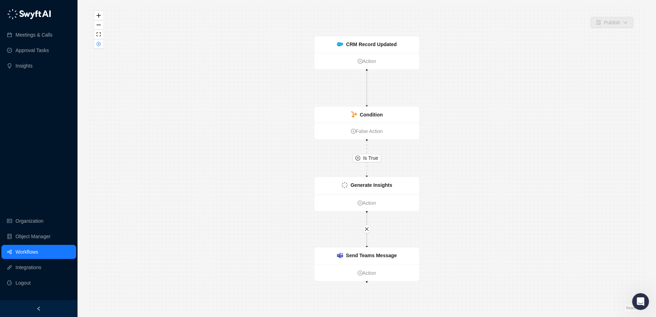
click at [31, 253] on link "Workflows" at bounding box center [27, 252] width 23 height 14
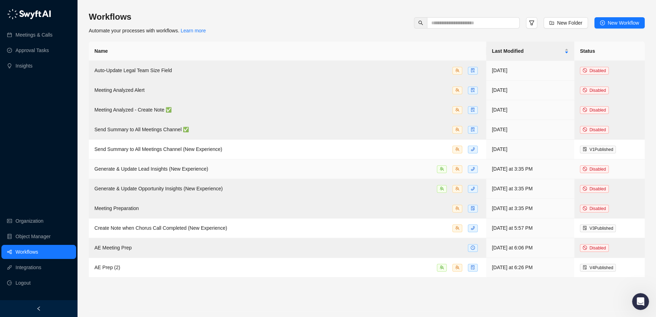
click at [147, 173] on td "Generate & Update Lead Insights (New Experience)" at bounding box center [287, 170] width 397 height 20
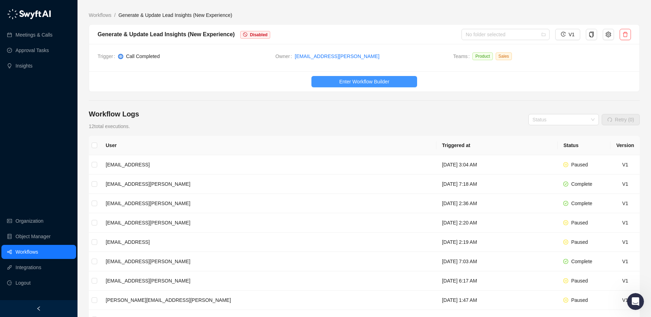
click at [355, 78] on span "Enter Workflow Builder" at bounding box center [364, 82] width 50 height 8
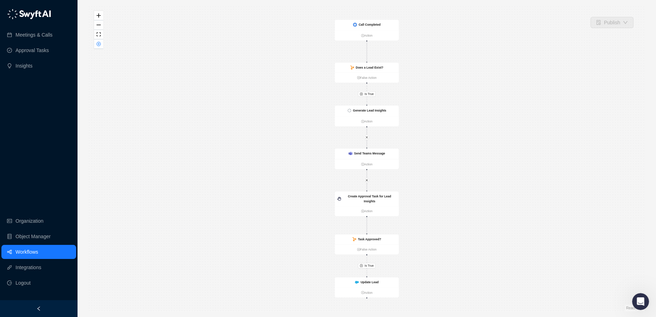
click at [25, 250] on link "Workflows" at bounding box center [27, 252] width 23 height 14
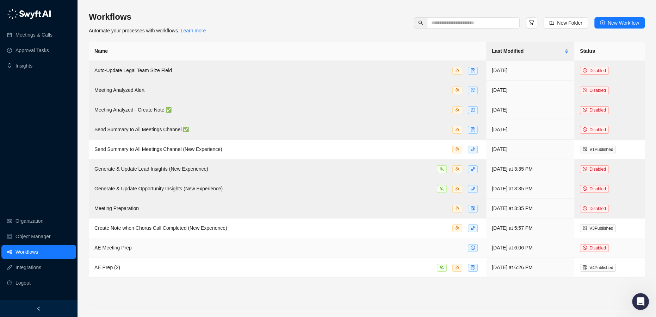
click at [134, 249] on div "AE Meeting Prep" at bounding box center [287, 248] width 386 height 8
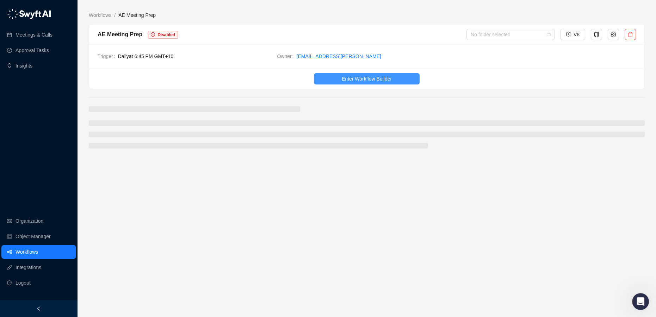
click at [367, 77] on span "Enter Workflow Builder" at bounding box center [367, 79] width 50 height 8
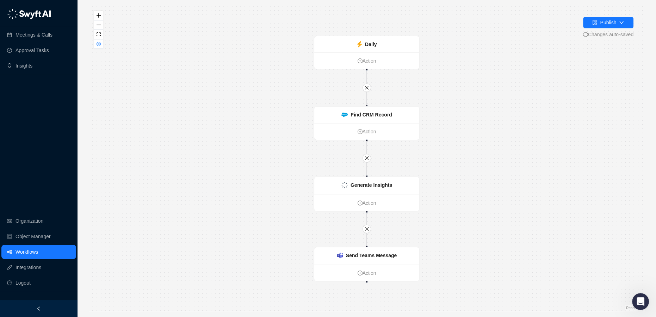
click at [24, 255] on link "Workflows" at bounding box center [27, 252] width 23 height 14
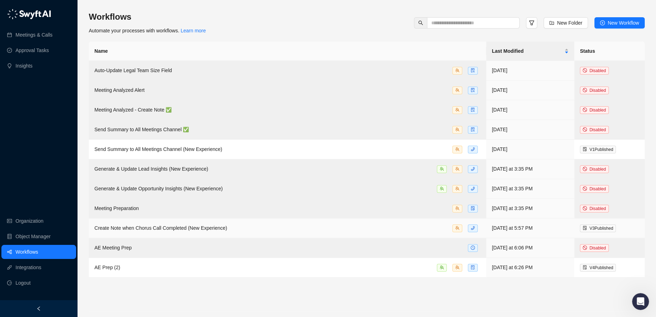
click at [147, 227] on span "Create Note when Chorus Call Completed (New Experience)" at bounding box center [160, 228] width 133 height 6
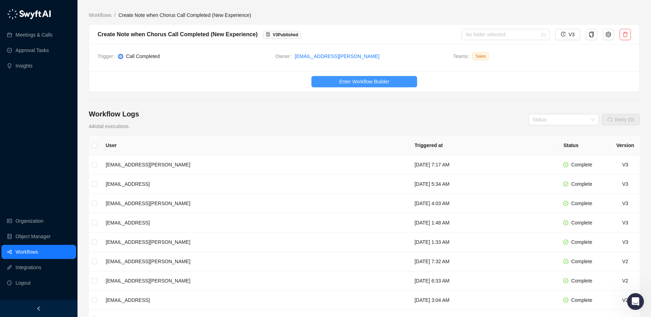
click at [352, 84] on span "Enter Workflow Builder" at bounding box center [364, 82] width 50 height 8
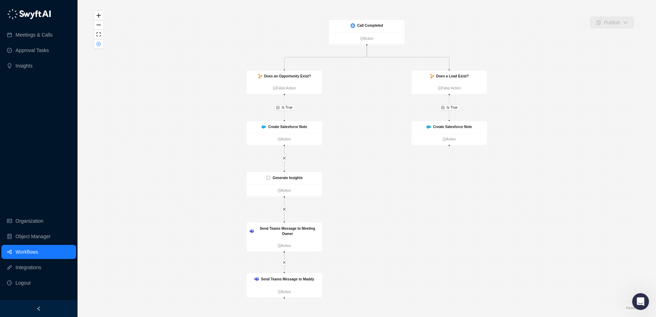
click at [30, 252] on link "Workflows" at bounding box center [27, 252] width 23 height 14
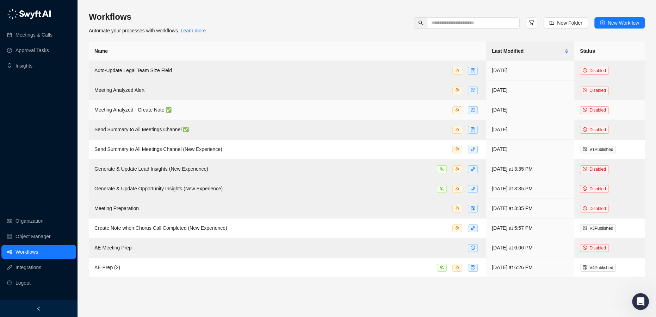
click at [158, 109] on span "Meeting Analyzed - Create Note ✅" at bounding box center [132, 110] width 77 height 6
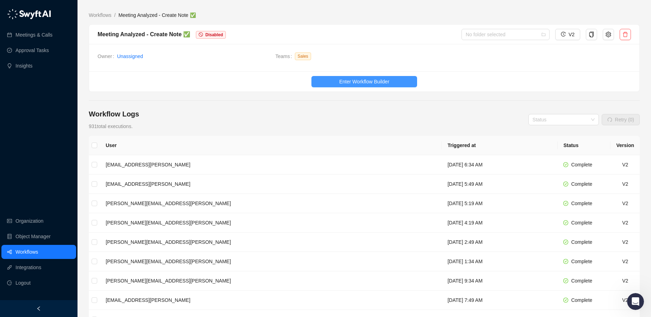
click at [342, 79] on span "Enter Workflow Builder" at bounding box center [364, 82] width 50 height 8
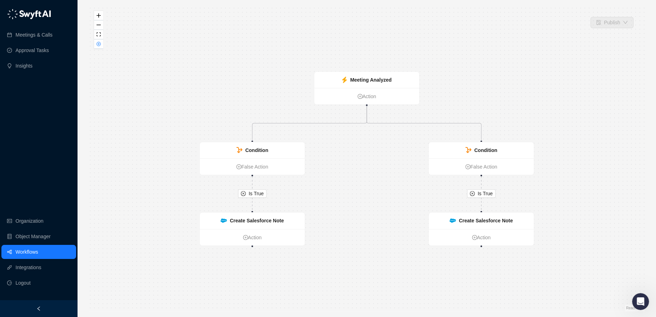
click at [19, 256] on link "Workflows" at bounding box center [27, 252] width 23 height 14
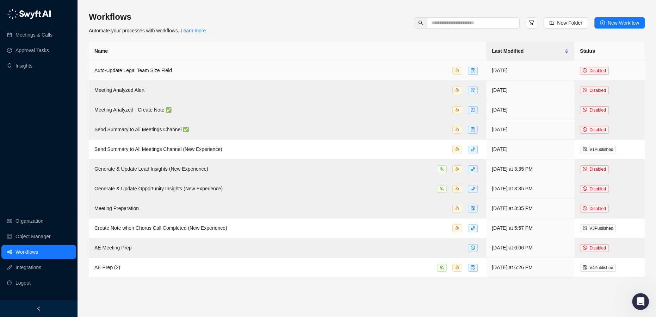
click at [195, 75] on td "Auto-Update Legal Team Size Field" at bounding box center [287, 71] width 397 height 20
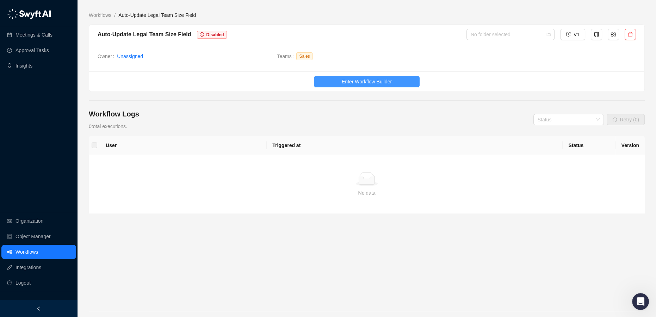
click at [354, 80] on span "Enter Workflow Builder" at bounding box center [367, 82] width 50 height 8
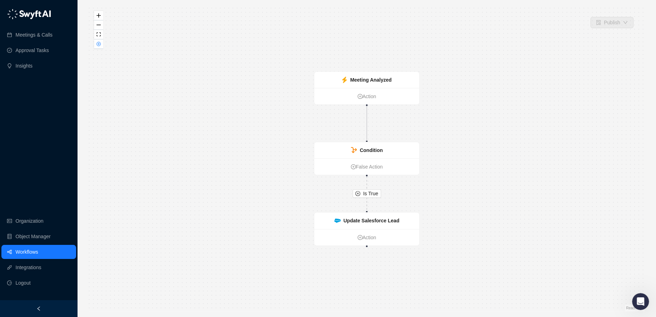
click at [29, 255] on link "Workflows" at bounding box center [27, 252] width 23 height 14
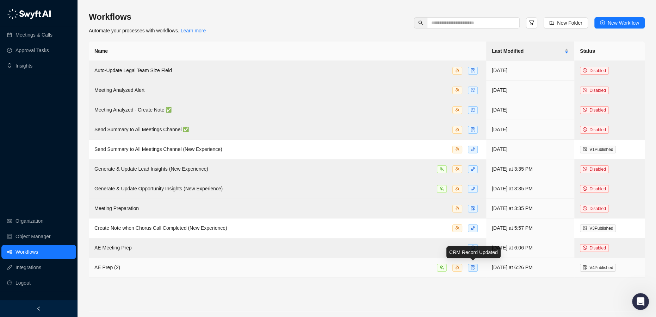
click at [473, 267] on icon "file-sync" at bounding box center [473, 268] width 4 height 4
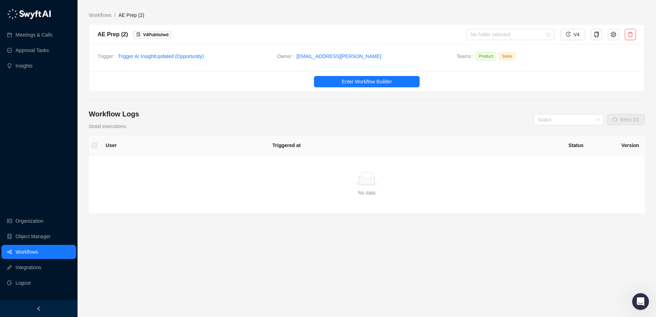
click at [16, 252] on link "Workflows" at bounding box center [27, 252] width 23 height 14
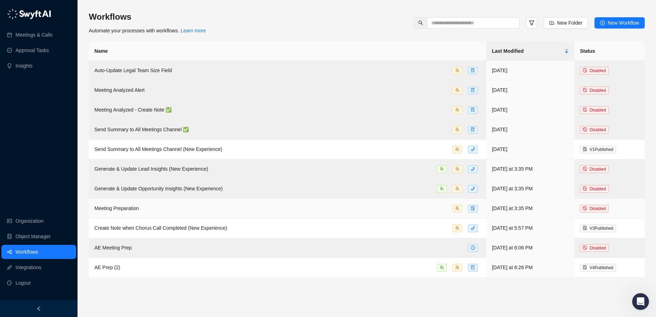
click at [143, 206] on div "Meeting Preparation" at bounding box center [287, 209] width 386 height 8
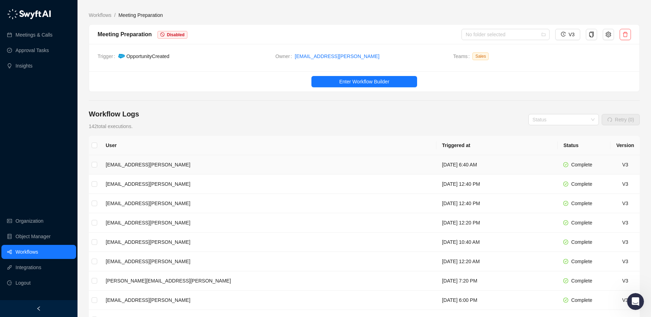
click at [288, 168] on td "[EMAIL_ADDRESS][PERSON_NAME]" at bounding box center [268, 164] width 336 height 19
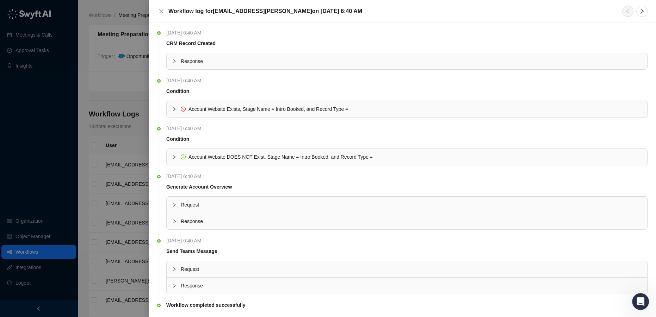
click at [229, 61] on span "Response" at bounding box center [411, 61] width 461 height 8
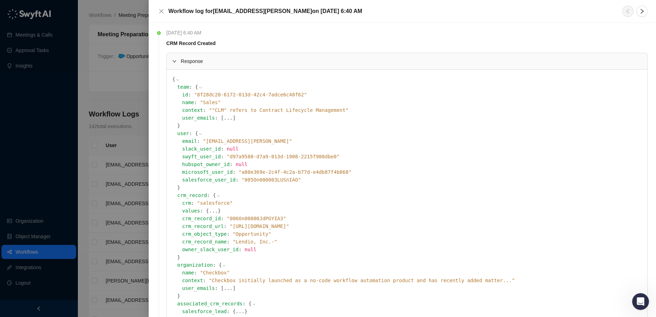
click at [215, 57] on div "Response" at bounding box center [407, 61] width 481 height 16
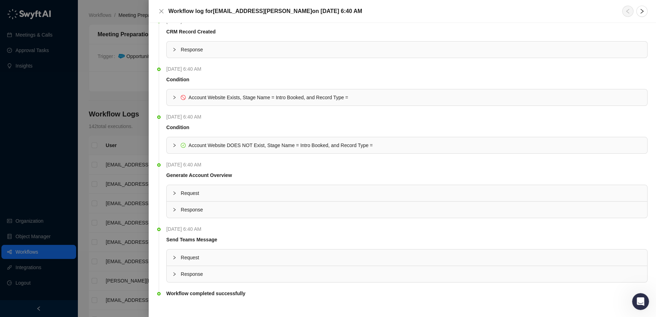
scroll to position [18, 0]
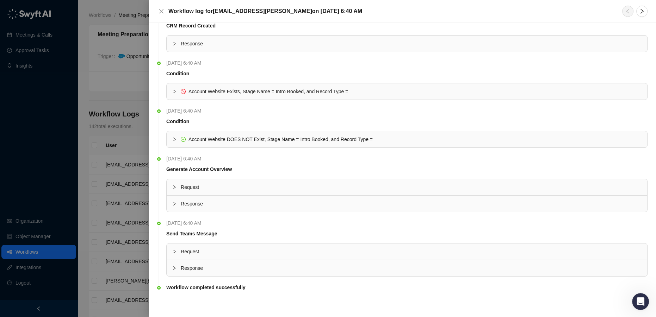
click at [236, 290] on strong "Workflow completed successfully" at bounding box center [205, 288] width 79 height 6
click at [187, 273] on div "Response" at bounding box center [407, 268] width 481 height 16
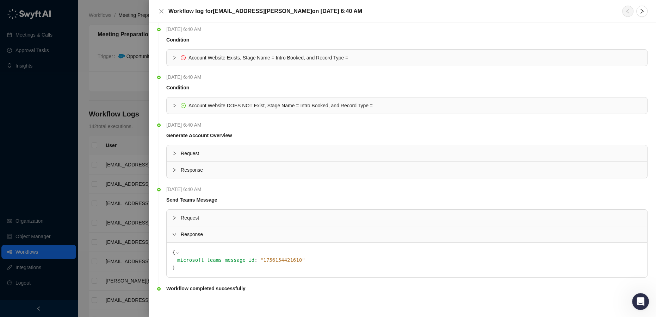
scroll to position [52, 0]
click at [231, 220] on div "Request" at bounding box center [407, 217] width 481 height 16
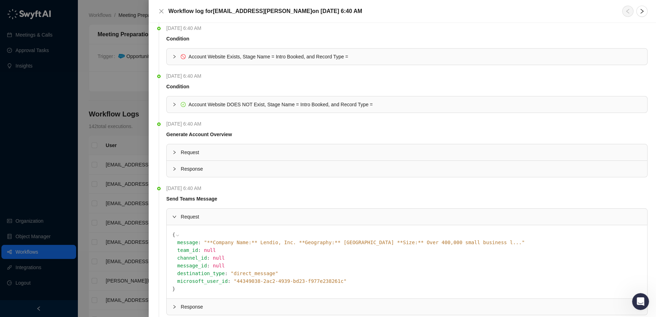
click at [215, 172] on span "Response" at bounding box center [411, 169] width 461 height 8
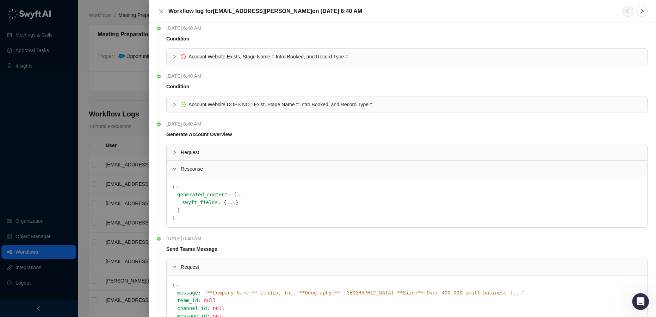
click at [225, 155] on span "Request" at bounding box center [411, 153] width 461 height 8
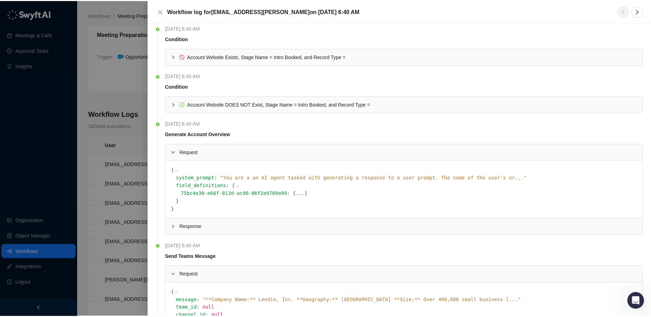
scroll to position [148, 0]
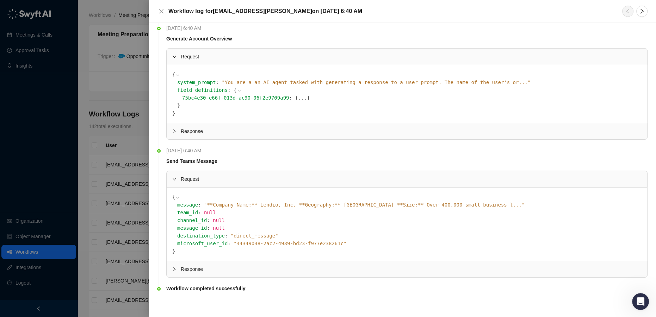
click at [78, 264] on div at bounding box center [328, 158] width 656 height 317
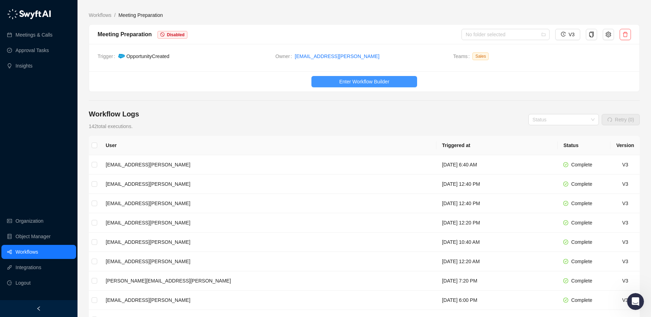
click at [350, 79] on span "Enter Workflow Builder" at bounding box center [364, 82] width 50 height 8
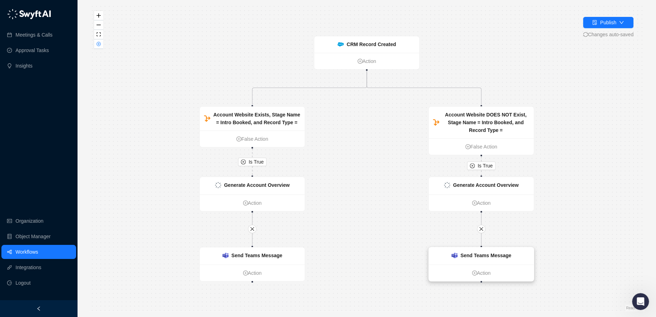
click at [477, 258] on strong "Send Teams Message" at bounding box center [485, 256] width 51 height 6
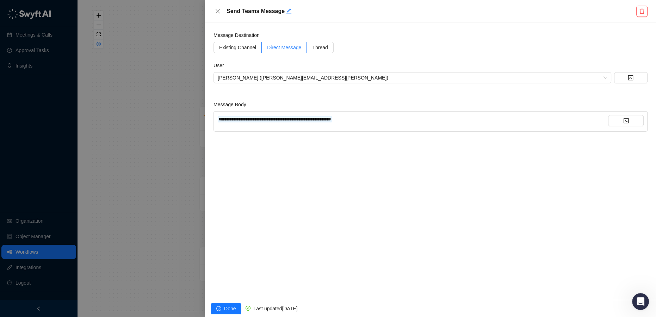
click at [155, 175] on div at bounding box center [328, 158] width 656 height 317
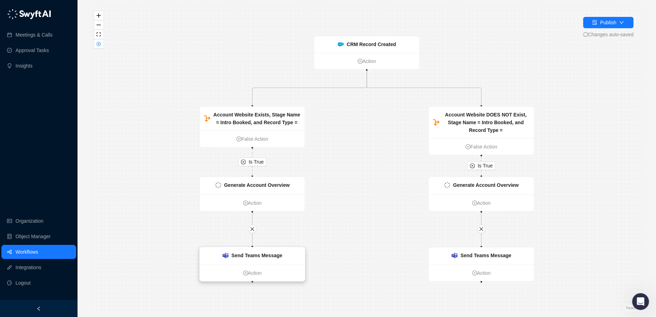
click at [231, 256] on div "Send Teams Message" at bounding box center [252, 256] width 60 height 8
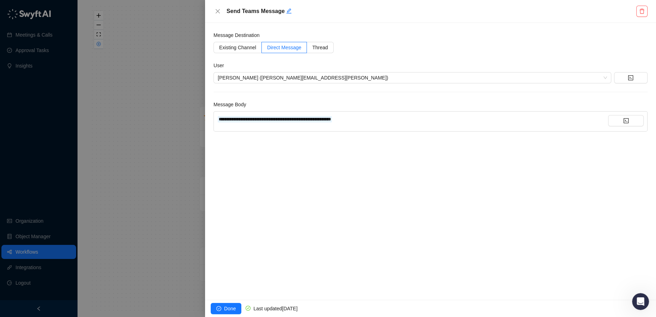
click at [31, 250] on div at bounding box center [328, 158] width 656 height 317
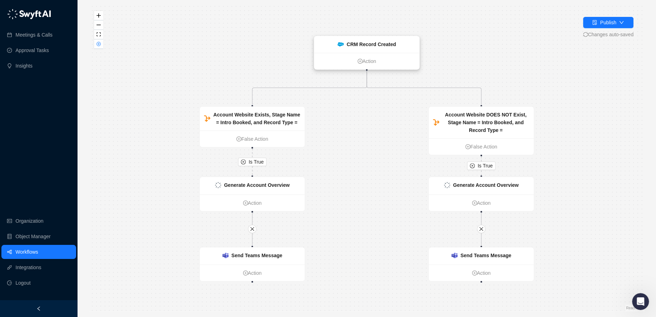
click at [367, 48] on div "CRM Record Created" at bounding box center [371, 45] width 49 height 8
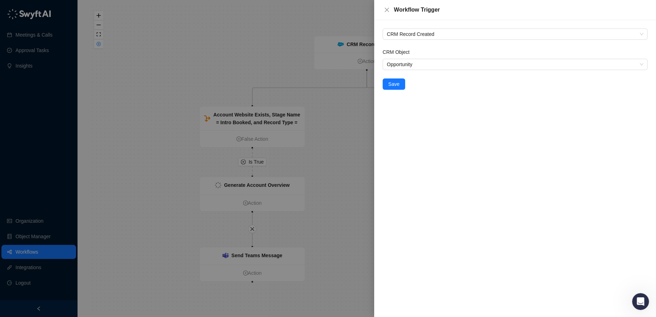
click at [328, 134] on div at bounding box center [328, 158] width 656 height 317
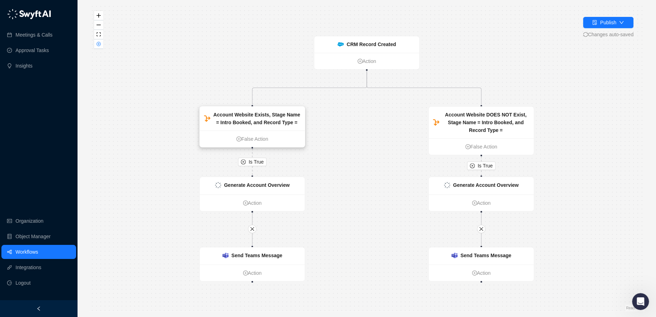
click at [261, 115] on strong "Account Website Exists, Stage Name = Intro Booked, and Record Type =" at bounding box center [256, 118] width 87 height 13
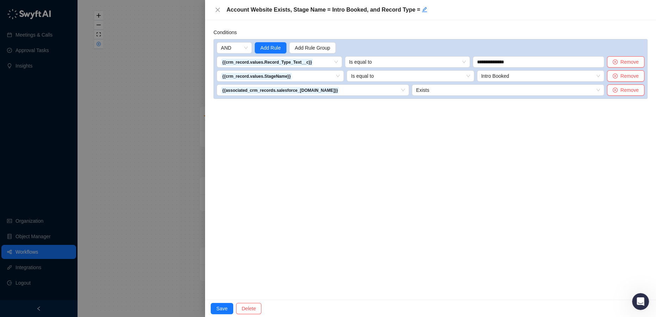
click at [31, 250] on div at bounding box center [328, 158] width 656 height 317
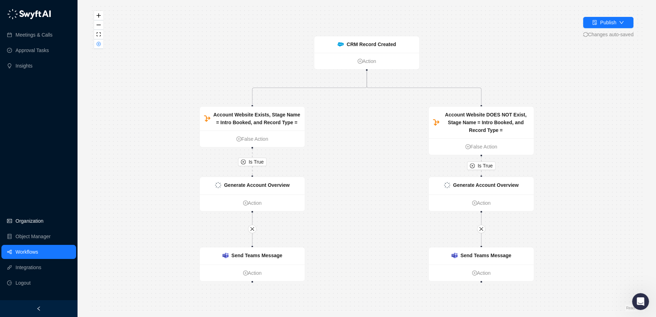
click at [39, 221] on link "Organization" at bounding box center [30, 221] width 28 height 14
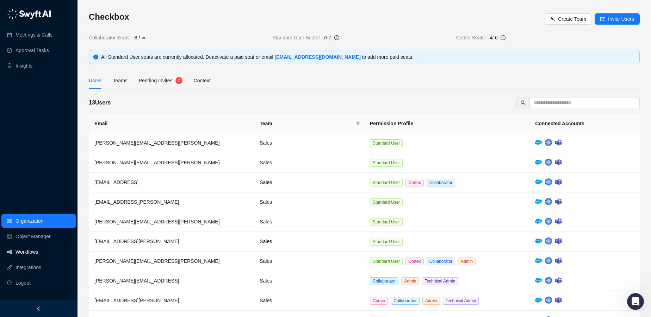
click at [36, 252] on link "Workflows" at bounding box center [27, 252] width 23 height 14
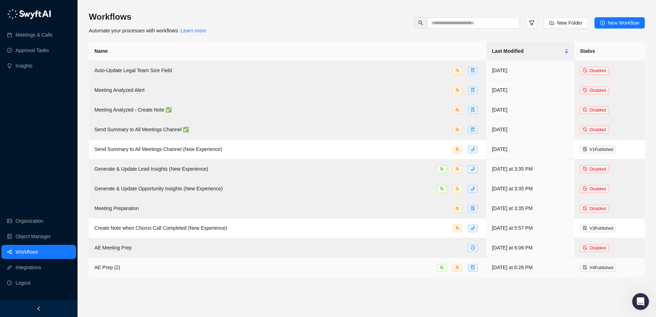
click at [353, 269] on div "AE Prep (2)" at bounding box center [287, 268] width 386 height 8
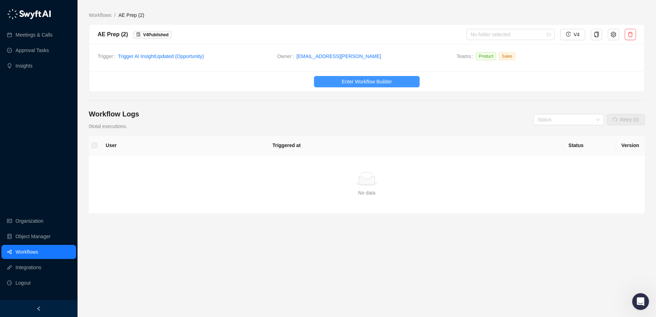
click at [356, 80] on span "Enter Workflow Builder" at bounding box center [367, 82] width 50 height 8
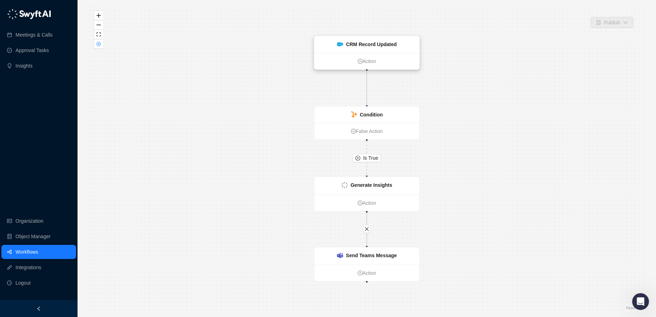
click at [373, 49] on div "CRM Record Updated" at bounding box center [366, 44] width 105 height 17
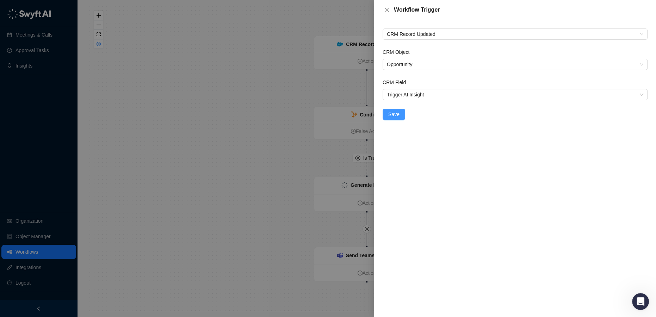
click at [390, 115] on span "Save" at bounding box center [393, 115] width 11 height 8
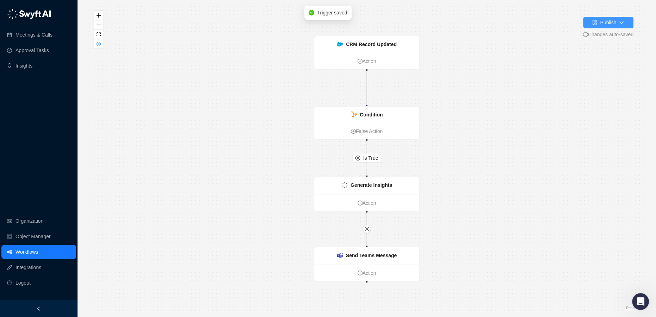
click at [615, 22] on div "Publish" at bounding box center [608, 23] width 16 height 8
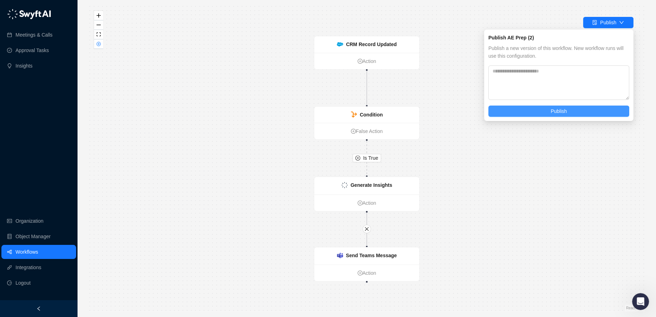
click at [571, 107] on button "Publish" at bounding box center [558, 111] width 141 height 11
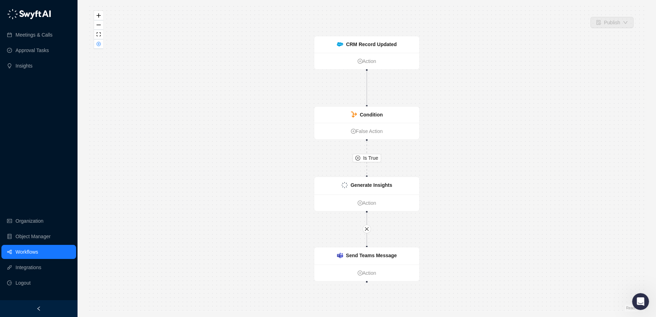
click at [1, 268] on ul "Organization Object Manager Workflows Integrations Logout" at bounding box center [39, 252] width 78 height 79
click at [18, 253] on link "Workflows" at bounding box center [27, 252] width 23 height 14
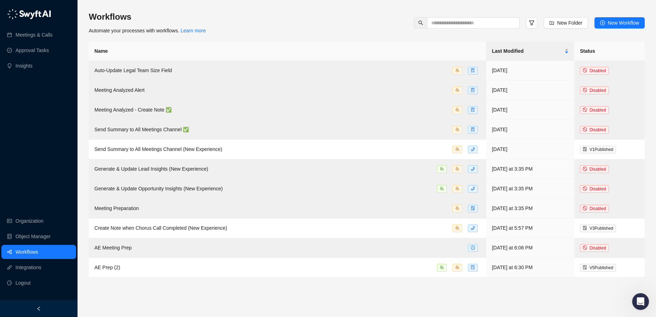
click at [23, 251] on link "Workflows" at bounding box center [27, 252] width 23 height 14
click at [30, 268] on link "Integrations" at bounding box center [29, 268] width 26 height 14
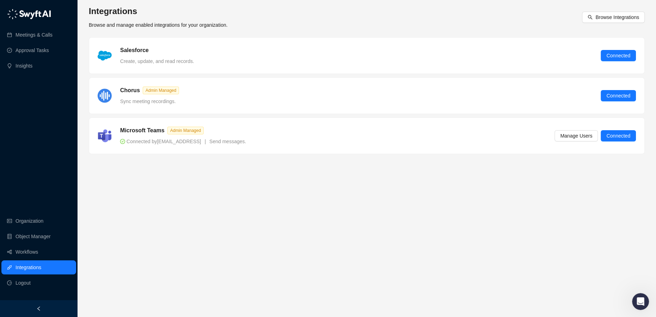
click at [497, 60] on div "Salesforce Create, update, and read records. Connected" at bounding box center [367, 55] width 538 height 19
click at [619, 55] on span "Connected" at bounding box center [618, 56] width 24 height 8
click at [38, 249] on link "Workflows" at bounding box center [27, 252] width 23 height 14
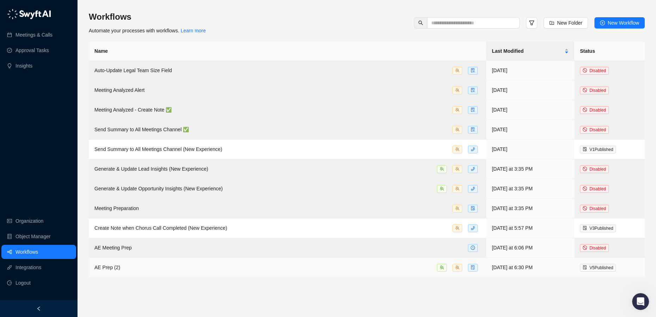
click at [148, 265] on div "AE Prep (2)" at bounding box center [287, 268] width 386 height 8
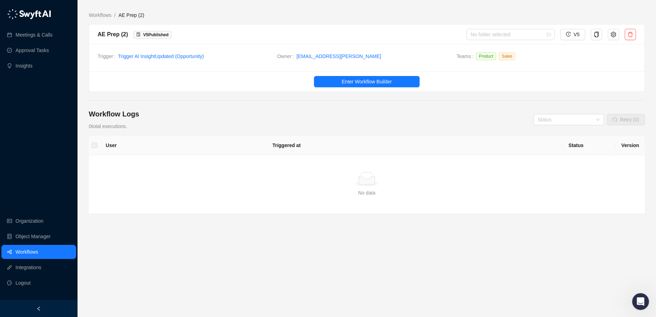
click at [34, 250] on link "Workflows" at bounding box center [27, 252] width 23 height 14
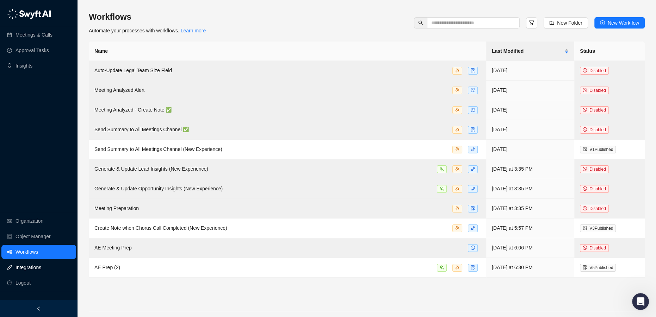
click at [29, 269] on link "Integrations" at bounding box center [29, 268] width 26 height 14
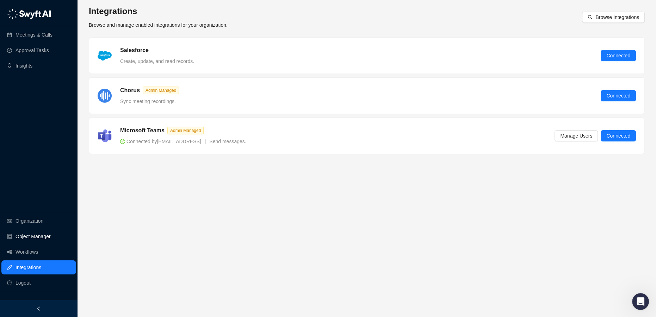
click at [30, 234] on link "Object Manager" at bounding box center [33, 237] width 35 height 14
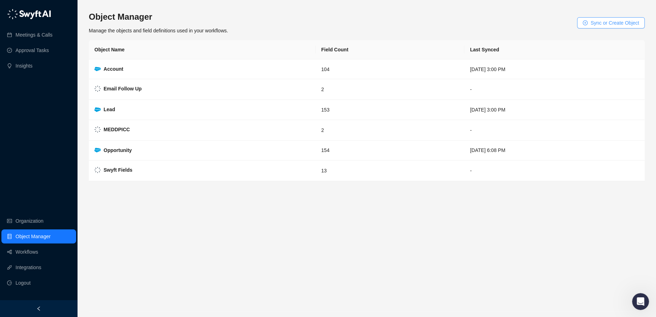
click at [602, 23] on span "Sync or Create Object" at bounding box center [614, 23] width 49 height 8
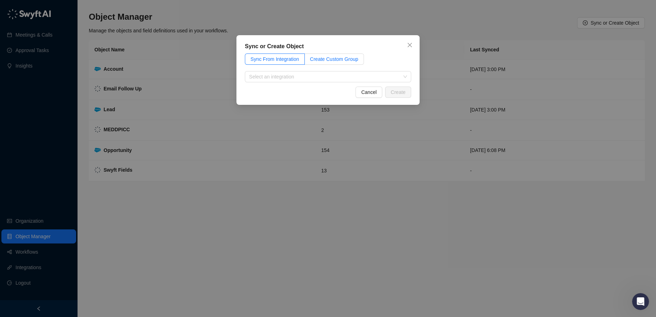
click at [342, 61] on span "Create Custom Group" at bounding box center [334, 59] width 48 height 6
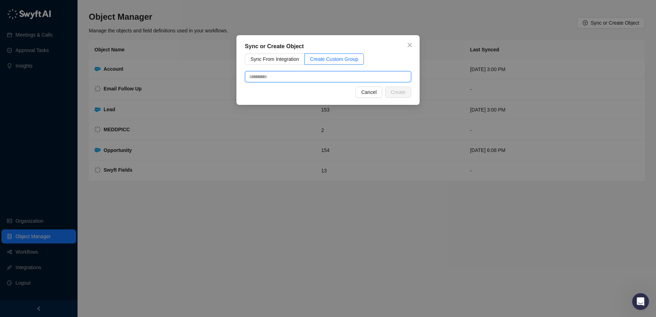
click at [326, 77] on input "text" at bounding box center [328, 76] width 166 height 11
click at [255, 59] on span "Sync From Integration" at bounding box center [274, 59] width 49 height 6
click at [298, 75] on input "search" at bounding box center [326, 77] width 154 height 11
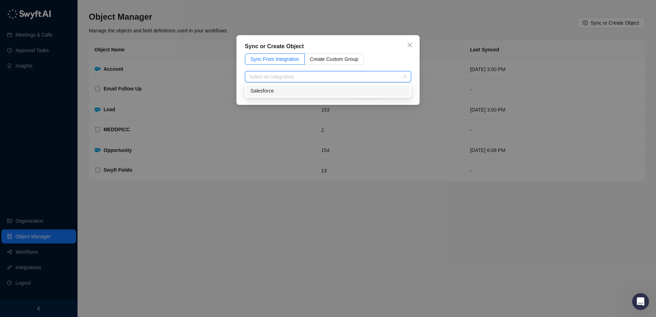
click at [295, 89] on div "Salesforce" at bounding box center [327, 91] width 155 height 8
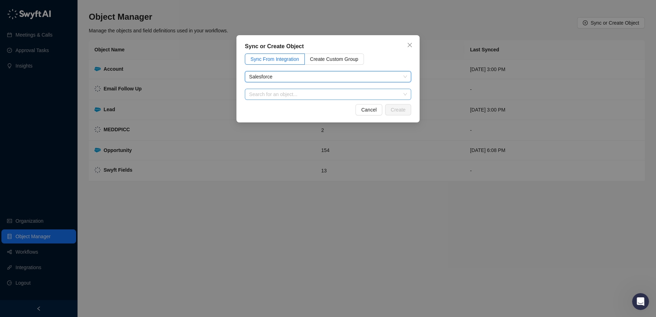
click at [279, 94] on input "search" at bounding box center [326, 94] width 154 height 11
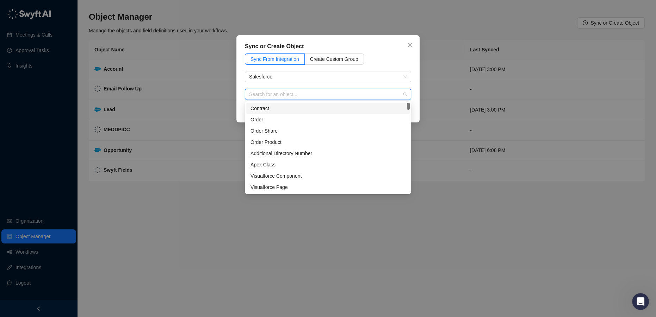
drag, startPoint x: 366, startPoint y: 46, endPoint x: 396, endPoint y: 45, distance: 29.9
click at [366, 46] on div "Sync or Create Object" at bounding box center [328, 46] width 166 height 8
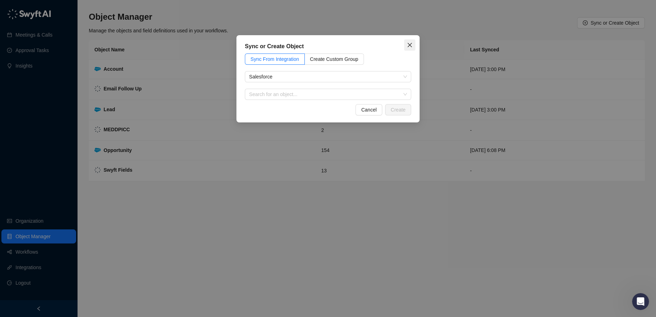
click at [410, 44] on icon "close" at bounding box center [410, 45] width 6 height 6
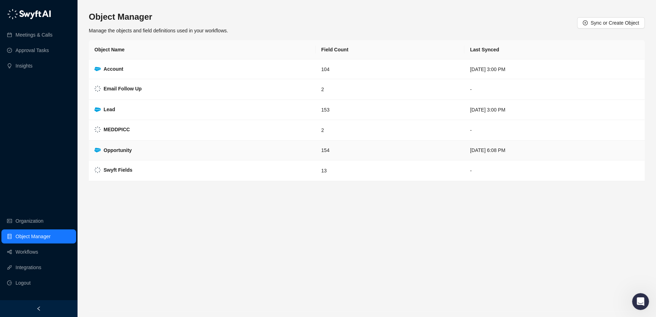
click at [140, 149] on td "Opportunity" at bounding box center [202, 151] width 227 height 20
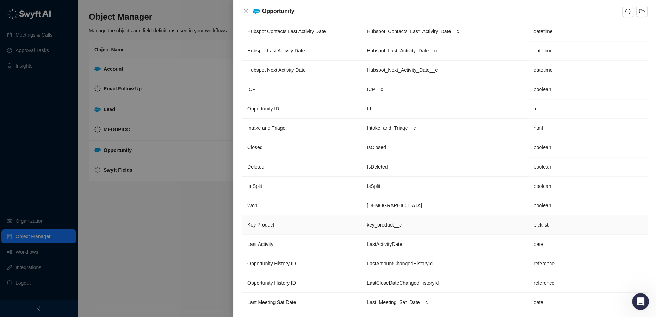
scroll to position [1313, 0]
